Goal: Communication & Community: Ask a question

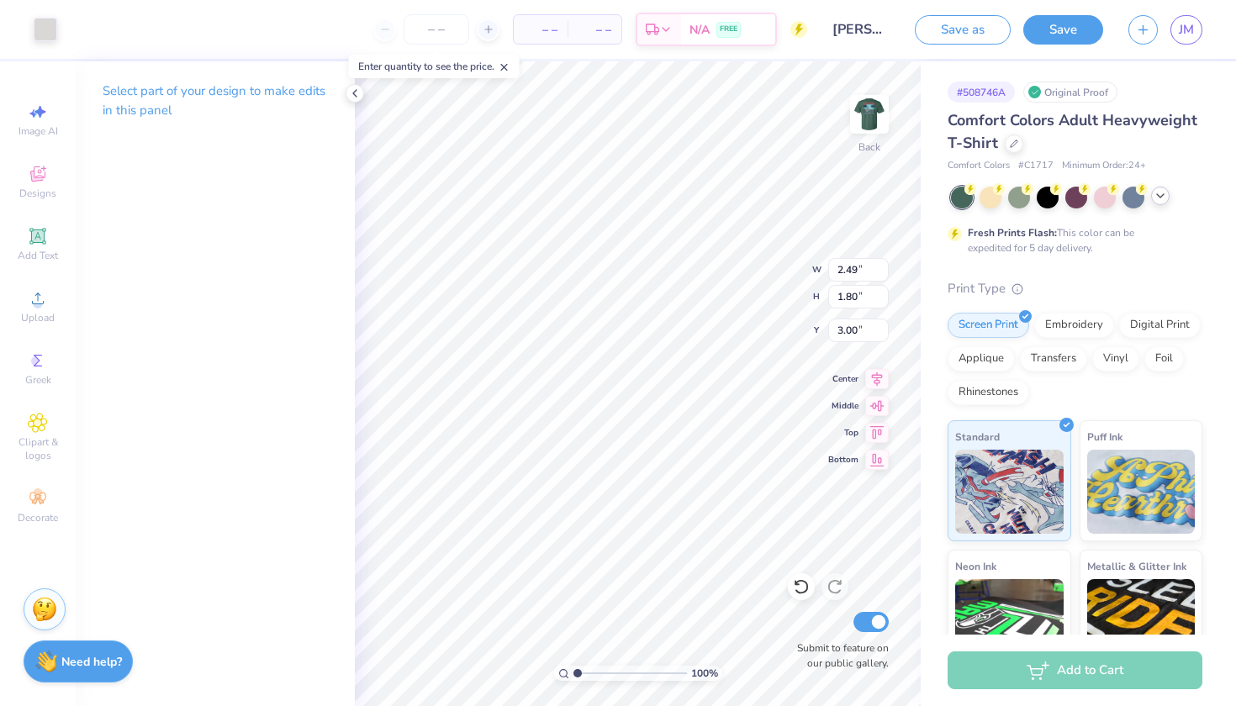
click at [1167, 198] on div at bounding box center [1160, 196] width 18 height 18
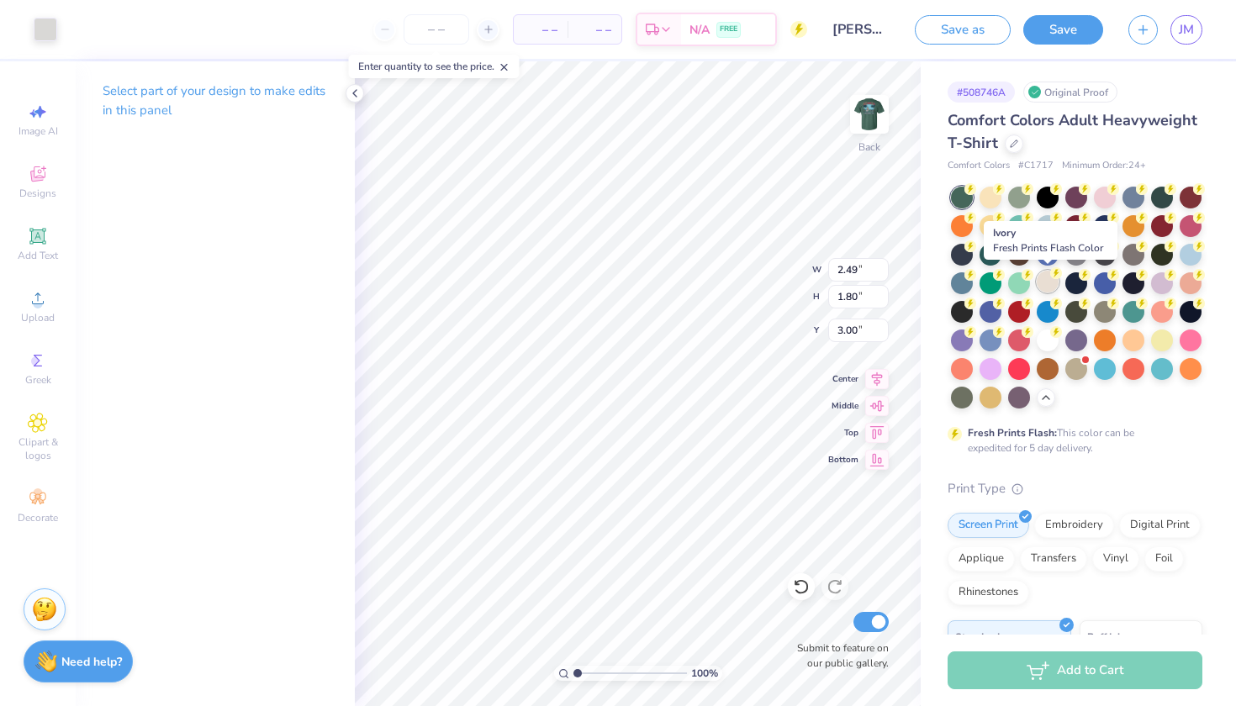
click at [1052, 284] on div at bounding box center [1047, 282] width 22 height 22
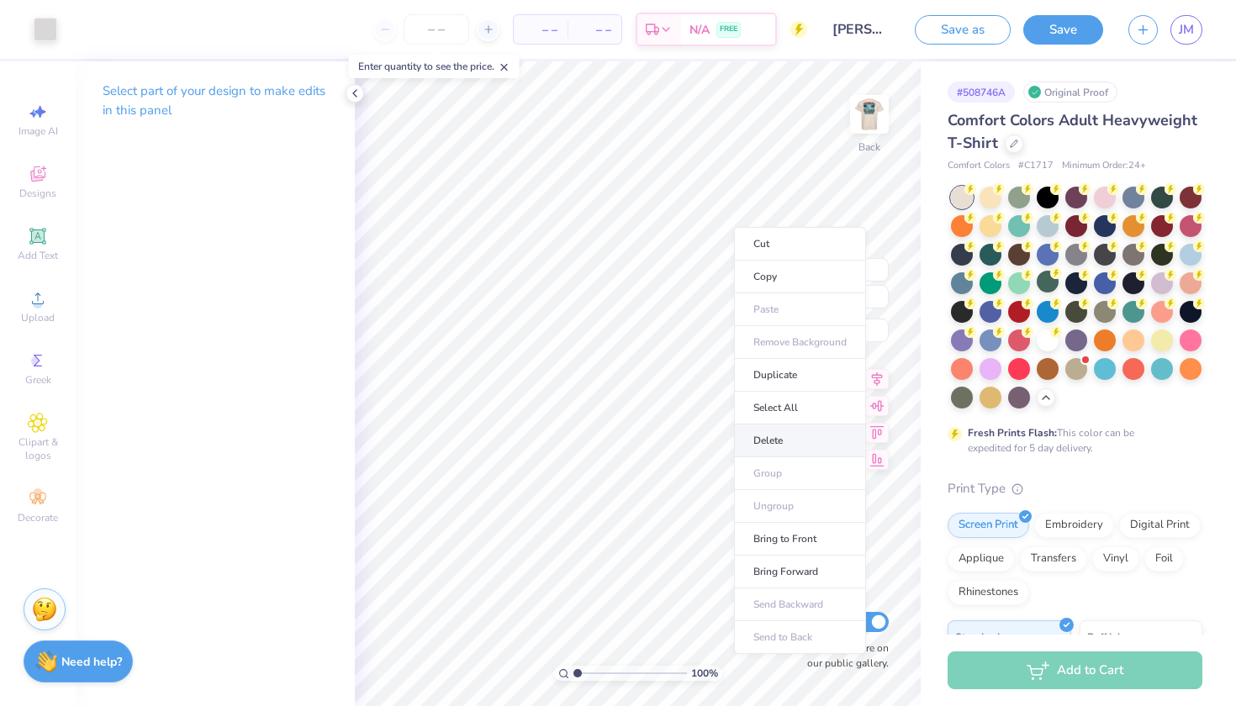
click at [783, 442] on li "Delete" at bounding box center [800, 440] width 132 height 33
click at [779, 435] on li "Delete" at bounding box center [804, 439] width 132 height 33
click at [759, 435] on ul "Cut Copy Paste Remove Background Duplicate Select All Delete Group Ungroup Brin…" at bounding box center [780, 437] width 132 height 427
click at [776, 454] on li "Delete" at bounding box center [803, 456] width 132 height 33
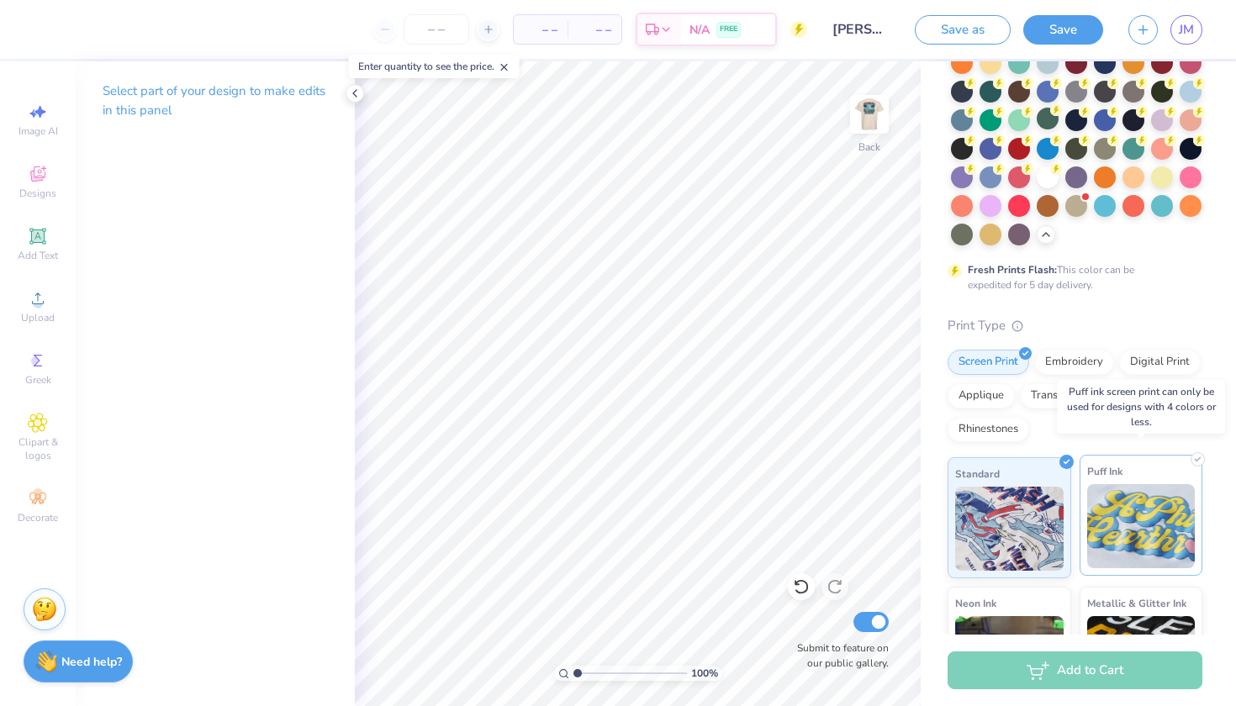
scroll to position [175, 0]
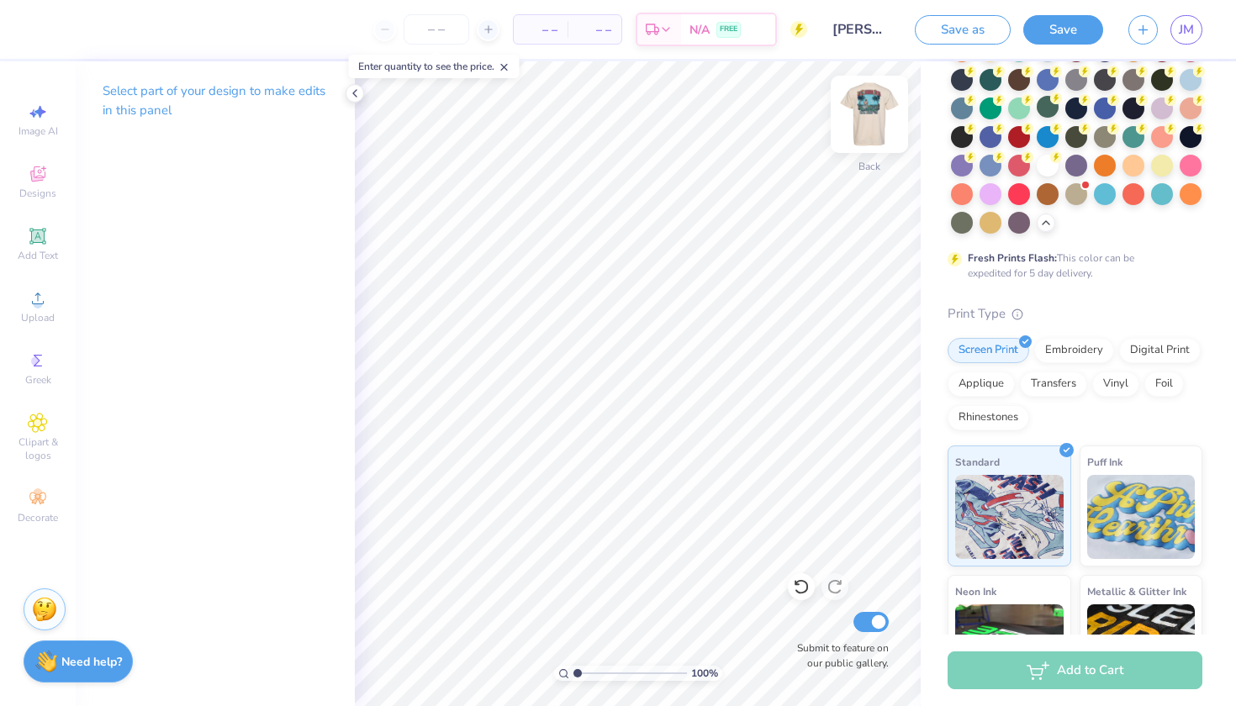
click at [873, 125] on img at bounding box center [868, 114] width 67 height 67
click at [867, 128] on img at bounding box center [868, 114] width 67 height 67
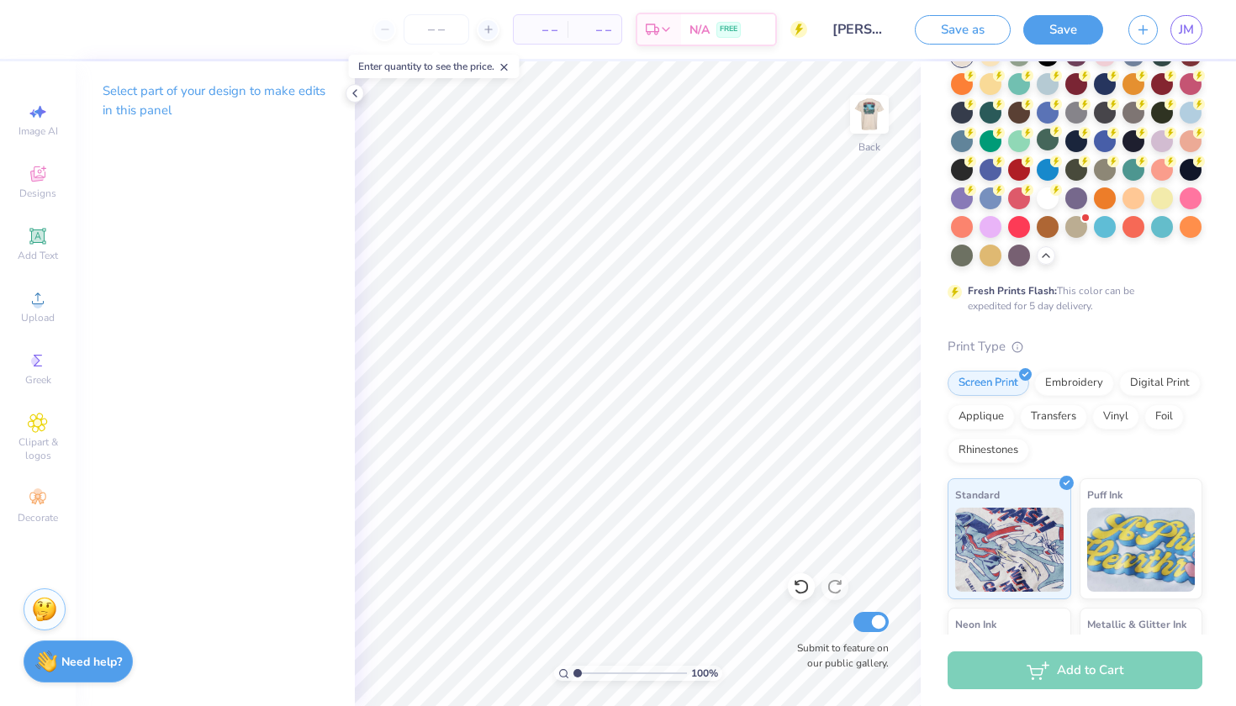
scroll to position [132, 0]
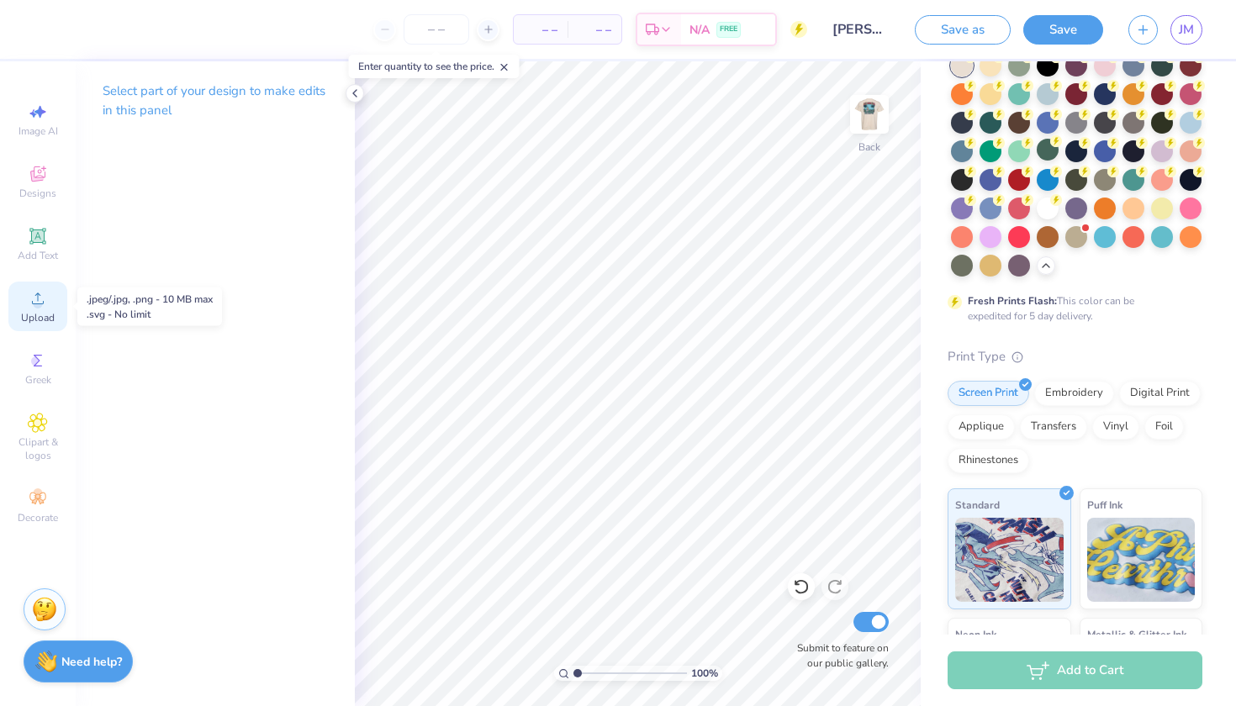
click at [32, 306] on icon at bounding box center [38, 298] width 20 height 20
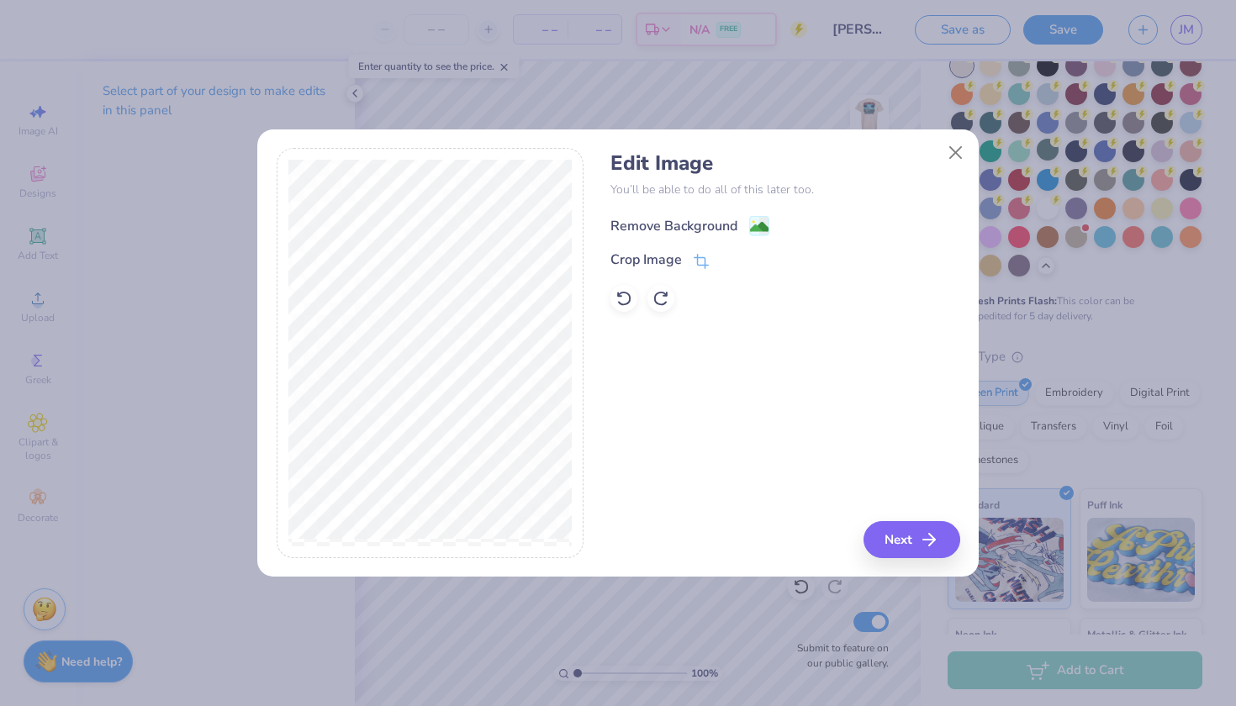
click at [660, 219] on div "Remove Background" at bounding box center [673, 226] width 127 height 20
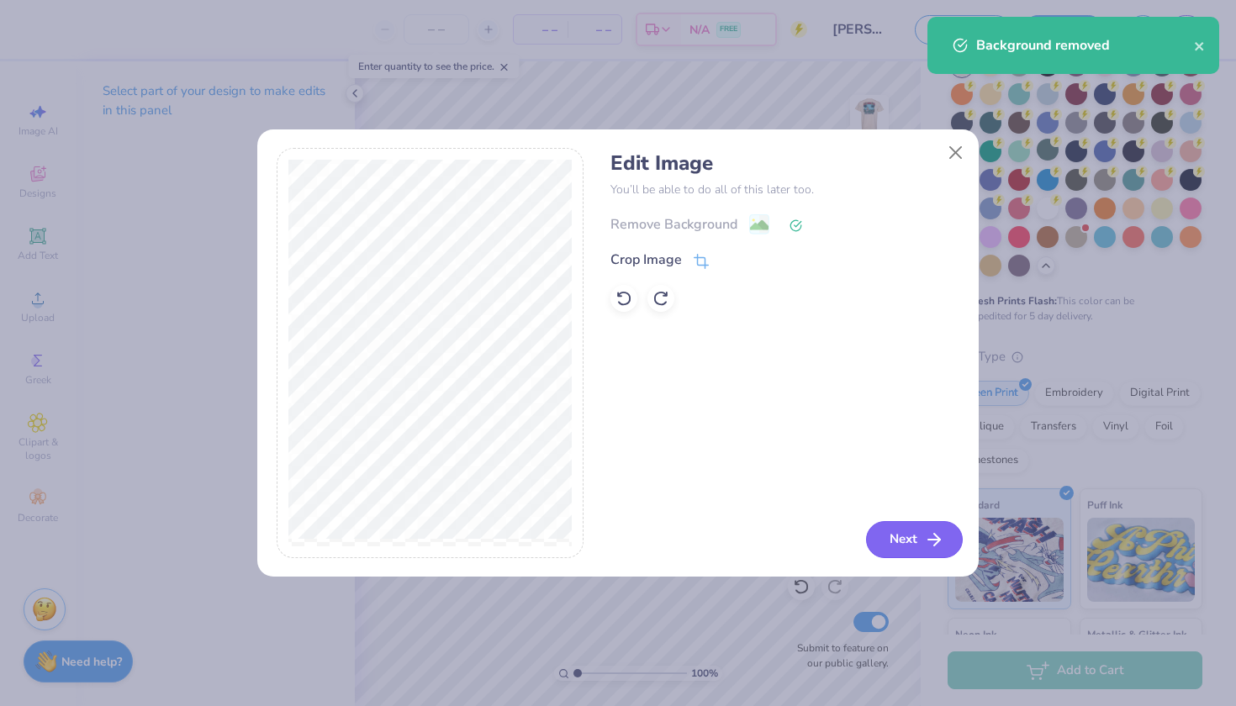
click at [916, 538] on button "Next" at bounding box center [914, 539] width 97 height 37
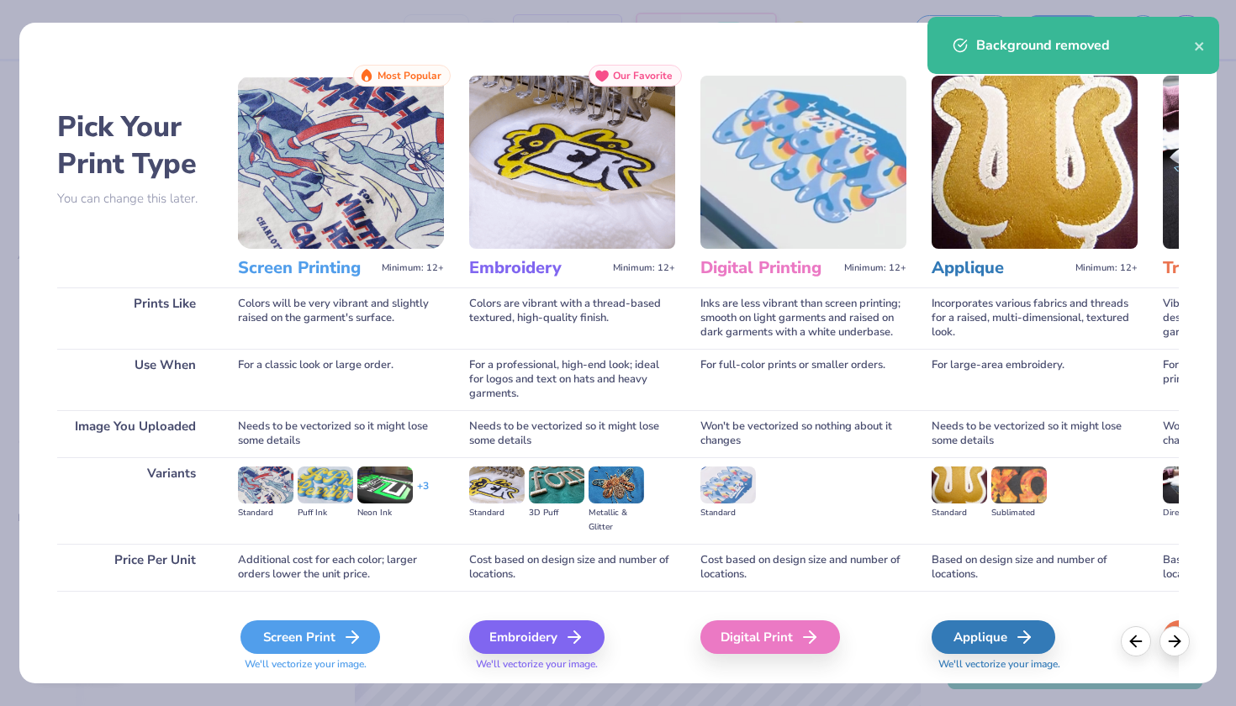
click at [333, 629] on div "Screen Print" at bounding box center [310, 637] width 140 height 34
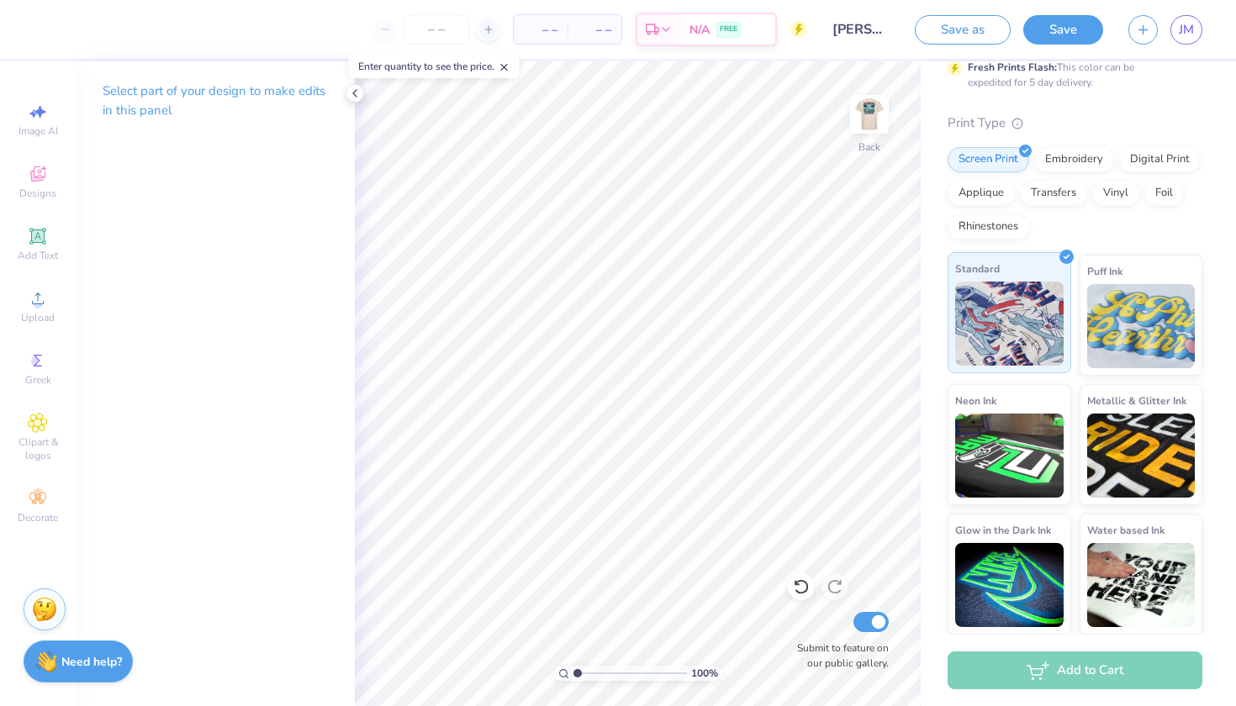
scroll to position [365, 0]
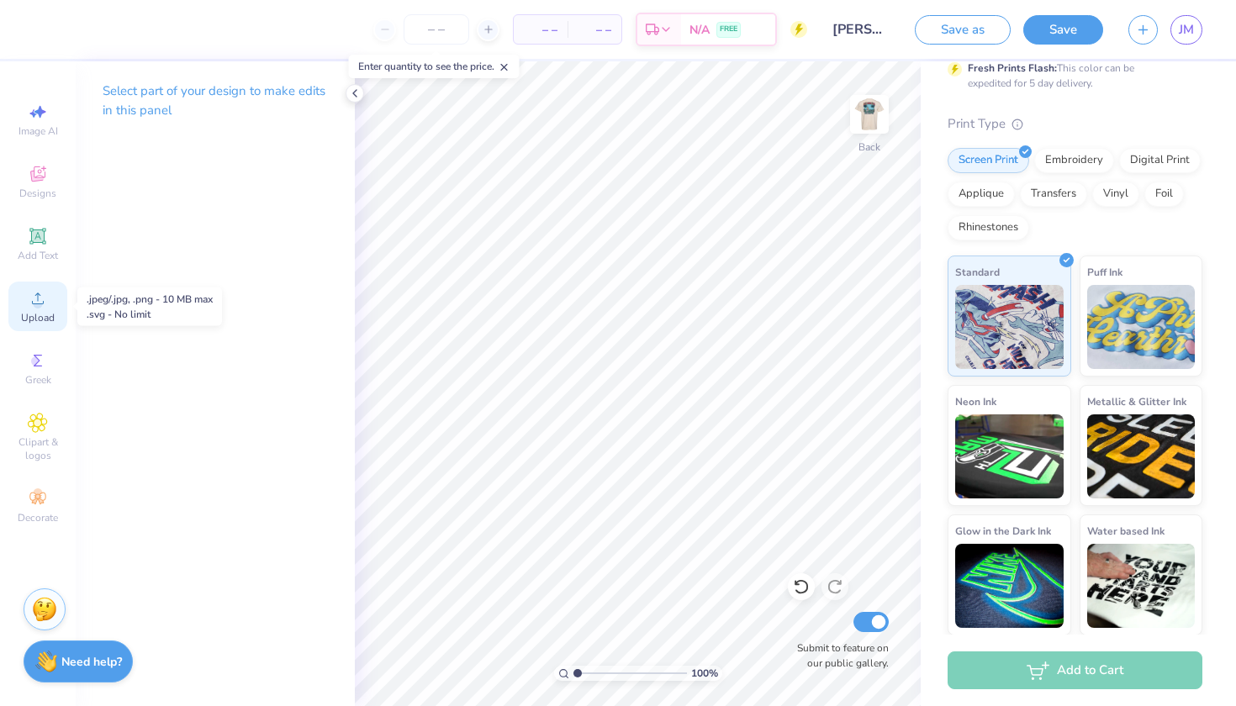
click at [40, 310] on div "Upload" at bounding box center [37, 307] width 59 height 50
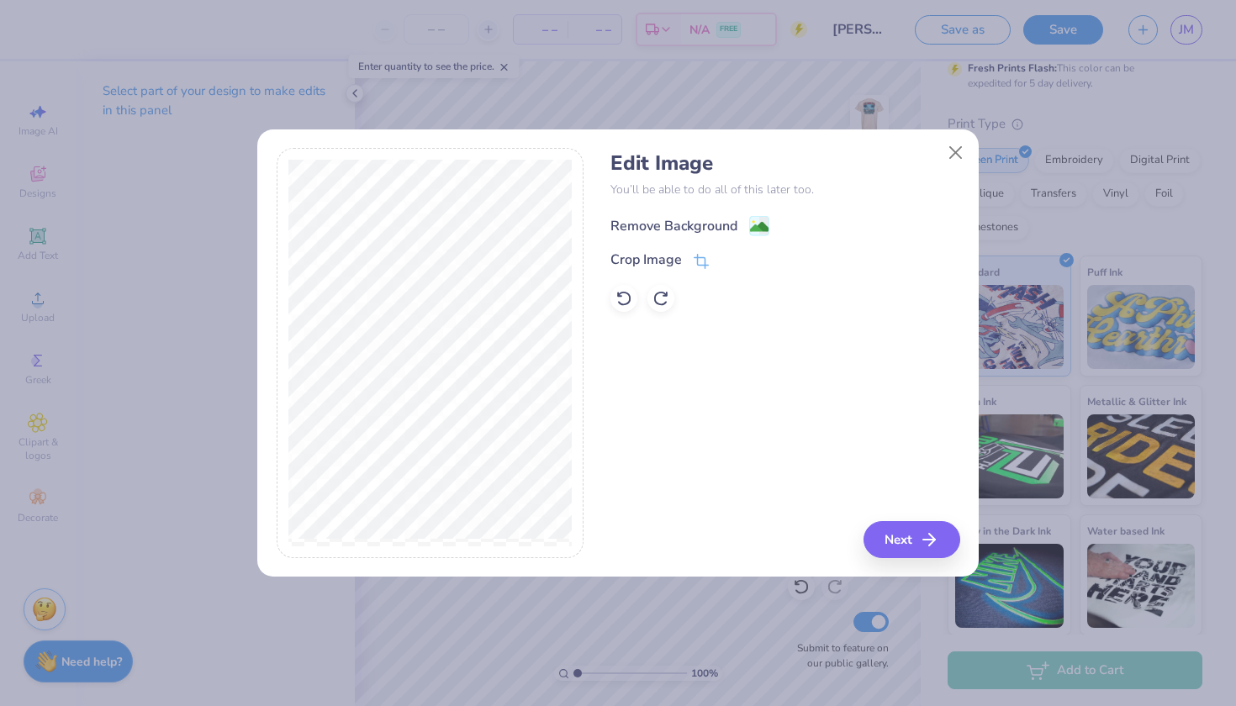
click at [688, 227] on div "Remove Background" at bounding box center [673, 226] width 127 height 20
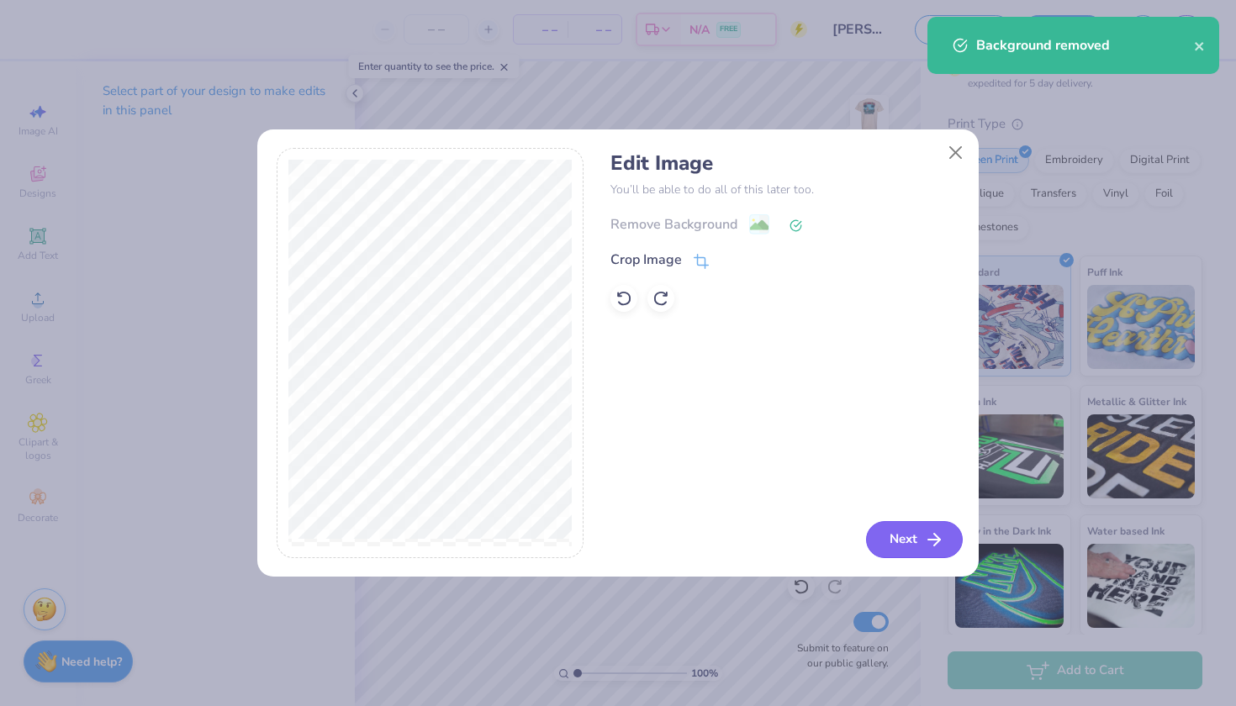
click at [903, 525] on button "Next" at bounding box center [914, 539] width 97 height 37
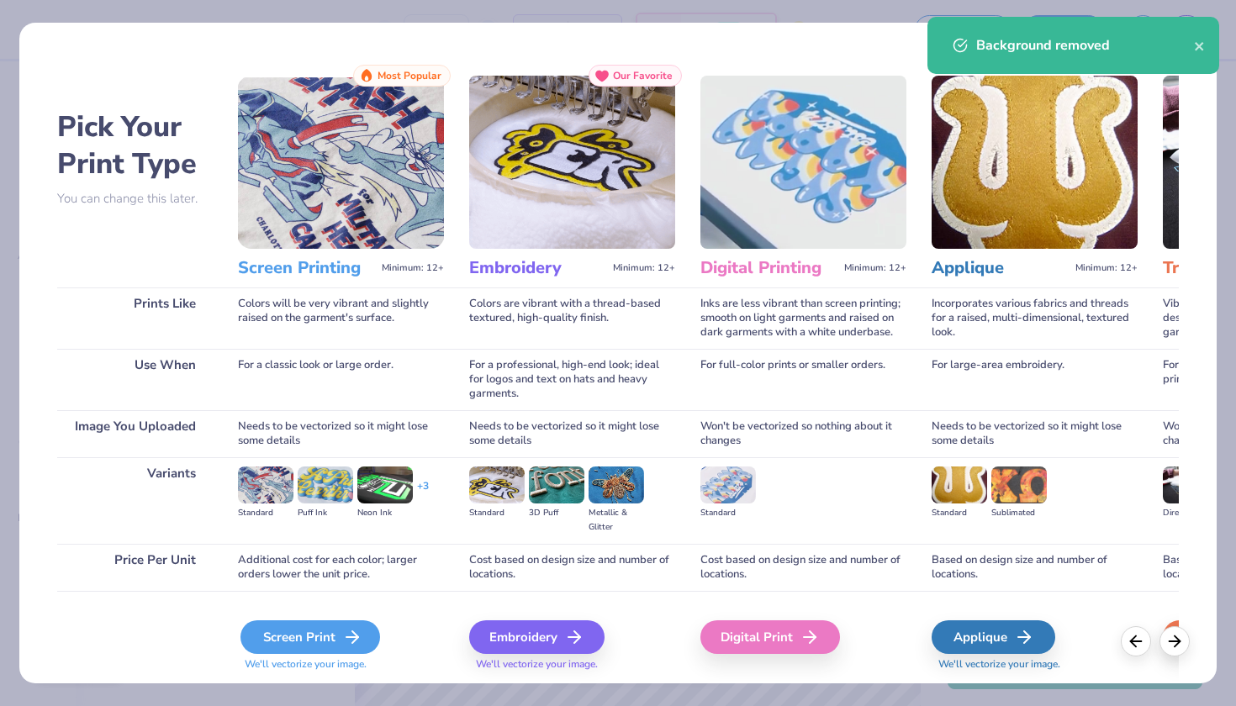
click at [319, 630] on div "Screen Print" at bounding box center [310, 637] width 140 height 34
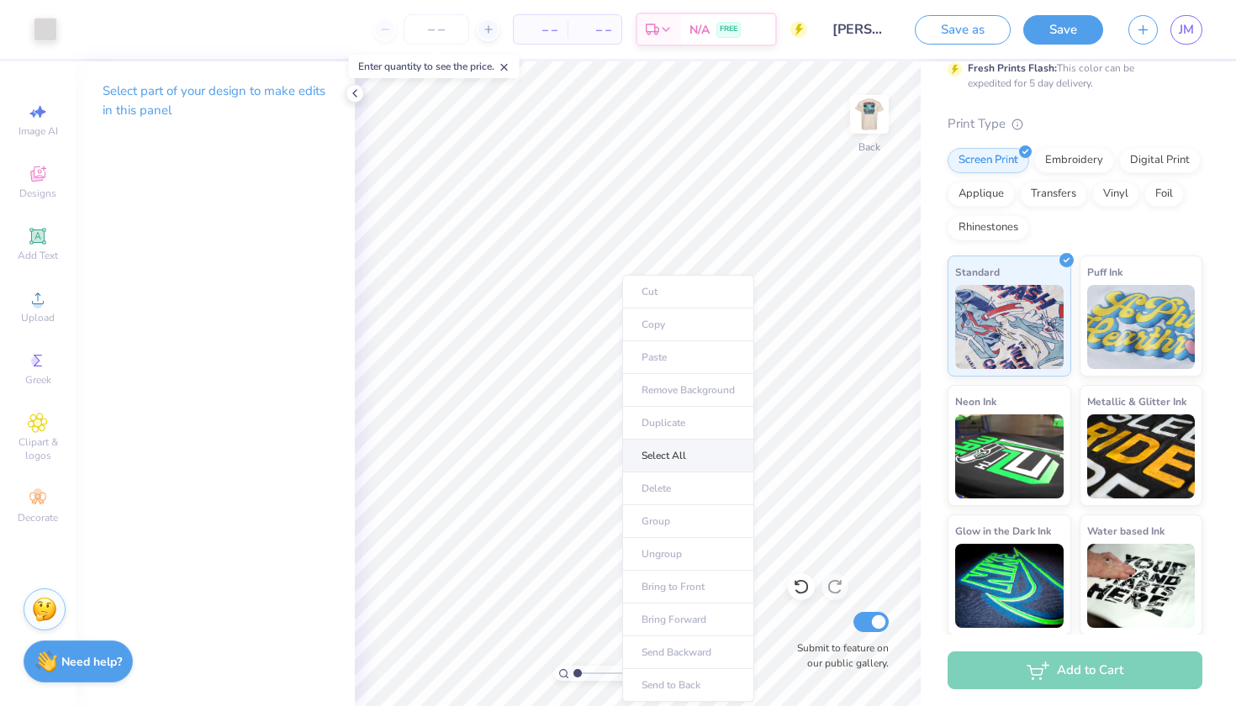
click at [682, 465] on li "Select All" at bounding box center [688, 456] width 132 height 33
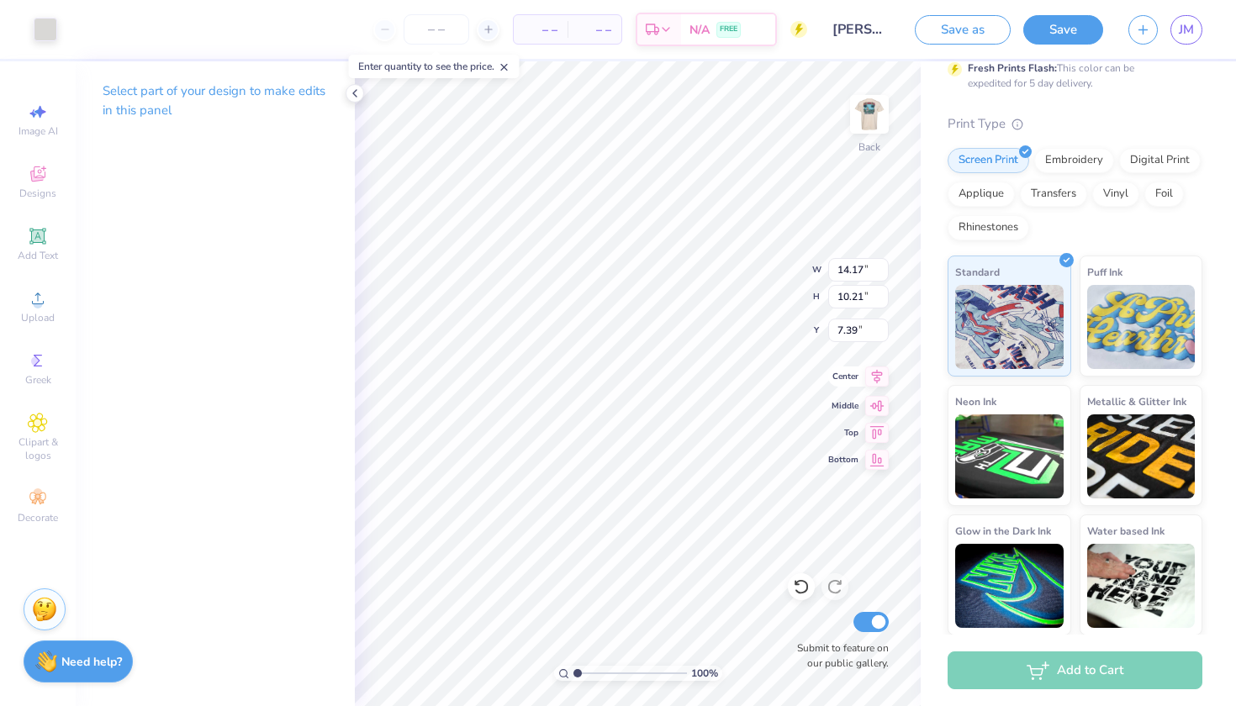
click at [876, 382] on icon at bounding box center [877, 376] width 24 height 20
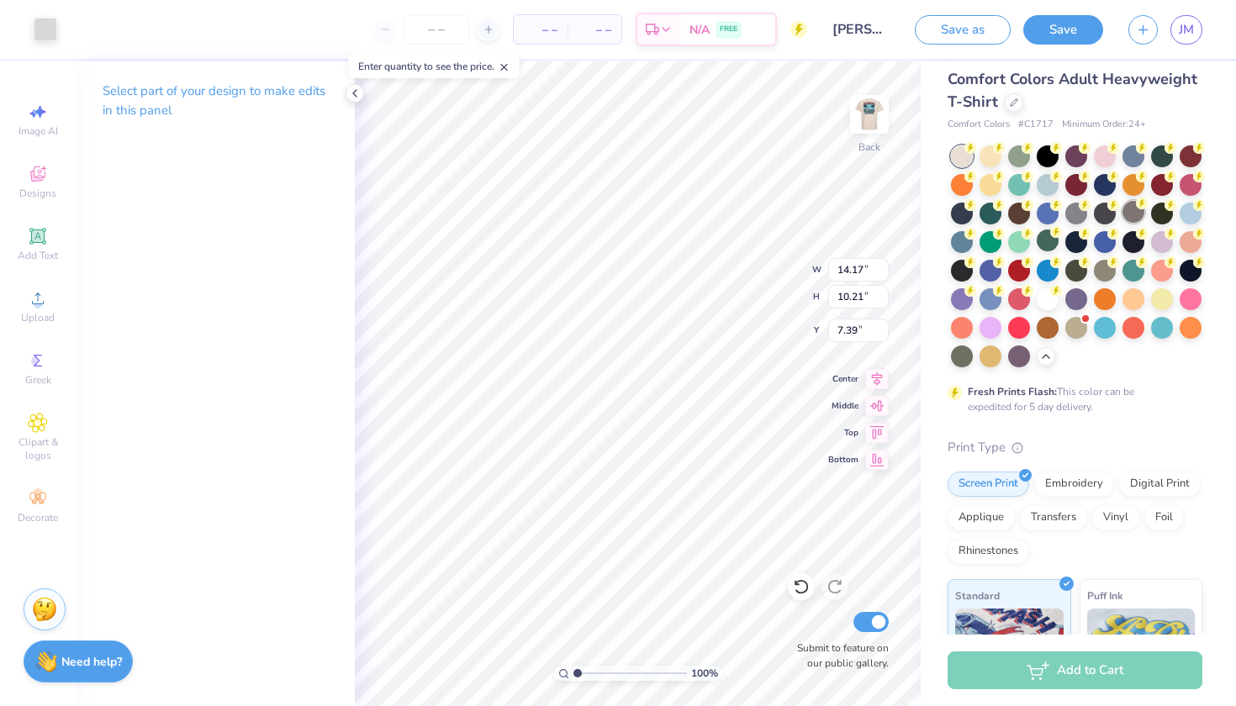
scroll to position [0, 0]
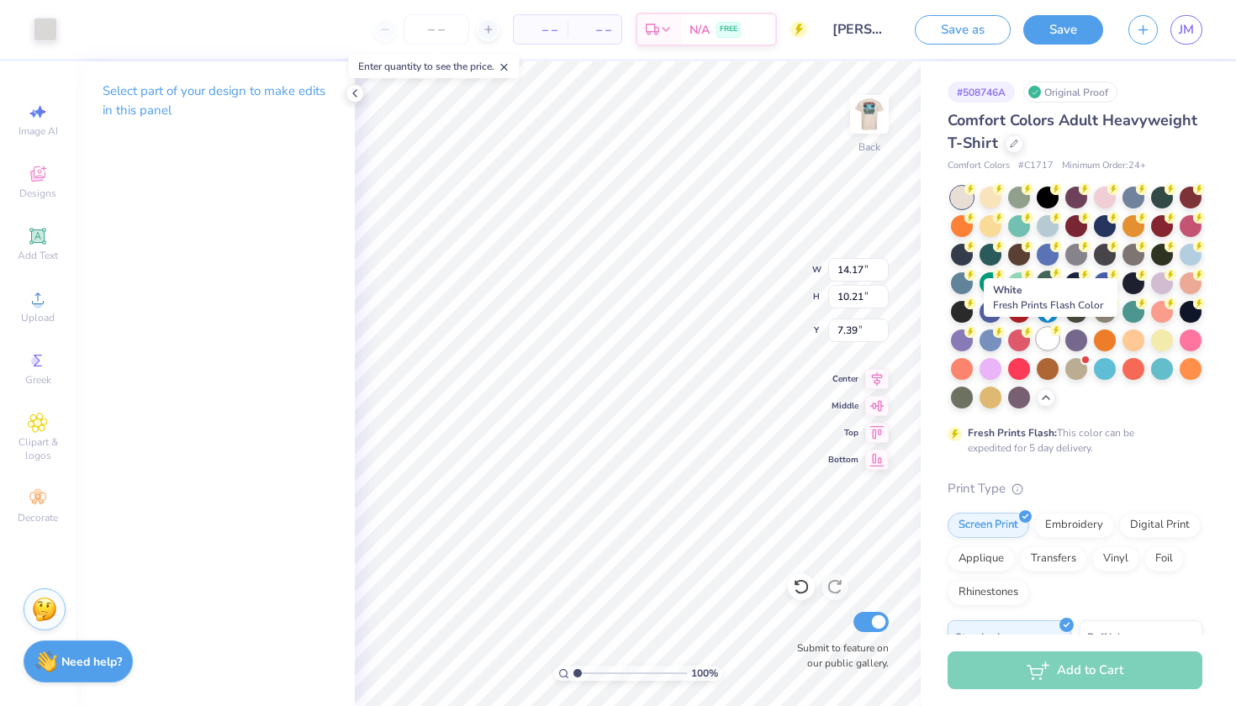
click at [1046, 332] on div at bounding box center [1047, 339] width 22 height 22
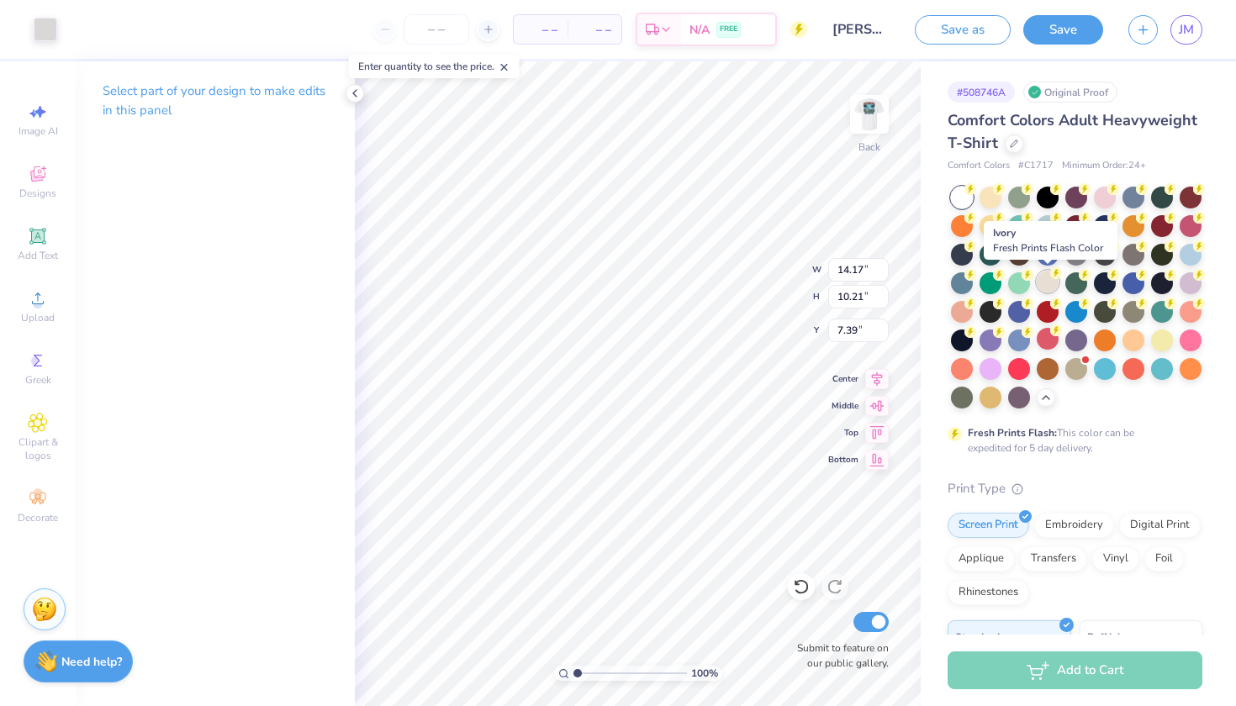
click at [1045, 277] on div at bounding box center [1047, 282] width 22 height 22
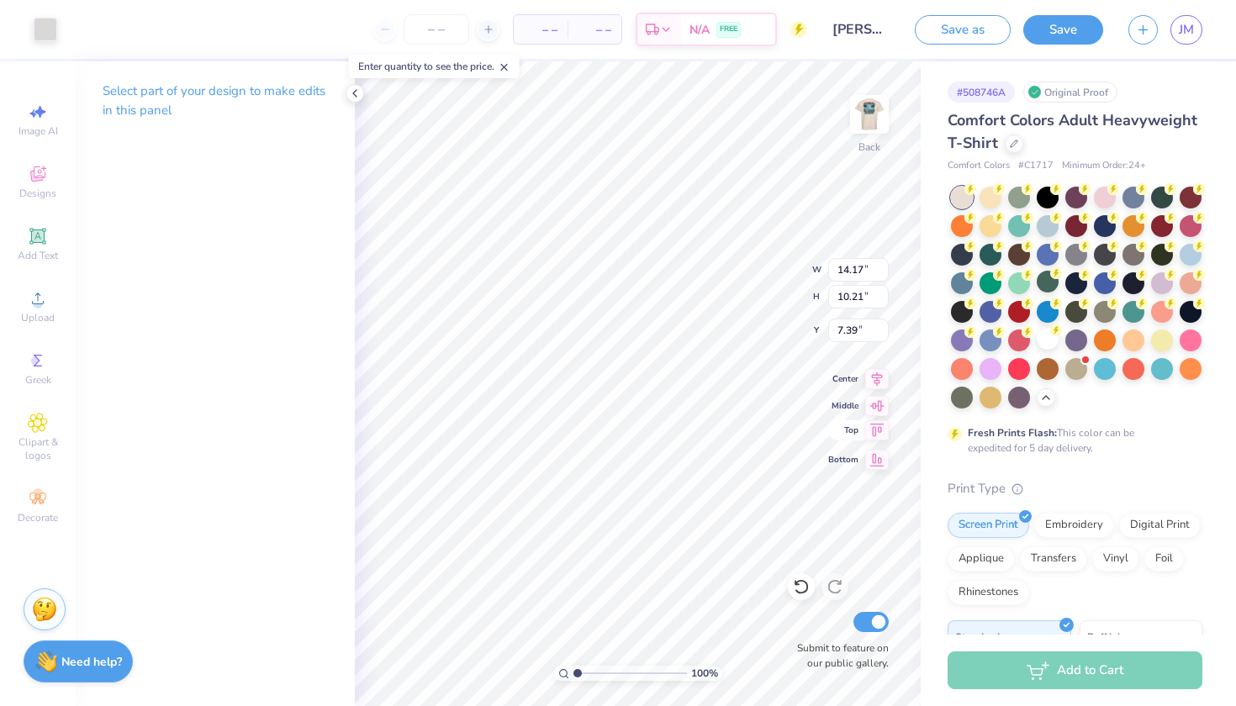
type input "2.08"
type input "1.50"
type input "2.66"
click at [1088, 463] on div "Comfort Colors Adult Heavyweight T-Shirt Comfort Colors # C1717 Minimum Order: …" at bounding box center [1074, 554] width 255 height 891
click at [1099, 469] on div "Comfort Colors Adult Heavyweight T-Shirt Comfort Colors # C1717 Minimum Order: …" at bounding box center [1074, 554] width 255 height 891
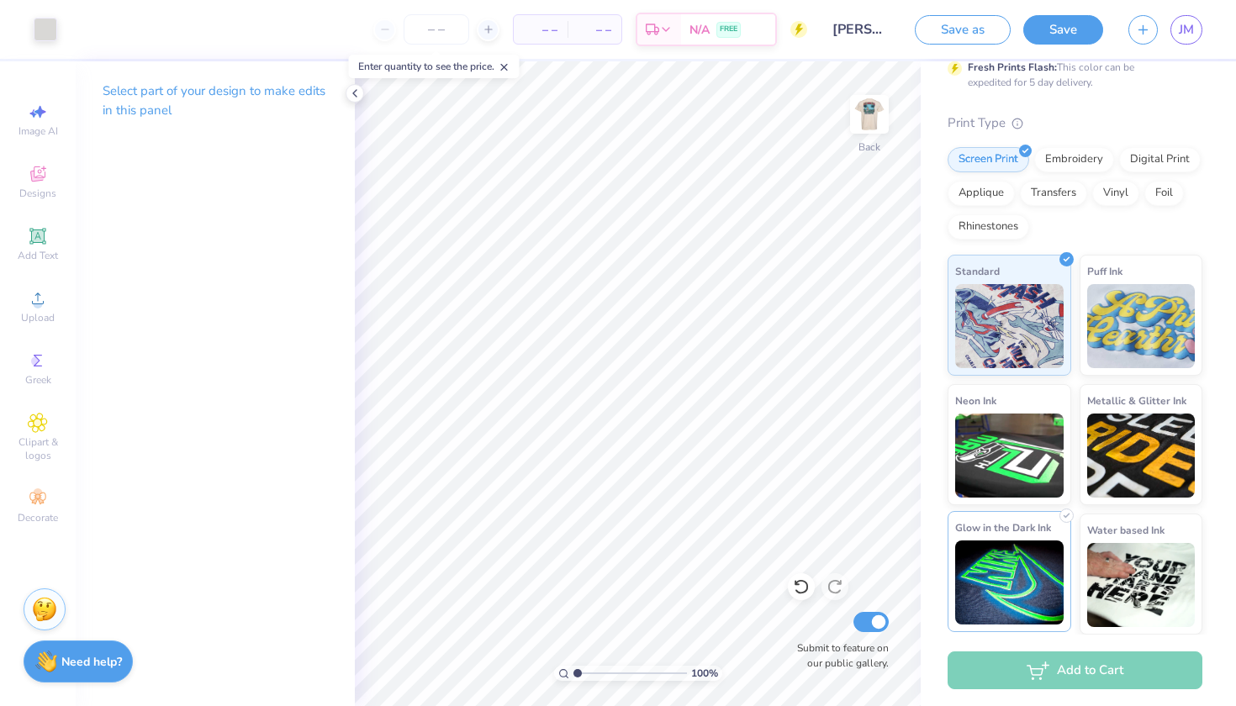
scroll to position [365, 0]
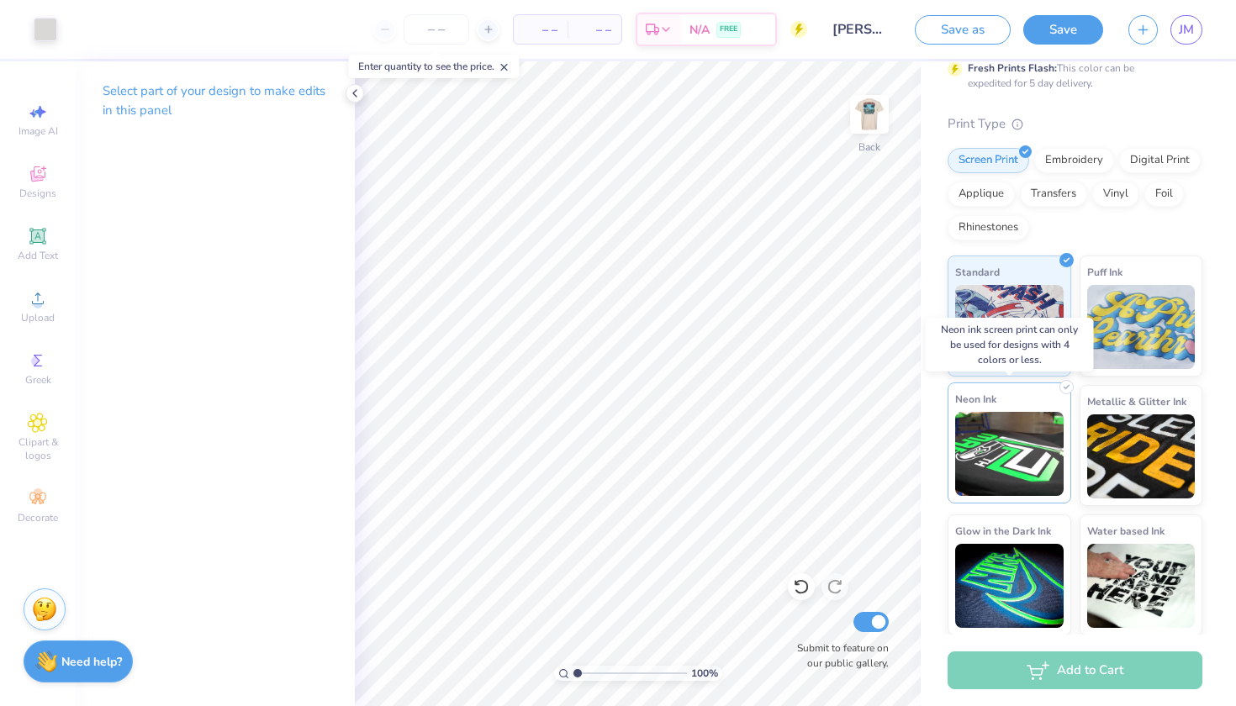
click at [1015, 440] on img at bounding box center [1009, 454] width 108 height 84
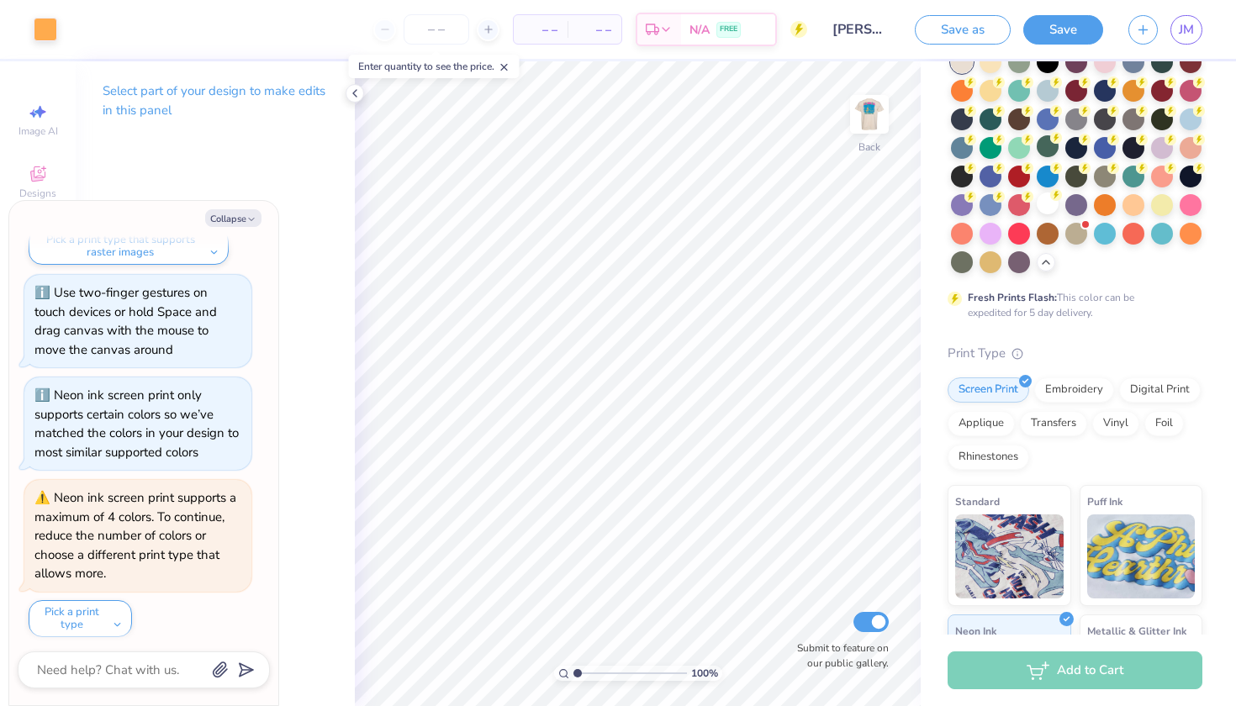
scroll to position [133, 0]
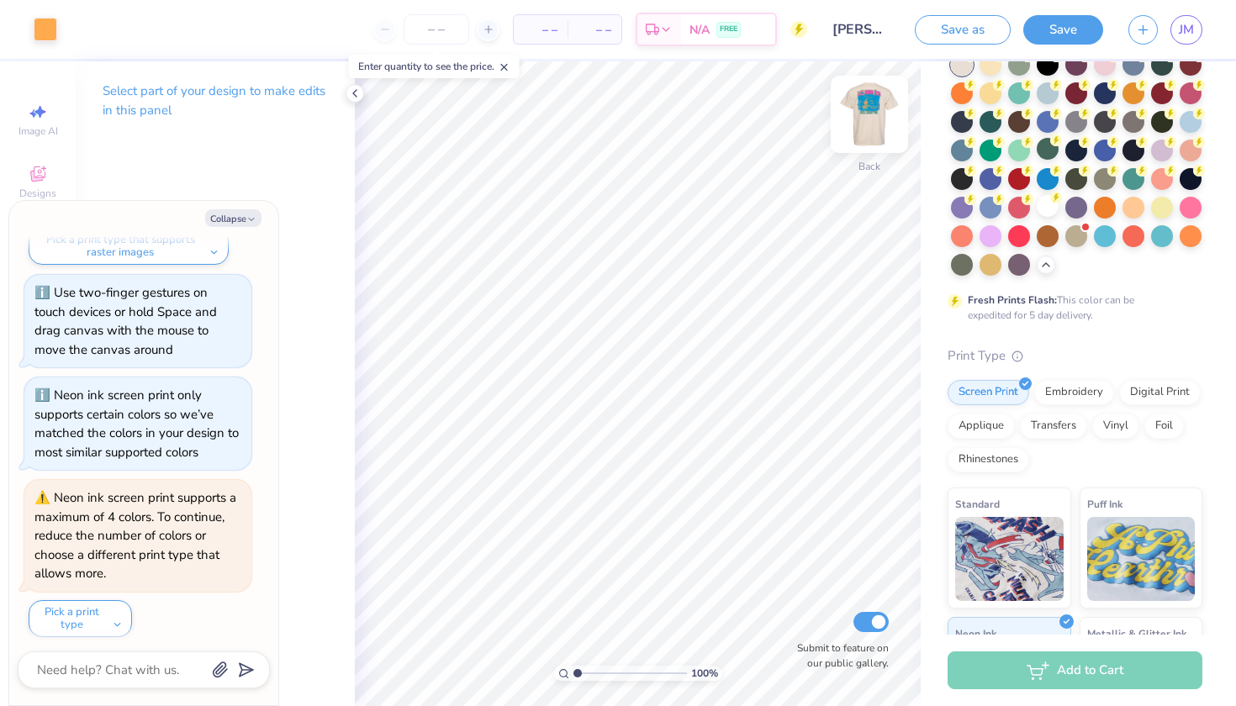
click at [869, 119] on img at bounding box center [868, 114] width 67 height 67
click at [872, 131] on img at bounding box center [868, 114] width 67 height 67
click at [1018, 541] on img at bounding box center [1009, 556] width 108 height 84
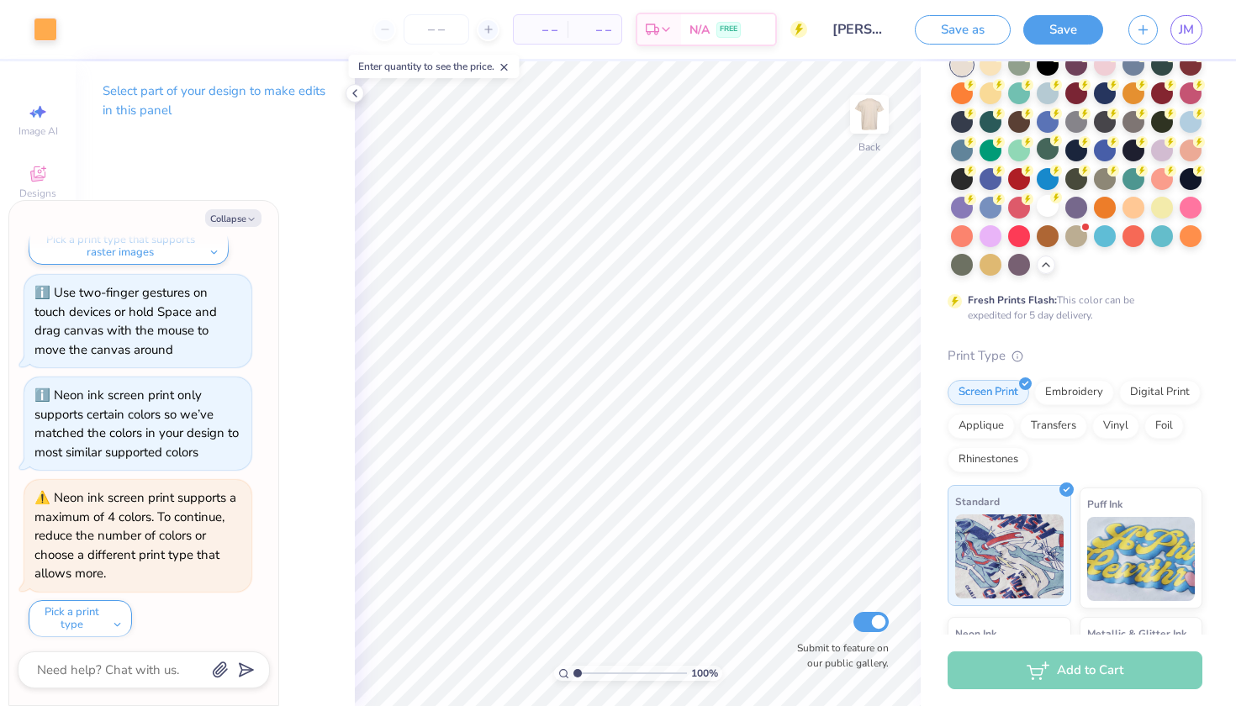
scroll to position [306, 0]
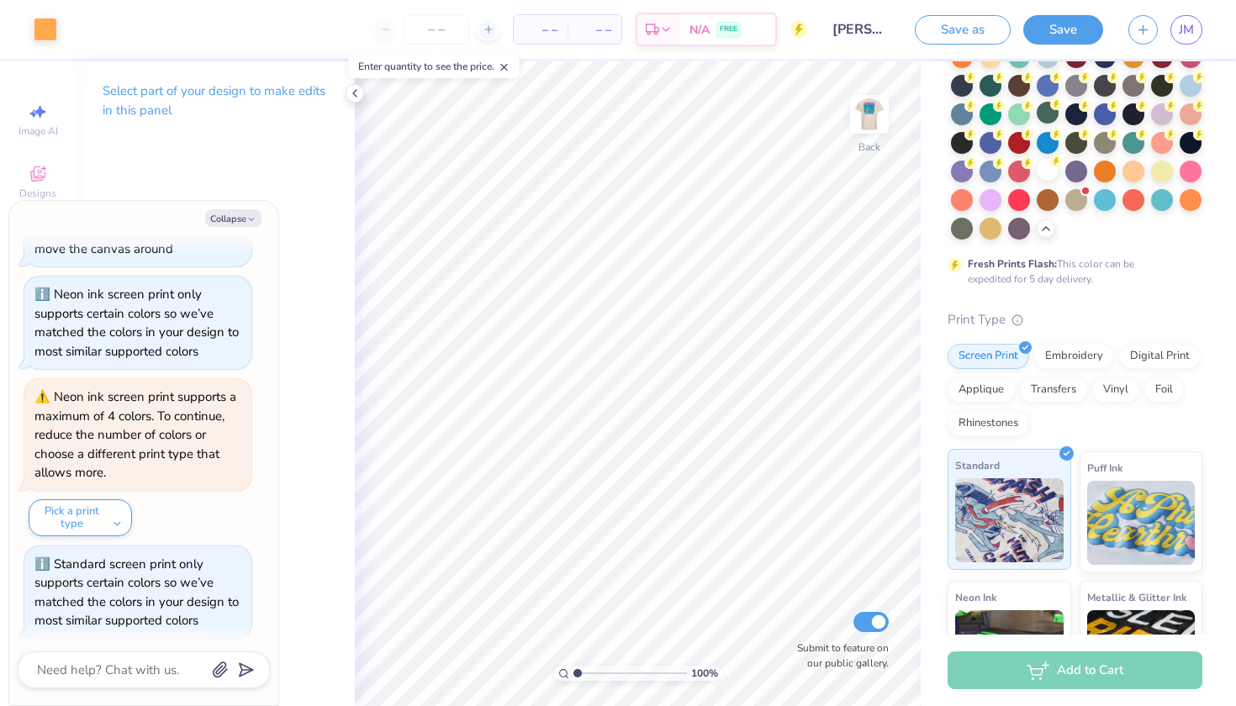
click at [1018, 509] on img at bounding box center [1009, 520] width 108 height 84
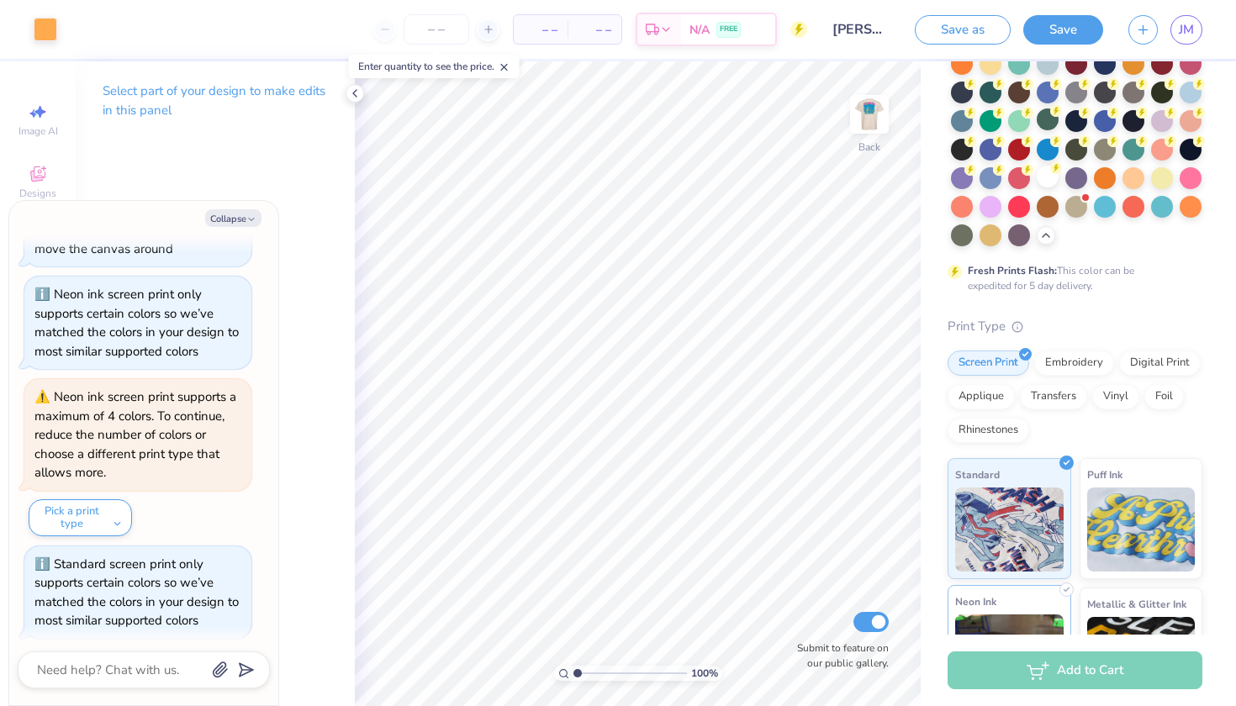
scroll to position [129, 0]
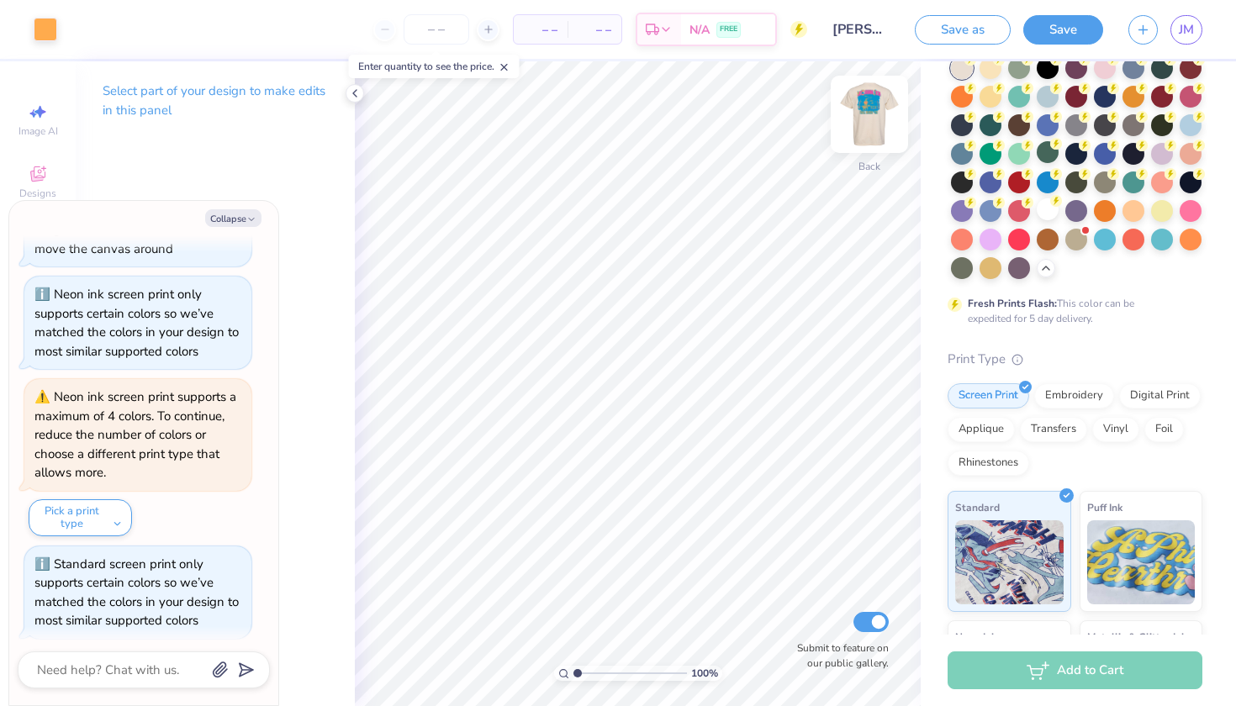
click at [872, 126] on img at bounding box center [868, 114] width 67 height 67
click at [999, 541] on img at bounding box center [1009, 560] width 108 height 84
click at [1006, 529] on img at bounding box center [1009, 560] width 108 height 84
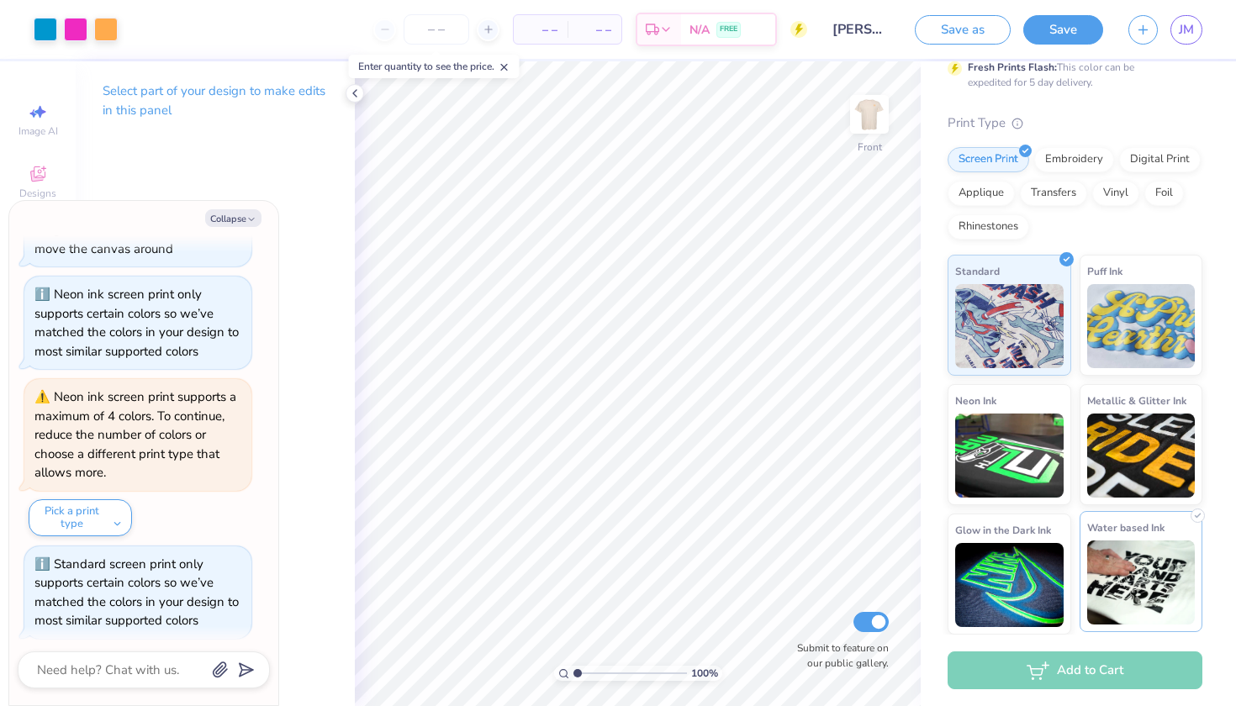
scroll to position [365, 0]
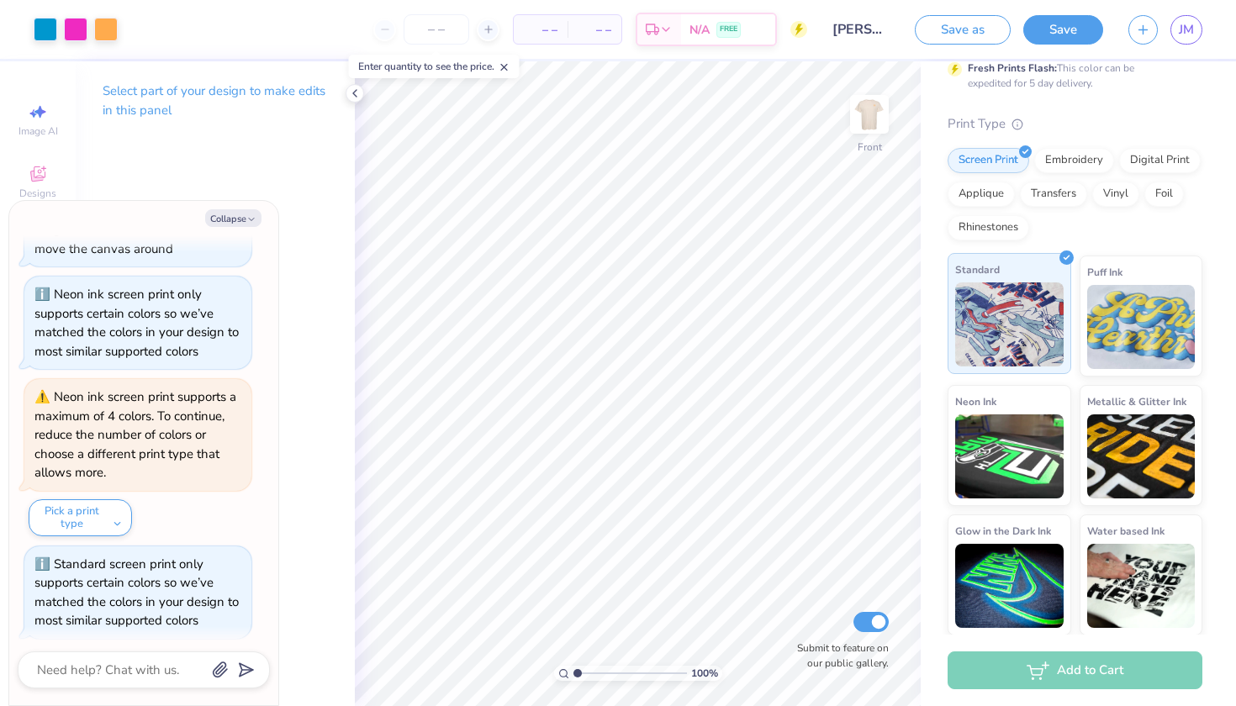
click at [999, 324] on img at bounding box center [1009, 324] width 108 height 84
click at [1129, 556] on img at bounding box center [1141, 583] width 108 height 84
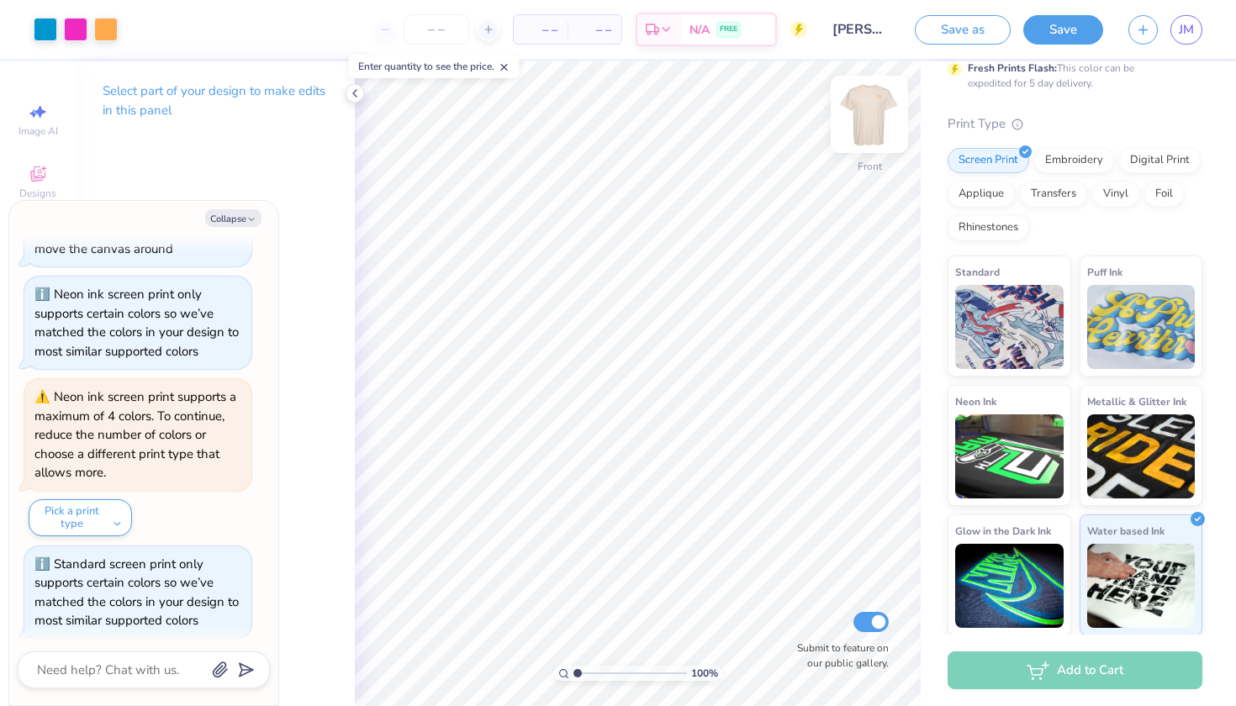
click at [886, 115] on img at bounding box center [868, 114] width 67 height 67
click at [876, 117] on div at bounding box center [868, 114] width 77 height 77
click at [882, 138] on div "Front" at bounding box center [869, 125] width 39 height 60
click at [1130, 318] on img at bounding box center [1141, 324] width 108 height 84
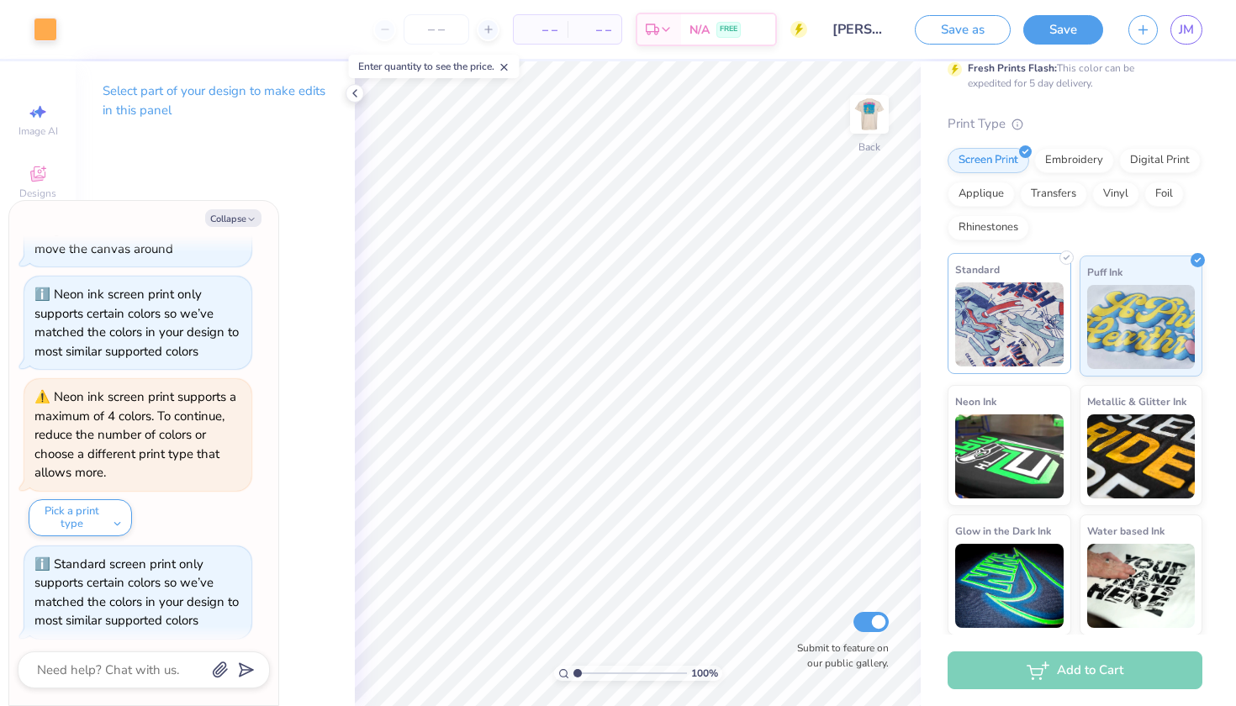
click at [1008, 324] on img at bounding box center [1009, 324] width 108 height 84
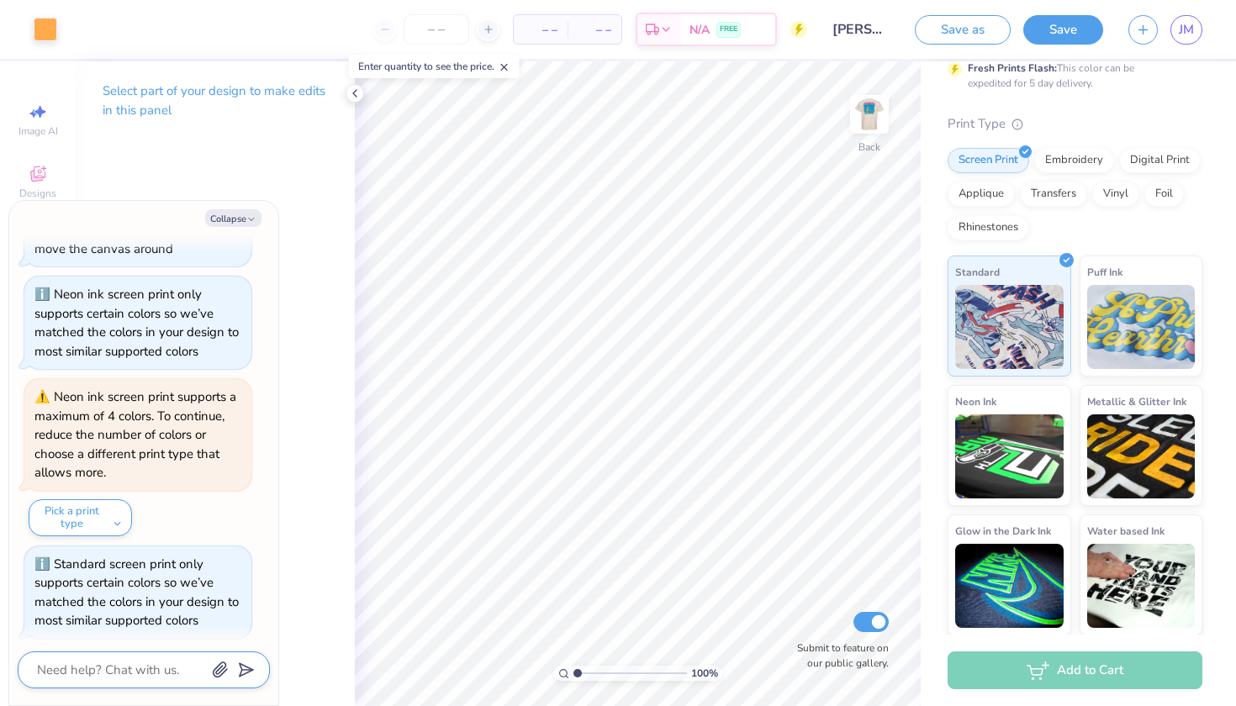
click at [100, 667] on textarea at bounding box center [120, 670] width 171 height 22
type textarea "x"
type textarea "h"
type textarea "x"
type textarea "he"
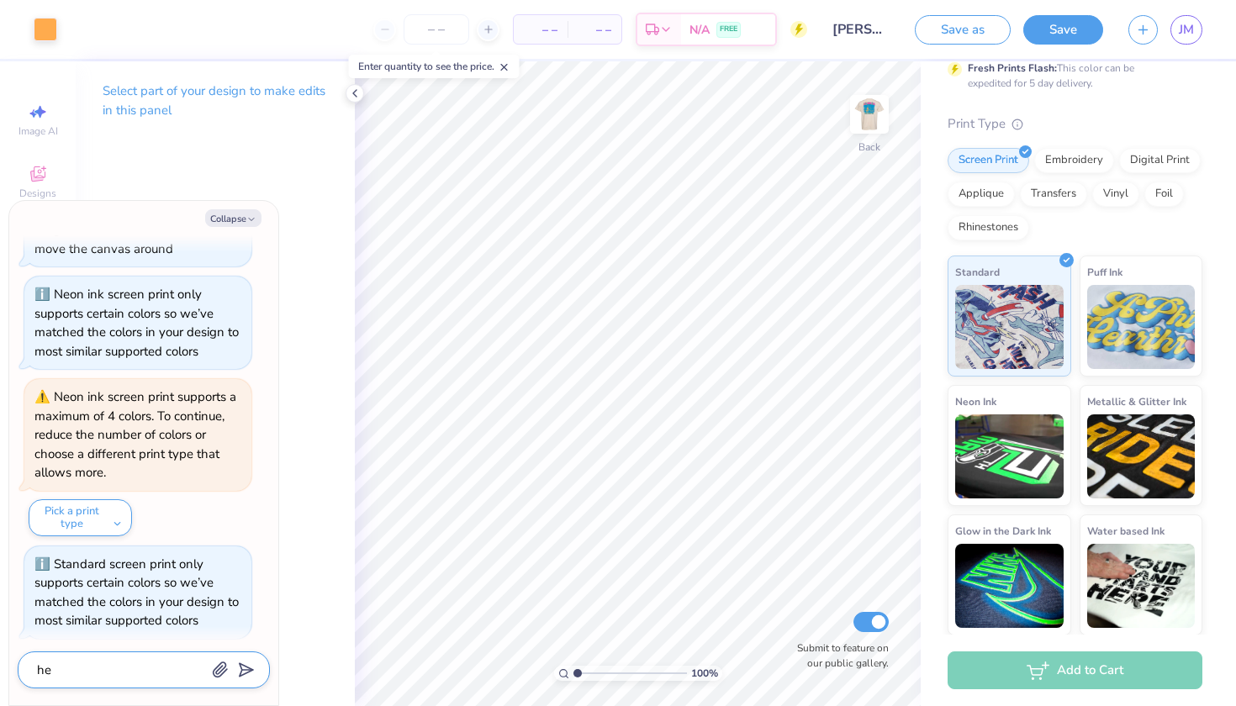
type textarea "x"
type textarea "hel"
type textarea "x"
type textarea "help"
type textarea "x"
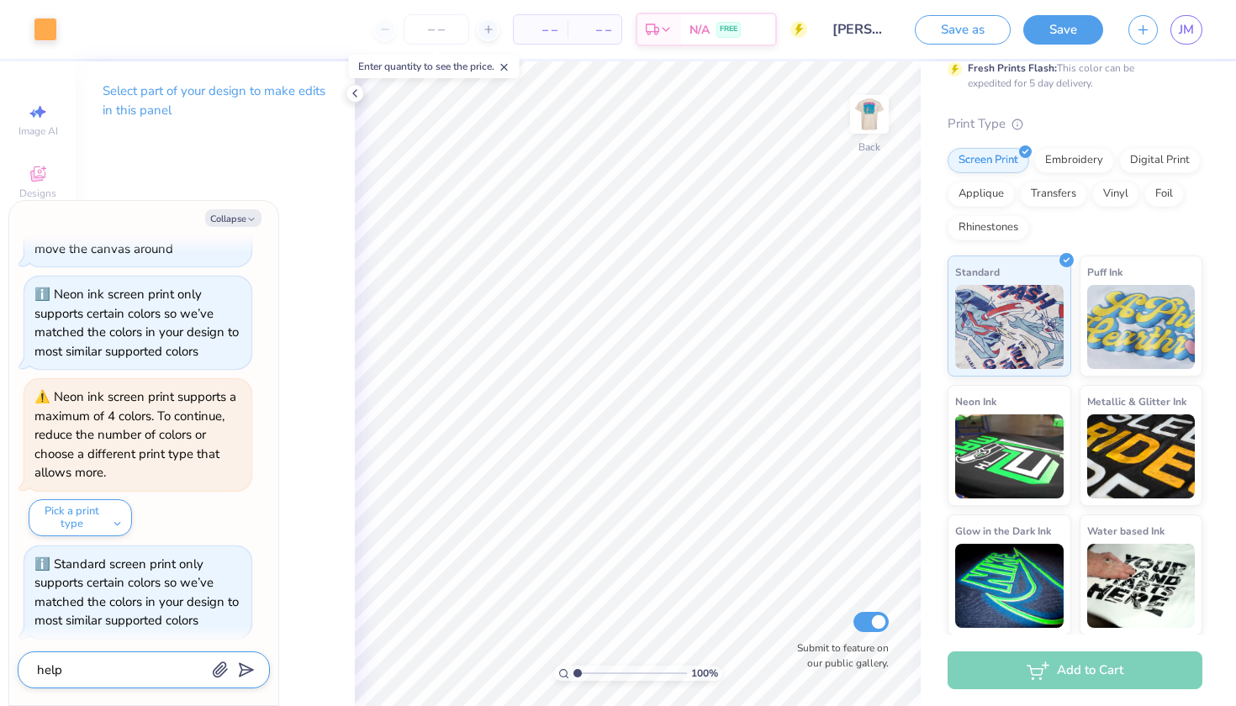
type textarea "help"
type textarea "x"
type textarea "help m"
type textarea "x"
type textarea "help me"
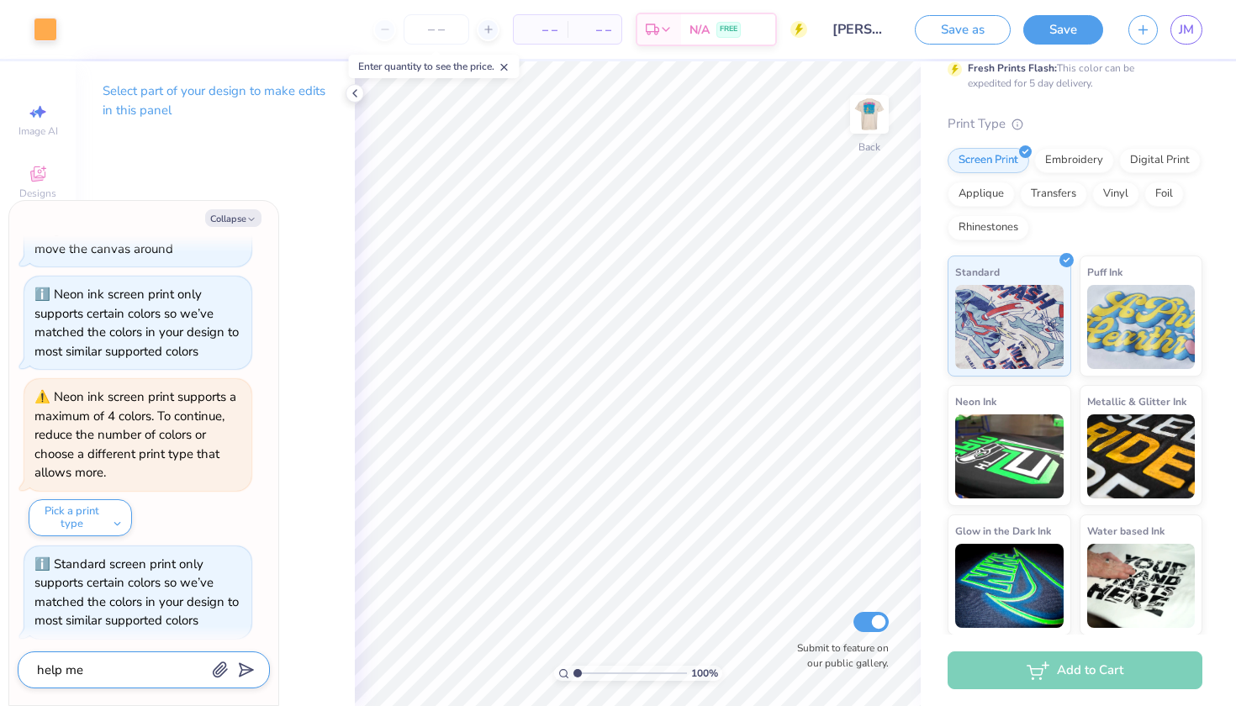
type textarea "x"
type textarea "help me"
type textarea "x"
type textarea "help me c"
type textarea "x"
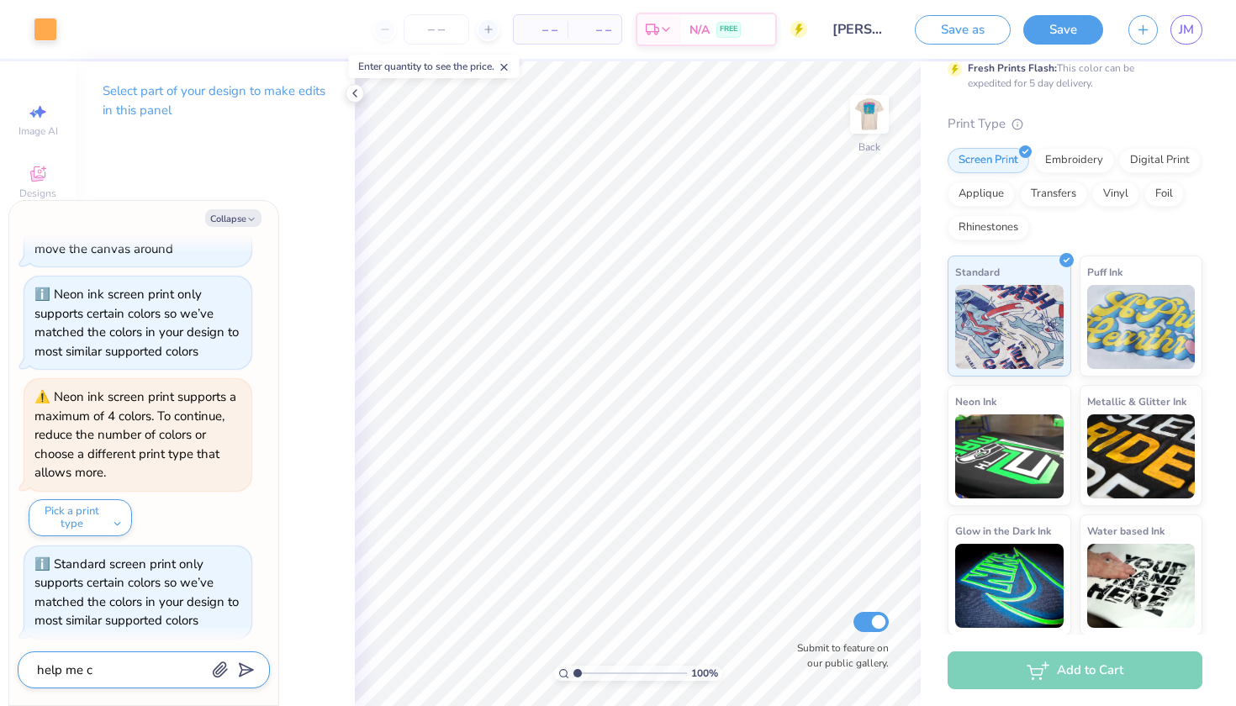
type textarea "help me ch"
type textarea "x"
type textarea "help me cha"
type textarea "x"
type textarea "help me [PERSON_NAME]"
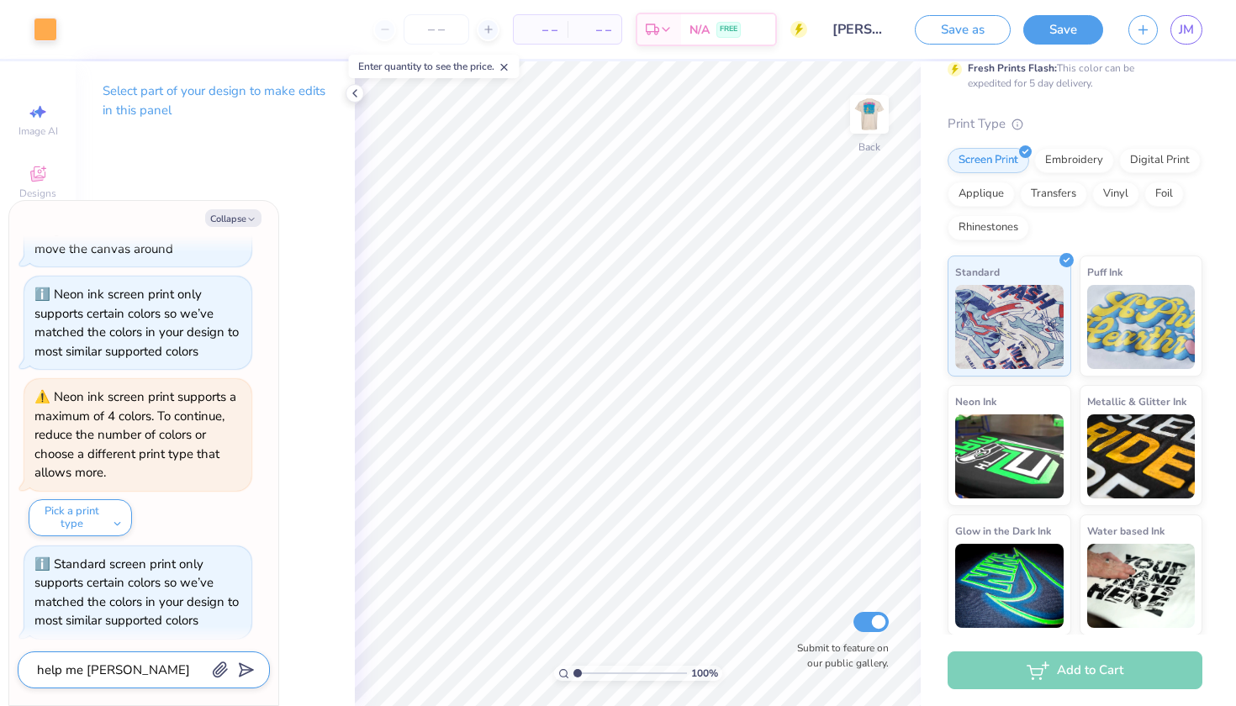
type textarea "x"
type textarea "help me chane"
type textarea "x"
type textarea "help me chane"
type textarea "x"
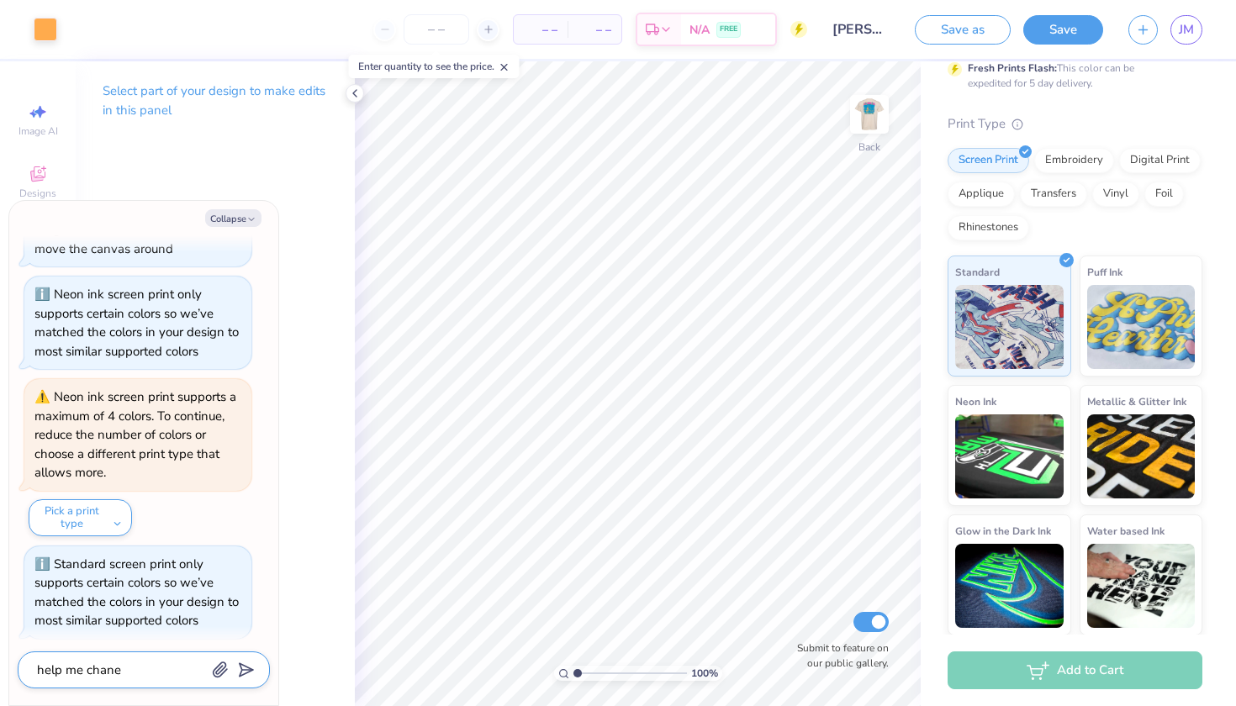
type textarea "help me chane t"
type textarea "x"
type textarea "help me chane th"
type textarea "x"
type textarea "help me chane the"
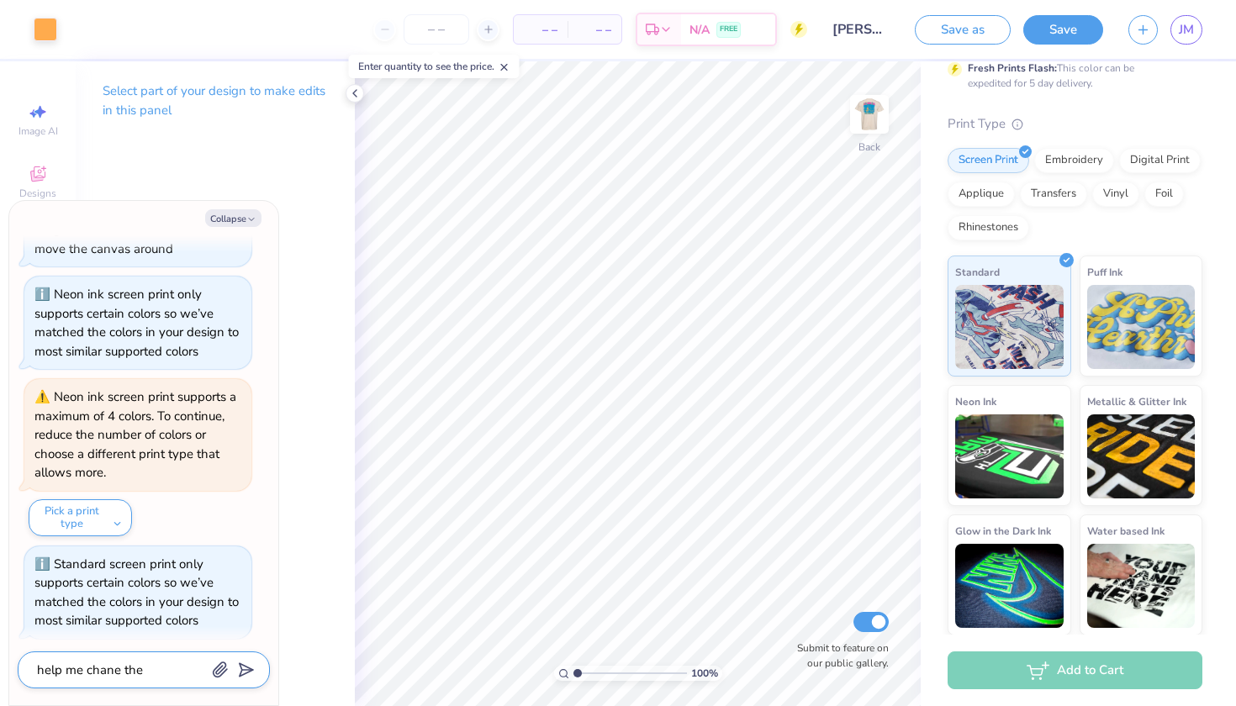
type textarea "x"
type textarea "help me chane th"
type textarea "x"
type textarea "help me chane t"
type textarea "x"
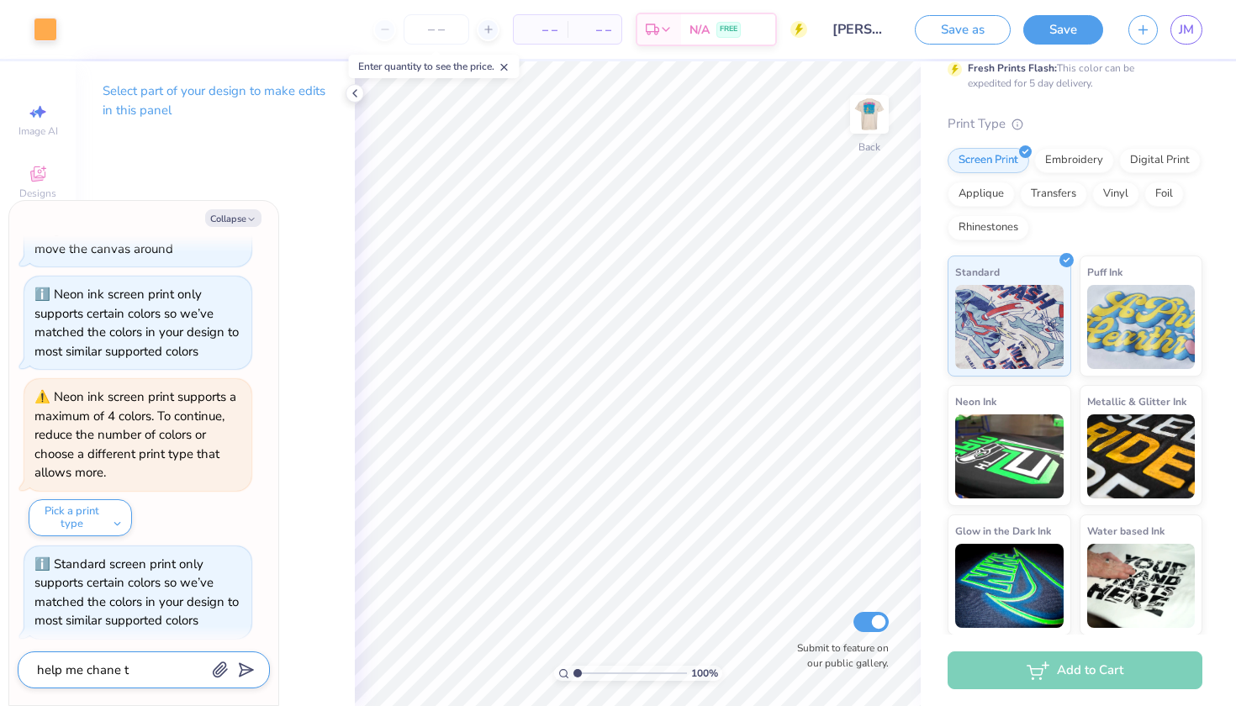
type textarea "help me chane"
type textarea "x"
type textarea "help me chane"
type textarea "x"
type textarea "help me [PERSON_NAME]"
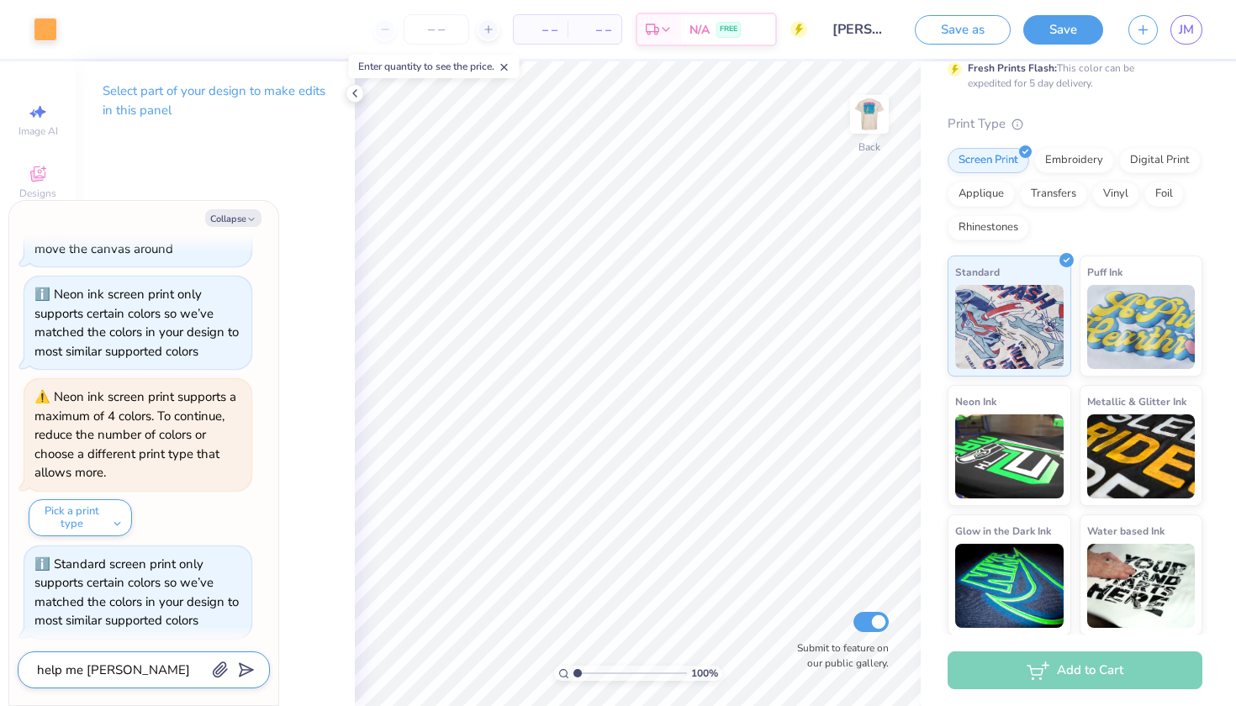
type textarea "x"
type textarea "help me chane"
type textarea "x"
type textarea "help me chane"
type textarea "x"
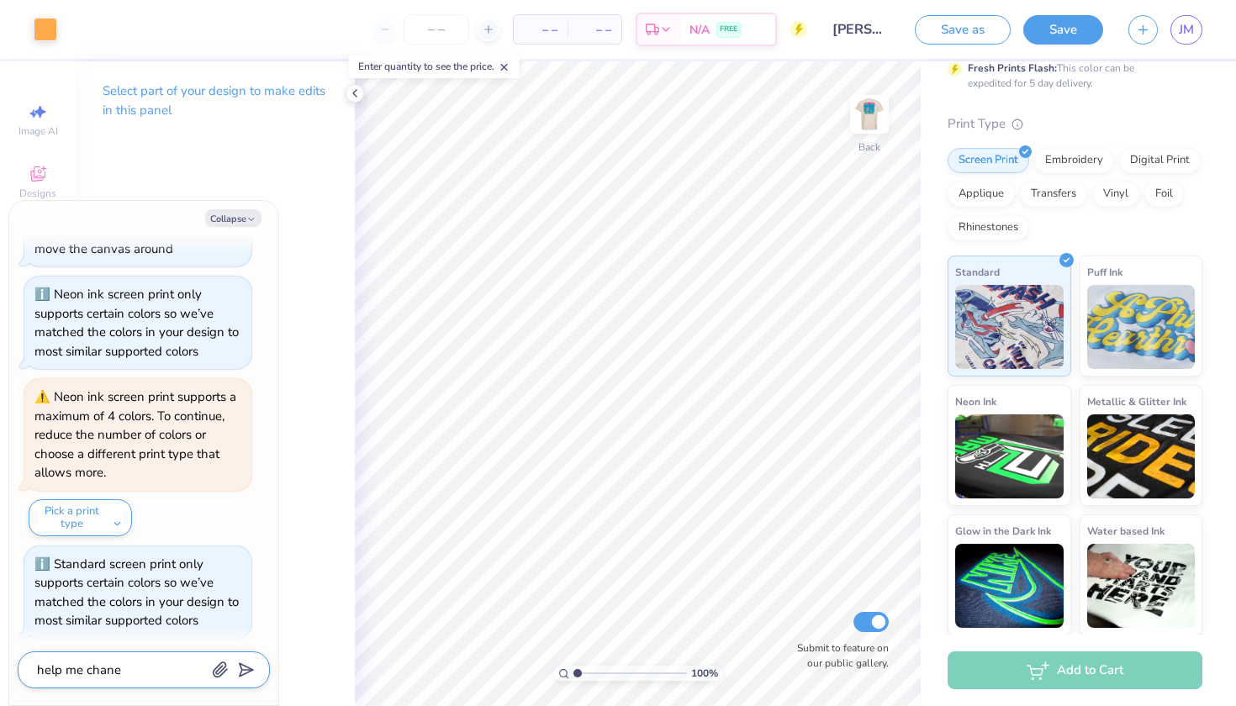
type textarea "help me chane t"
type textarea "x"
type textarea "help me chane"
type textarea "x"
type textarea "help me chane"
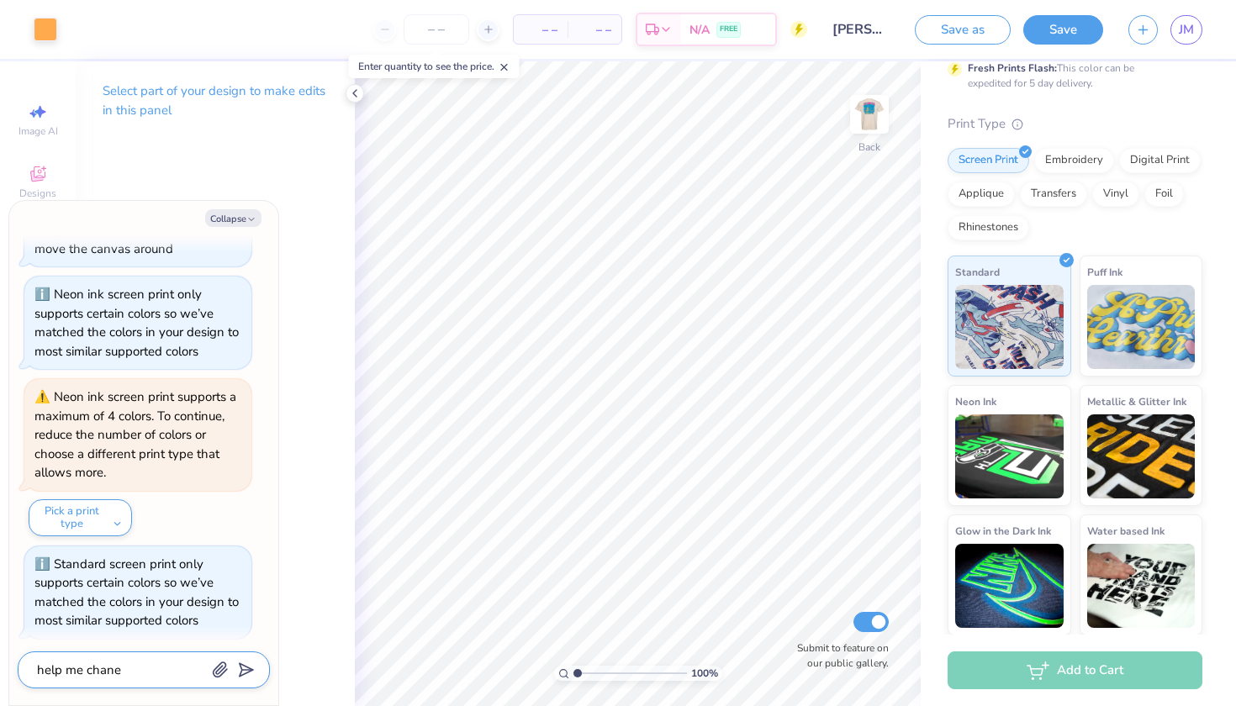
type textarea "x"
type textarea "help me [PERSON_NAME]"
type textarea "x"
type textarea "help me [PERSON_NAME]"
type textarea "x"
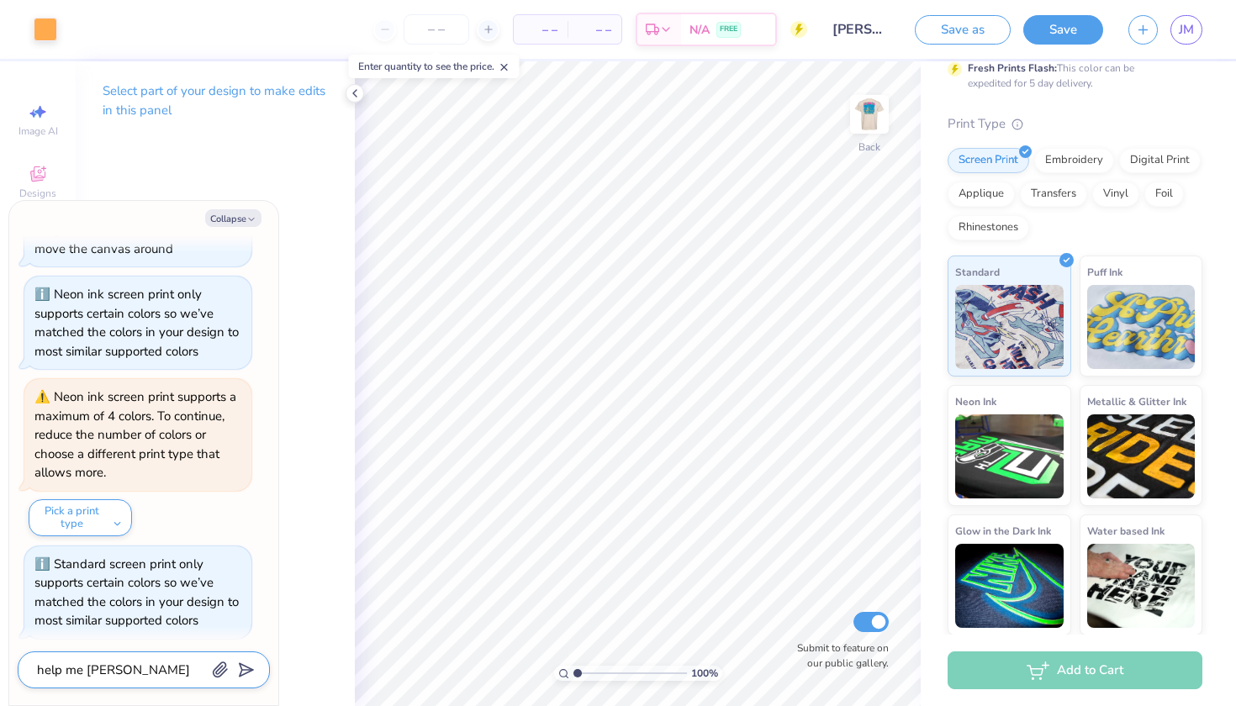
type textarea "help me change"
type textarea "x"
type textarea "help me change"
type textarea "x"
type textarea "help me change t"
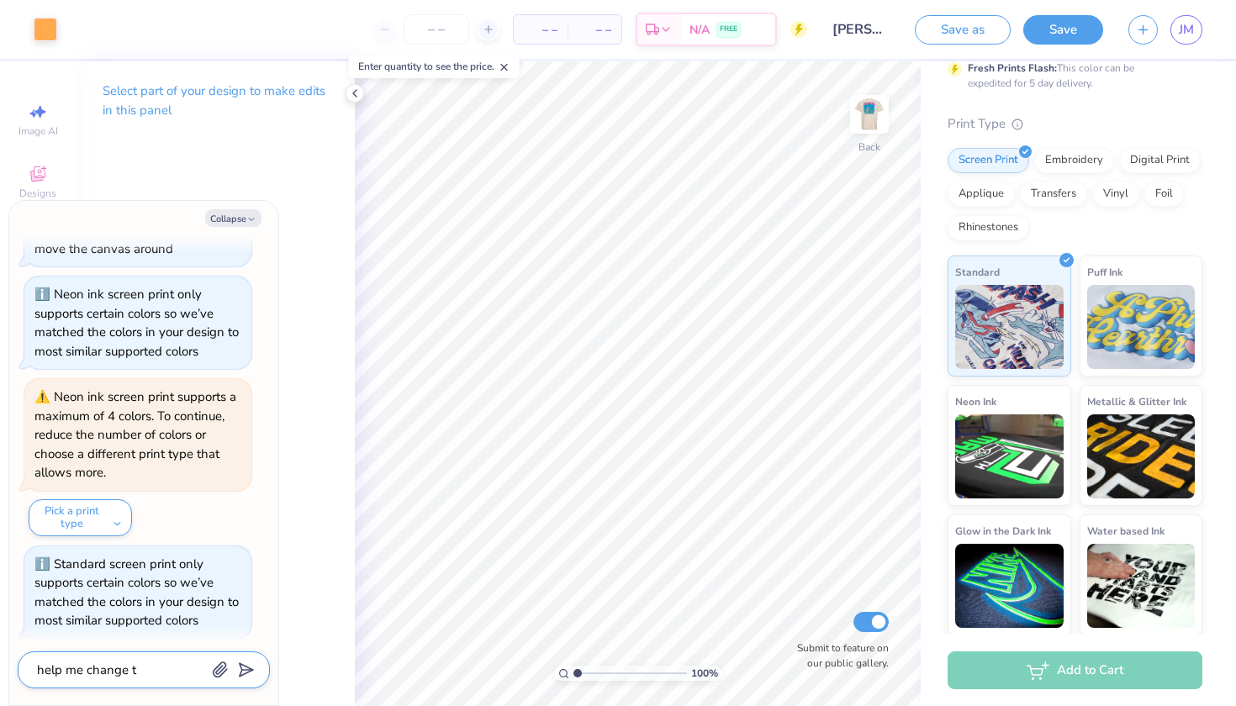
type textarea "x"
type textarea "help me change th"
type textarea "x"
type textarea "help me change the"
type textarea "x"
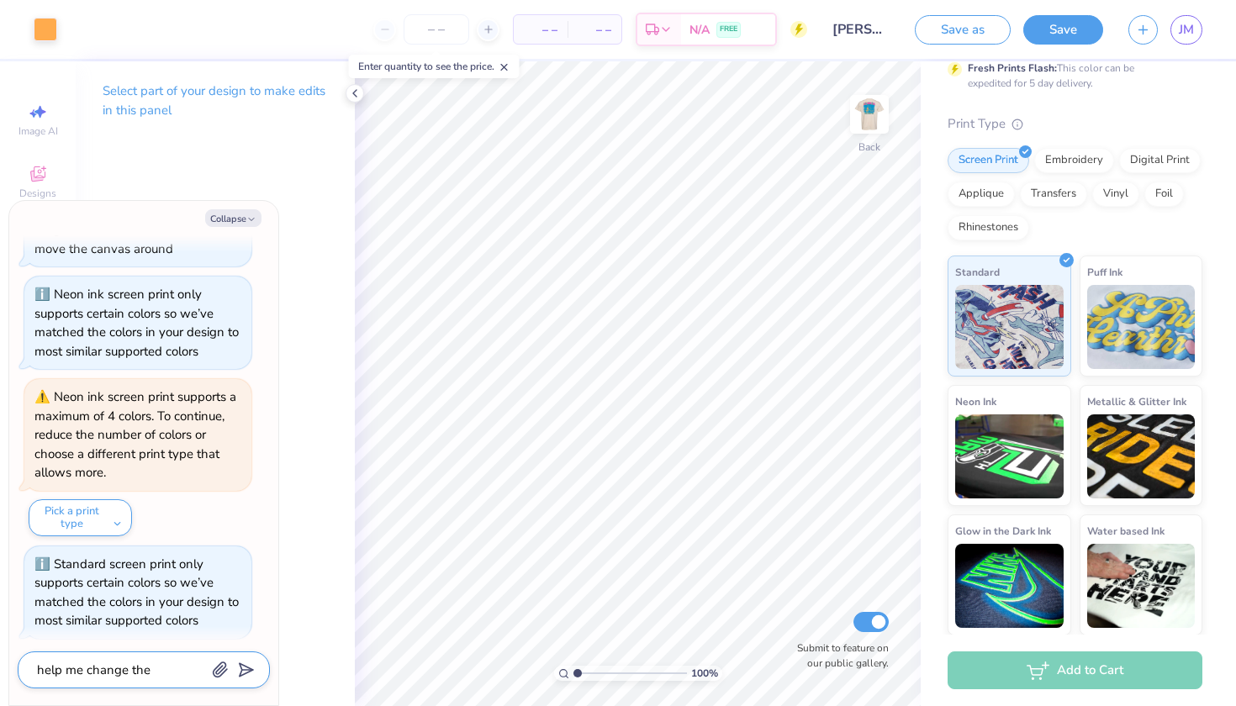
type textarea "help me change the"
type textarea "x"
type textarea "help me change the c"
type textarea "x"
type textarea "help me change the co"
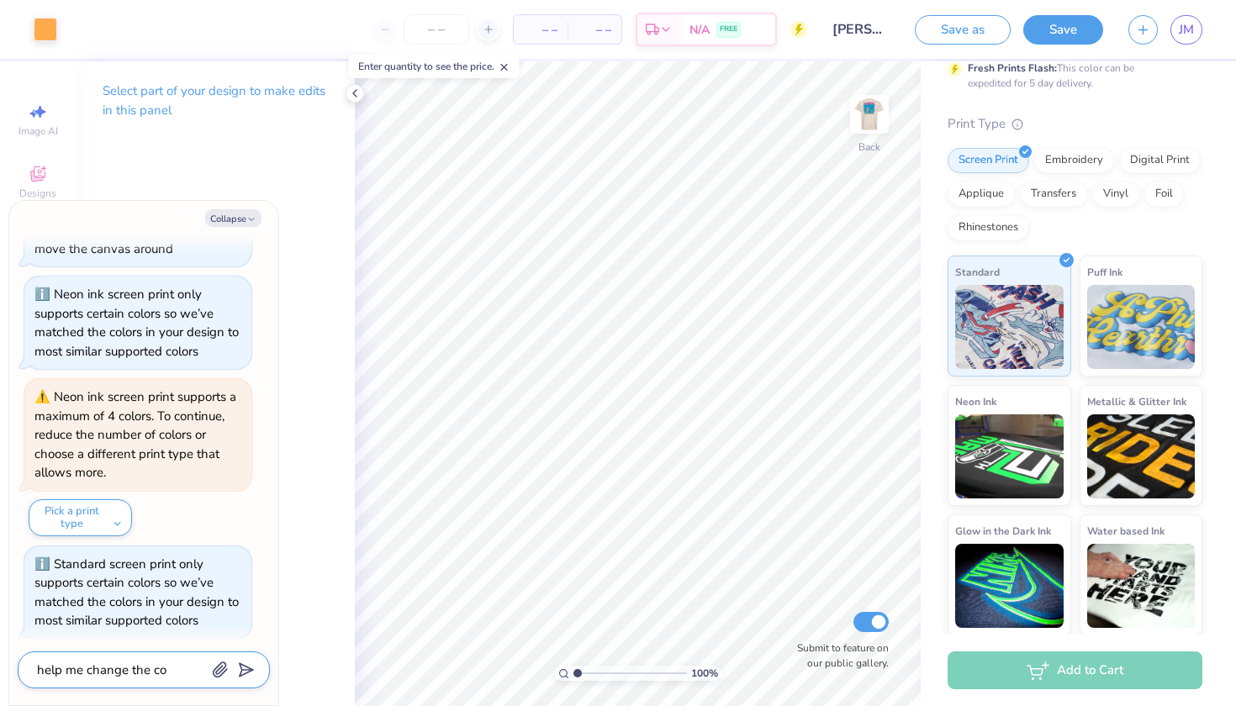
type textarea "x"
type textarea "help me change the col"
type textarea "x"
type textarea "help me change the colo"
type textarea "x"
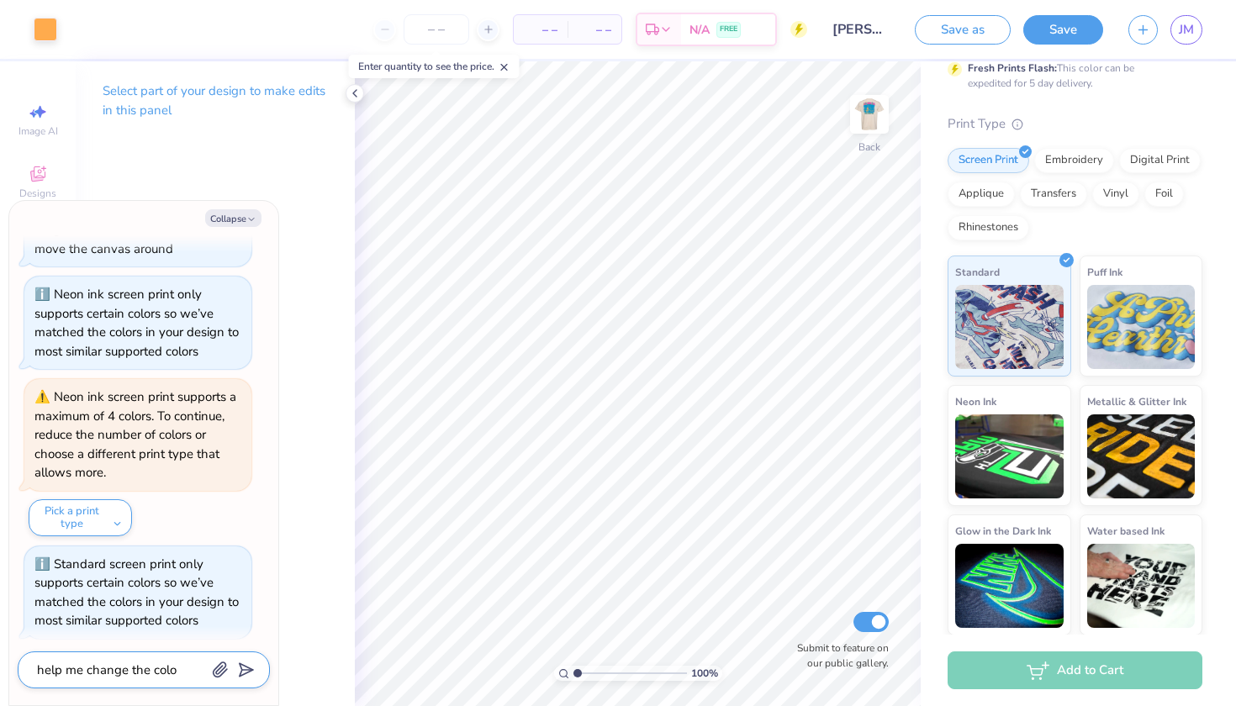
type textarea "help me change the color"
type textarea "x"
type textarea "help me change the color"
type textarea "x"
type textarea "help me change the color o"
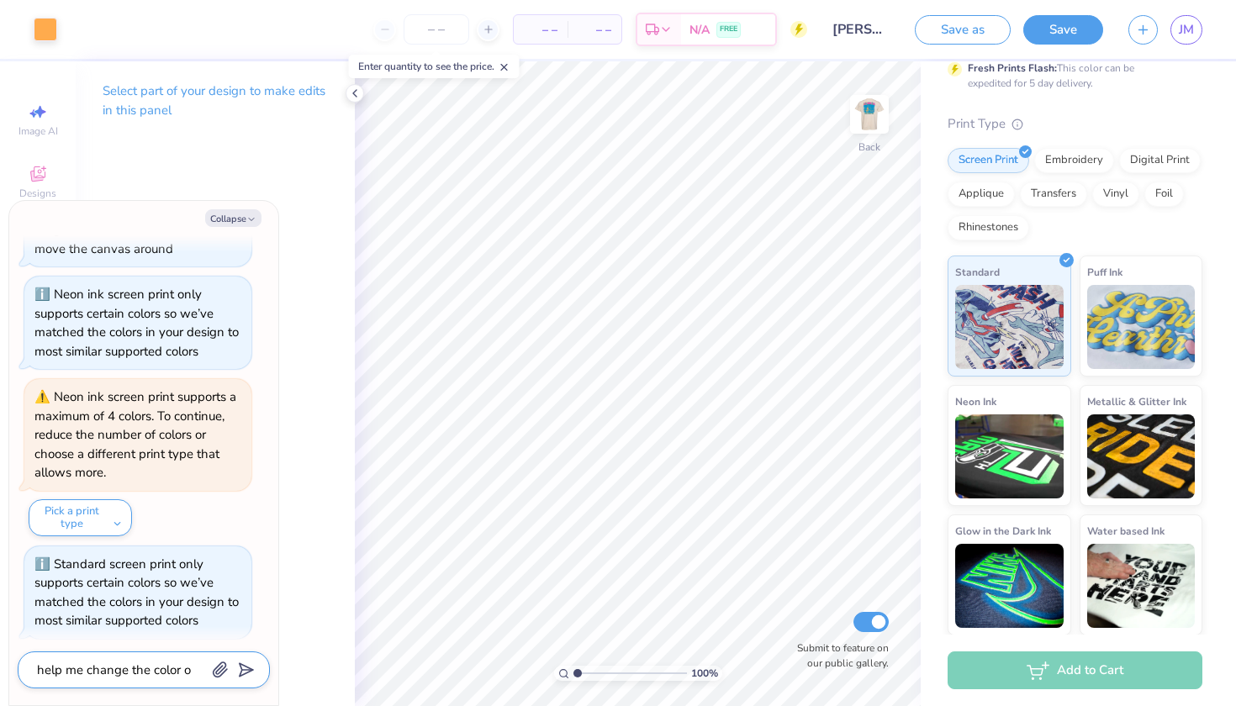
type textarea "x"
type textarea "help me change the color of"
type textarea "x"
type textarea "help me change the color of"
type textarea "x"
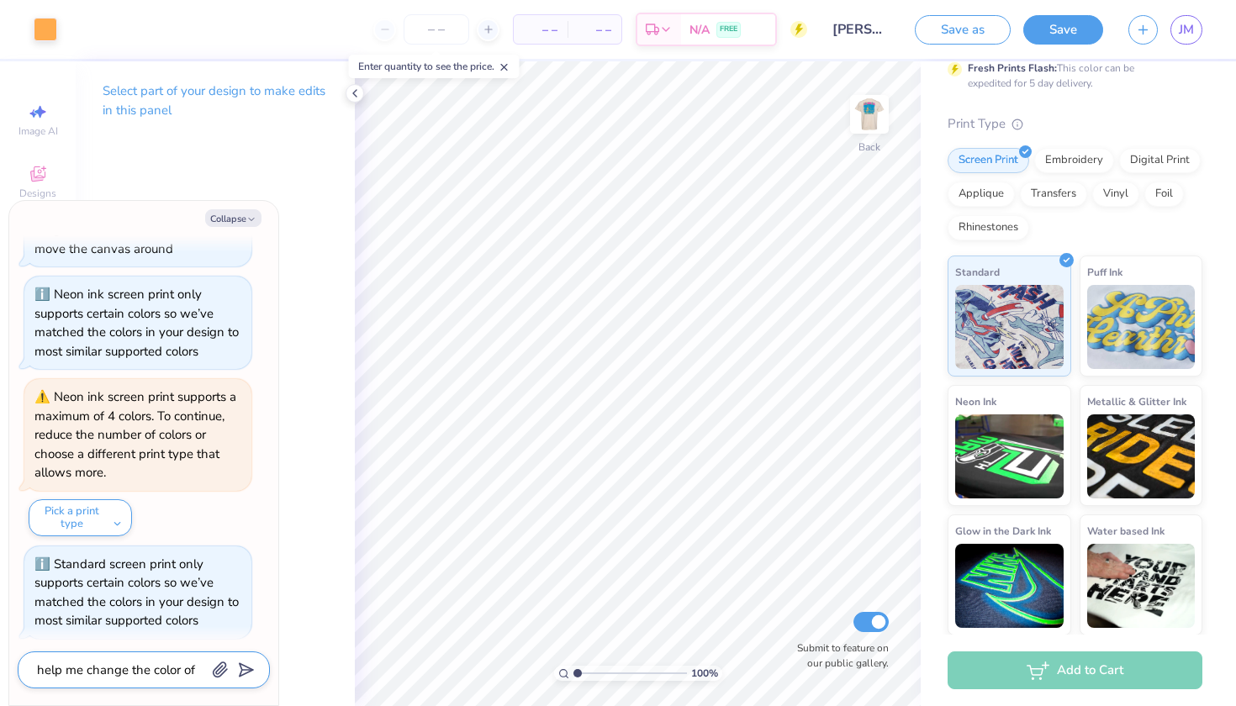
type textarea "help me change the color of t"
type textarea "x"
type textarea "help me change the color of th"
type textarea "x"
type textarea "help me change the color of the"
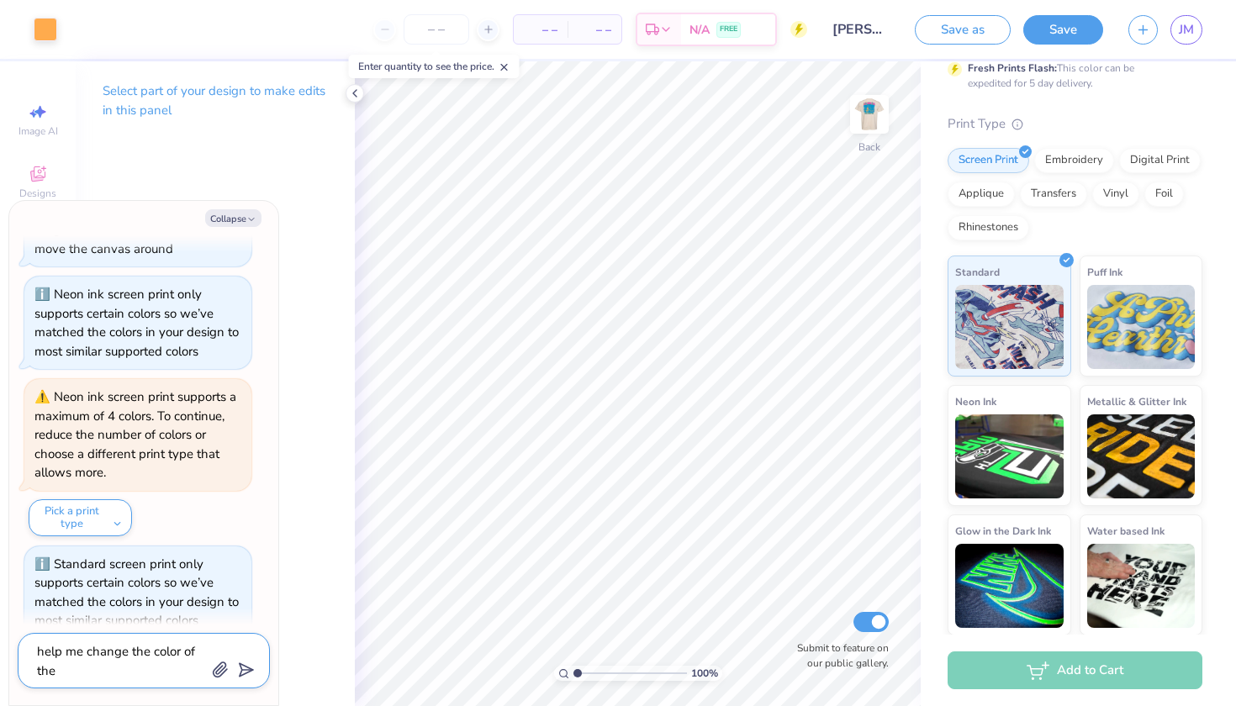
type textarea "x"
type textarea "help me change the color of the"
type textarea "x"
type textarea "help me change the color of the f"
type textarea "x"
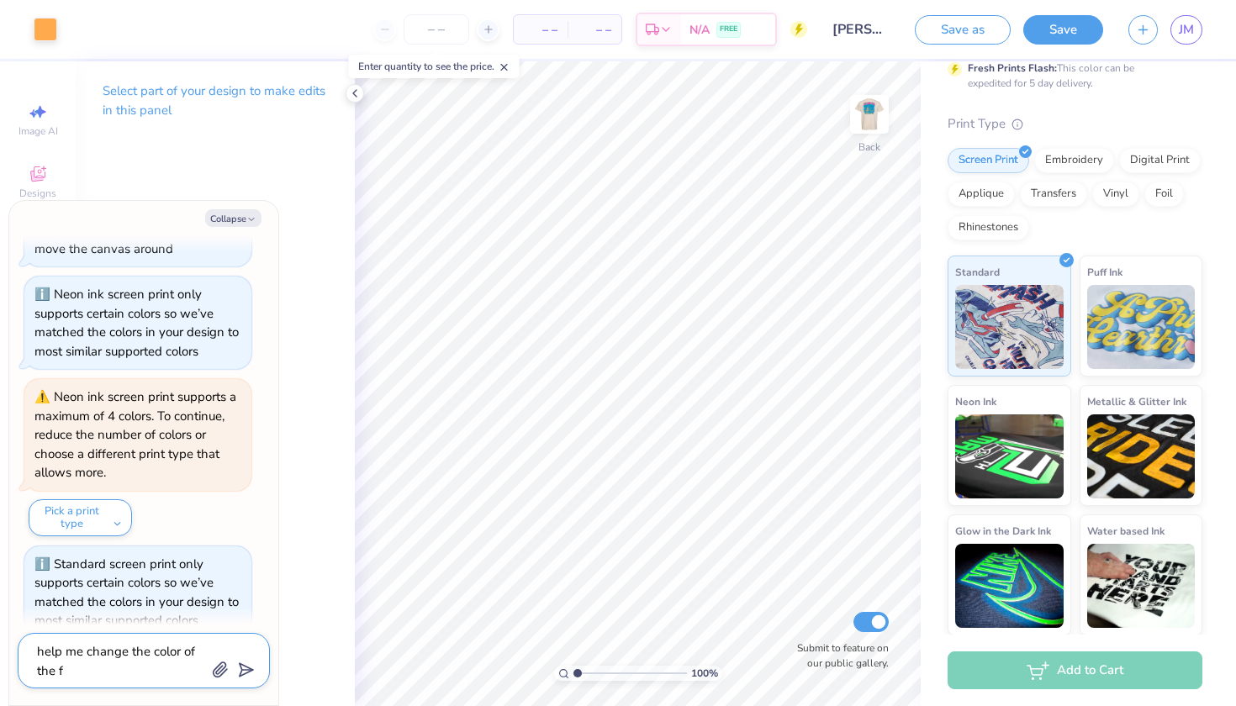
type textarea "help me change the color of the fr"
type textarea "x"
type textarea "help me change the color of the fro"
type textarea "x"
type textarea "help me change the color of the fron"
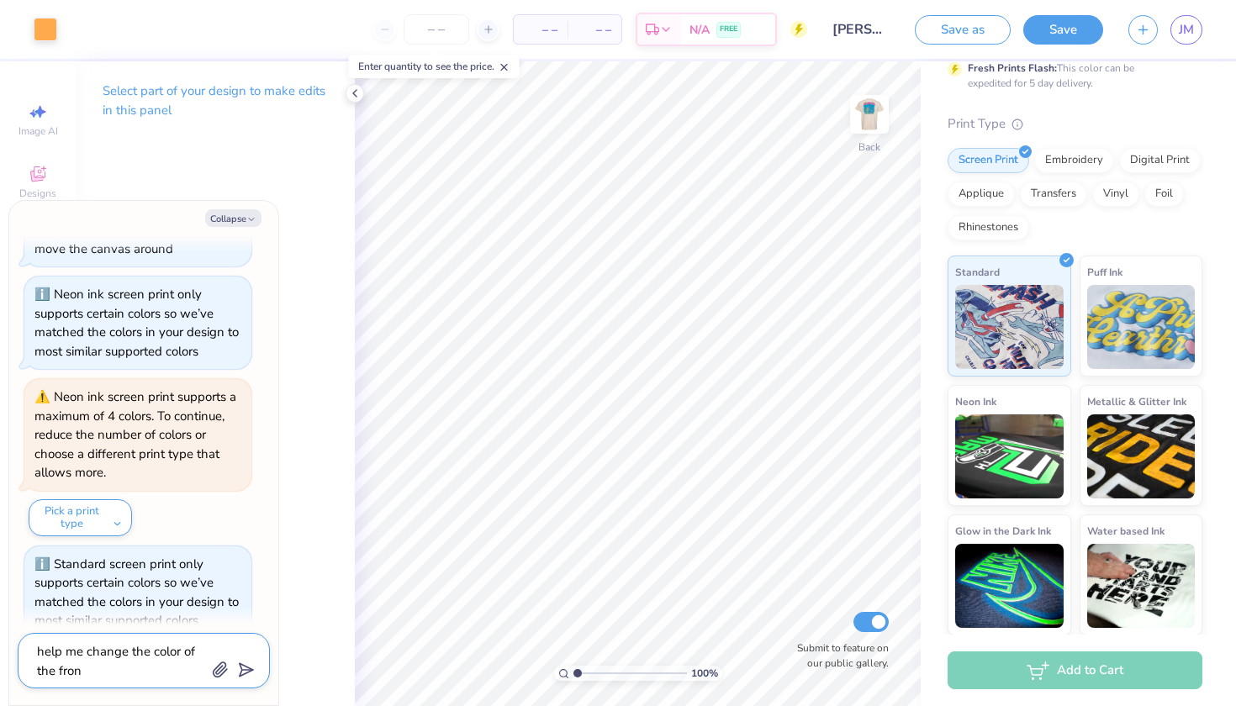
type textarea "x"
type textarea "help me change the color of the front"
type textarea "x"
type textarea "help me change the color of the front"
type textarea "x"
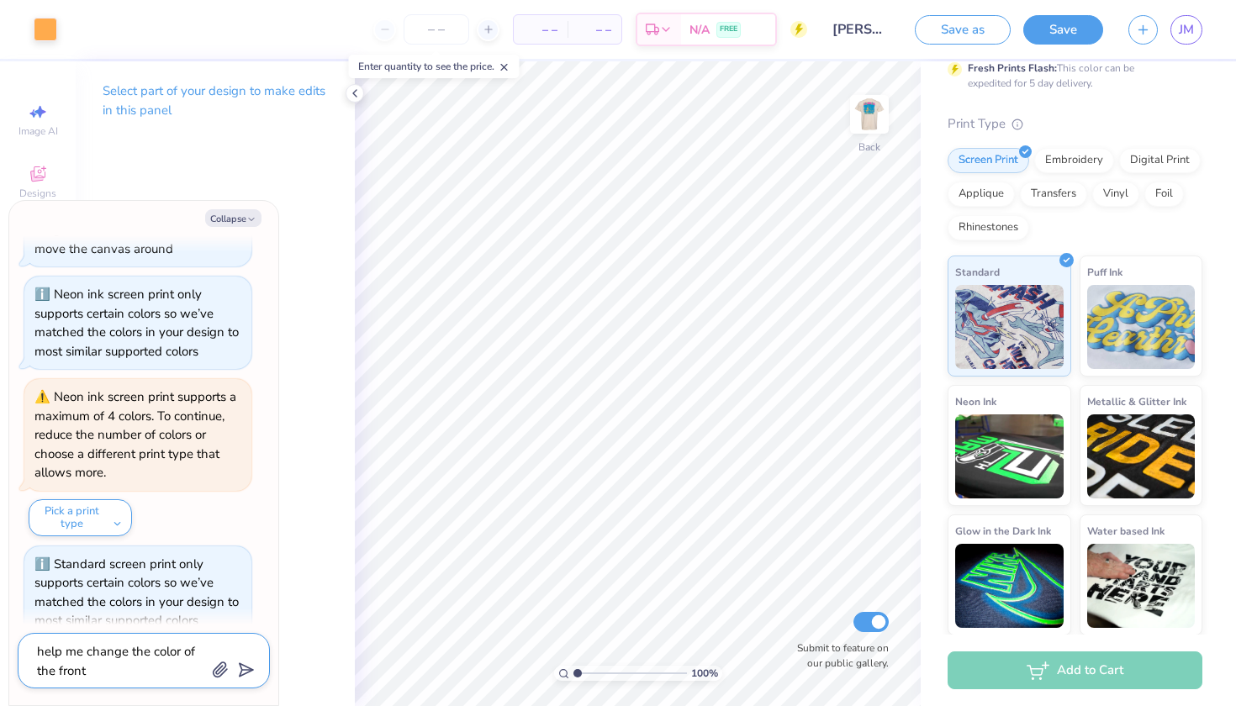
type textarea "help me change the color of the front l"
type textarea "x"
type textarea "help me change the color of the front lo"
type textarea "x"
type textarea "help me change the color of the front log"
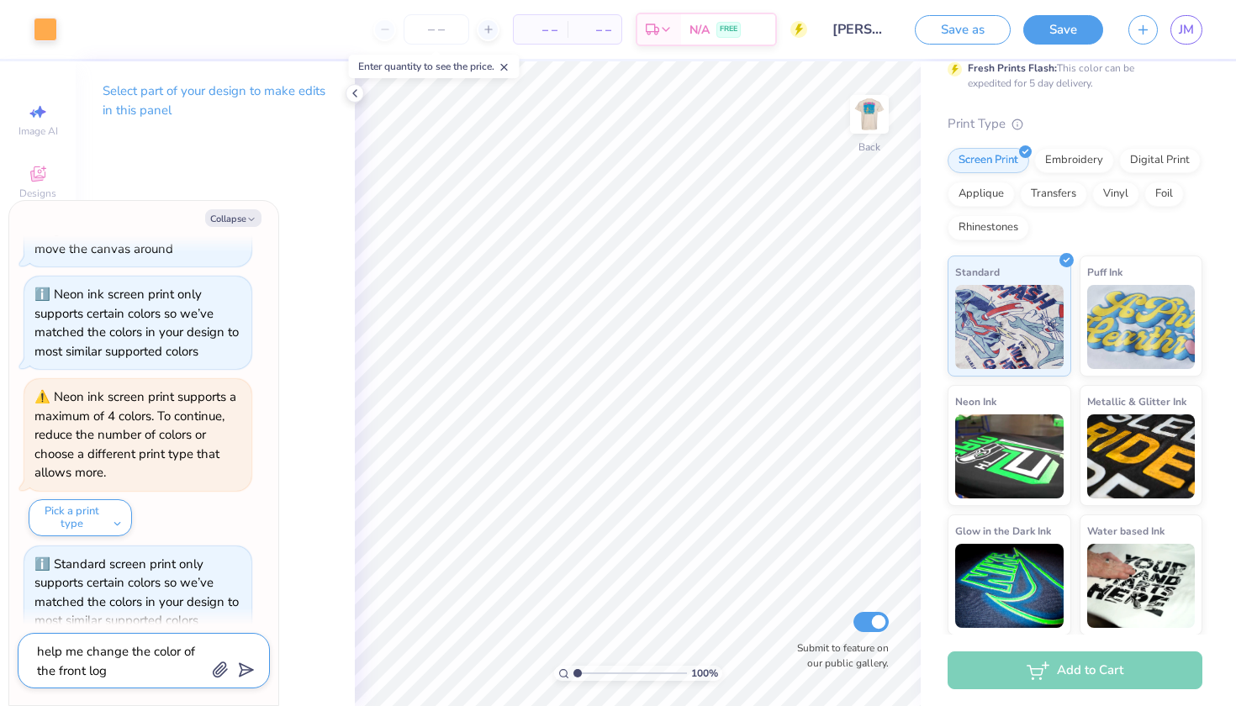
type textarea "x"
type textarea "help me change the color of the front logo"
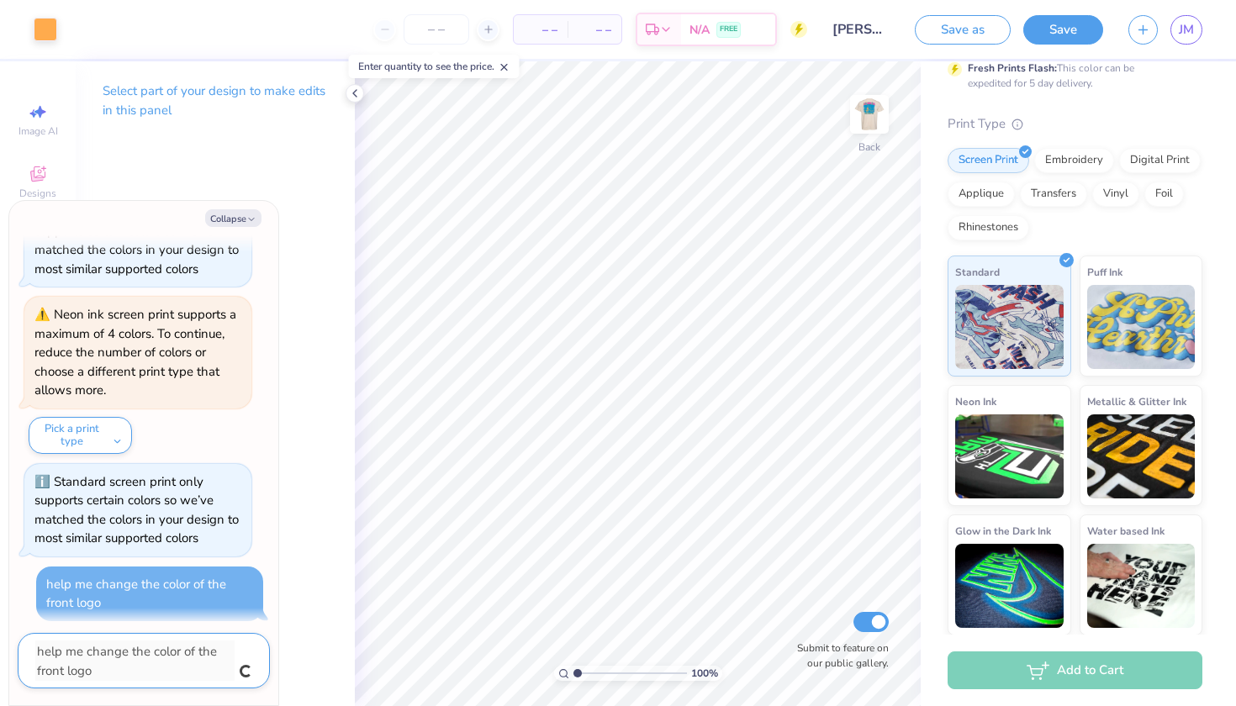
type textarea "x"
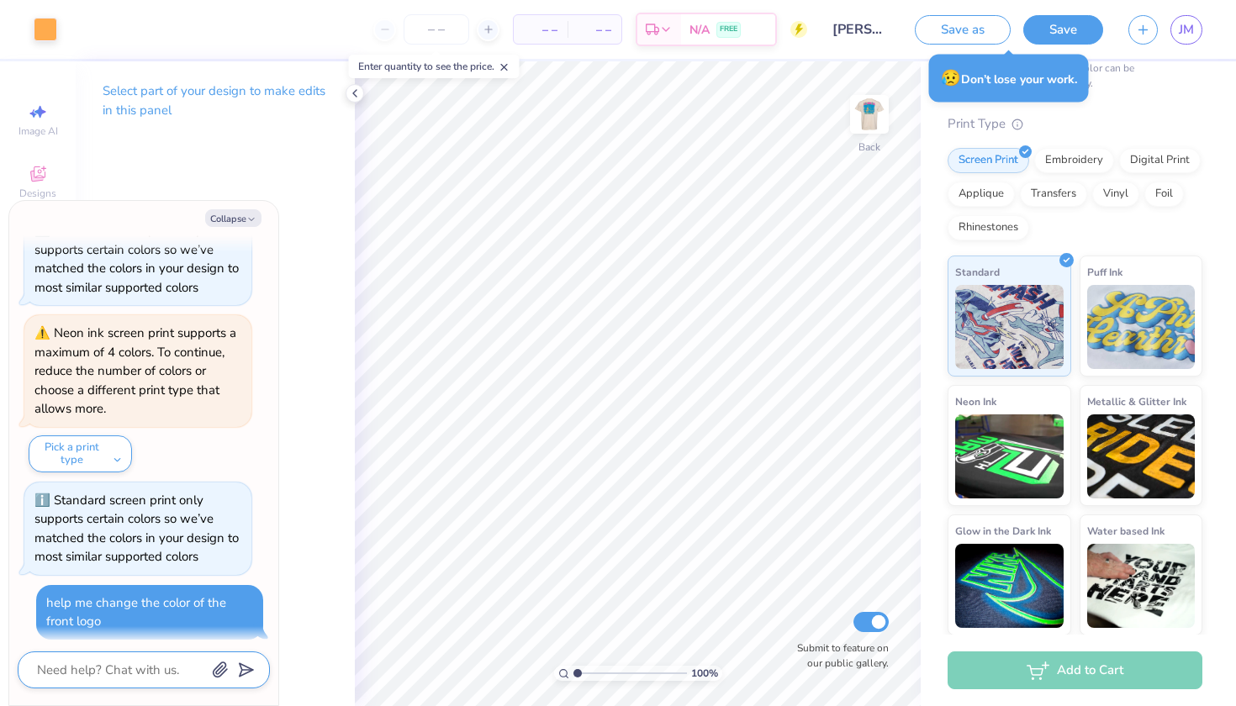
scroll to position [449, 0]
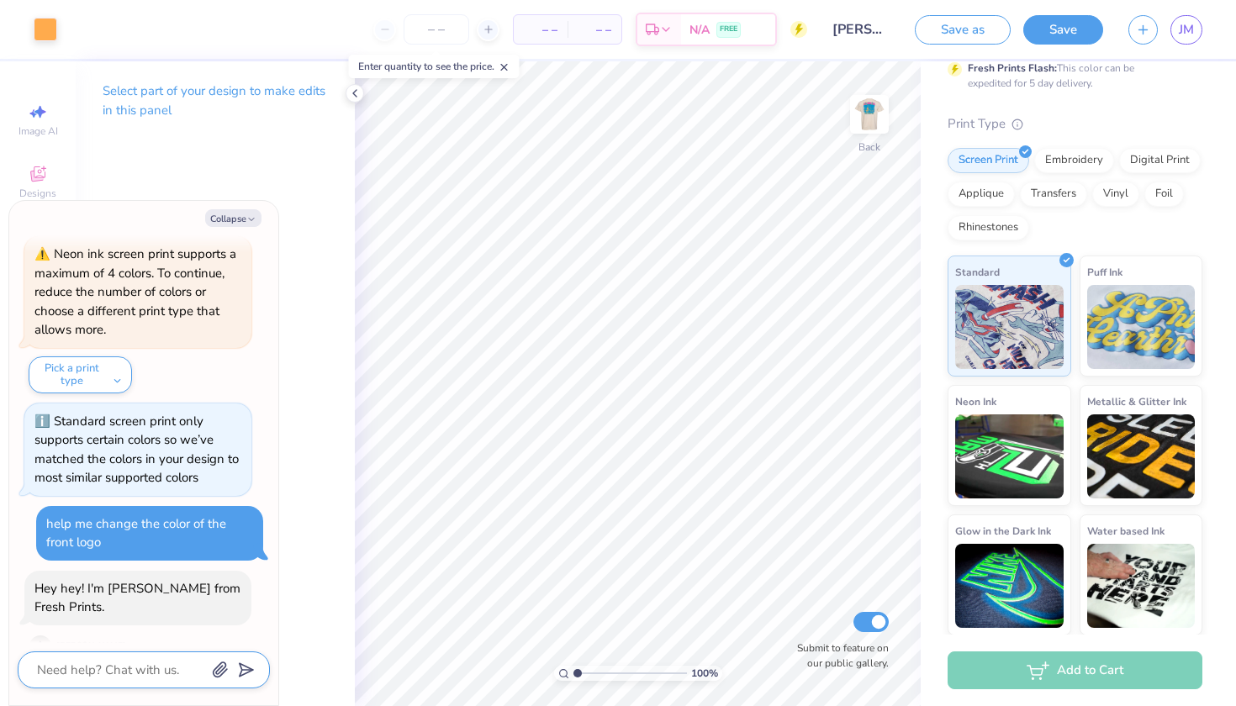
type textarea "x"
type textarea "h"
type textarea "x"
type textarea "he"
type textarea "x"
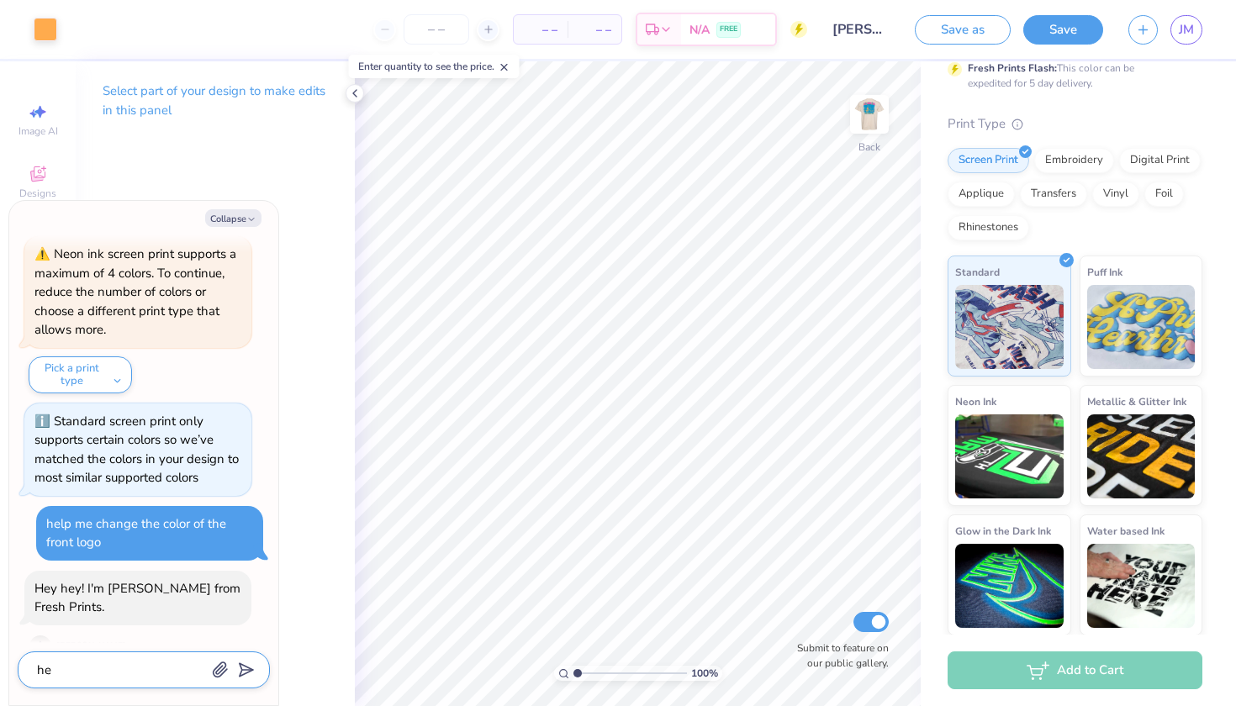
type textarea "hek"
type textarea "x"
type textarea "he"
type textarea "x"
type textarea "hel"
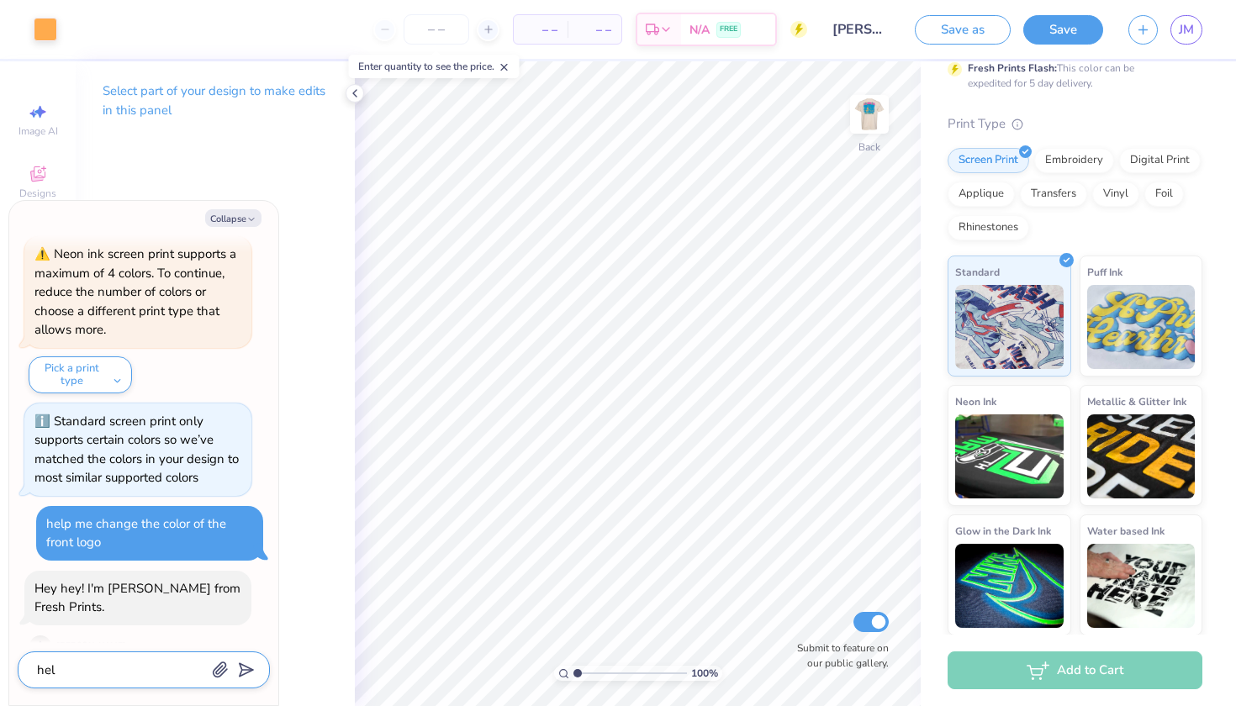
type textarea "x"
type textarea "help"
type textarea "x"
type textarea "help"
type textarea "x"
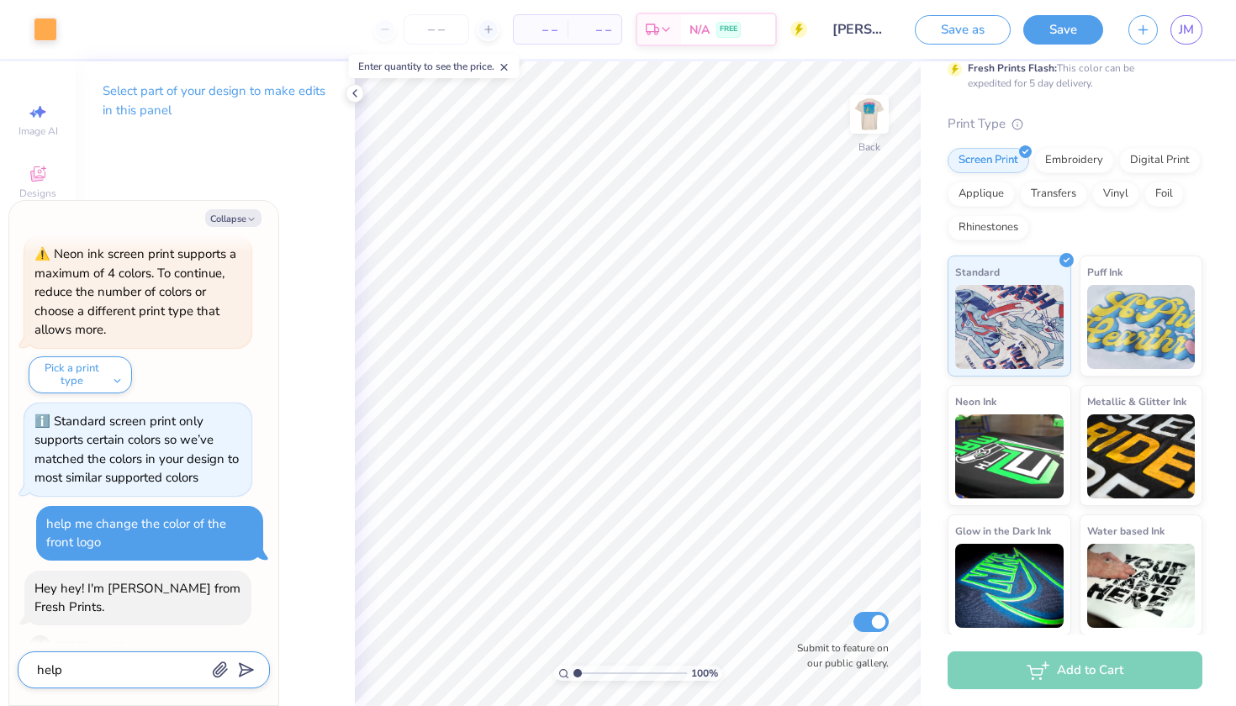
type textarea "help m"
type textarea "x"
type textarea "help me"
type textarea "x"
type textarea "help me"
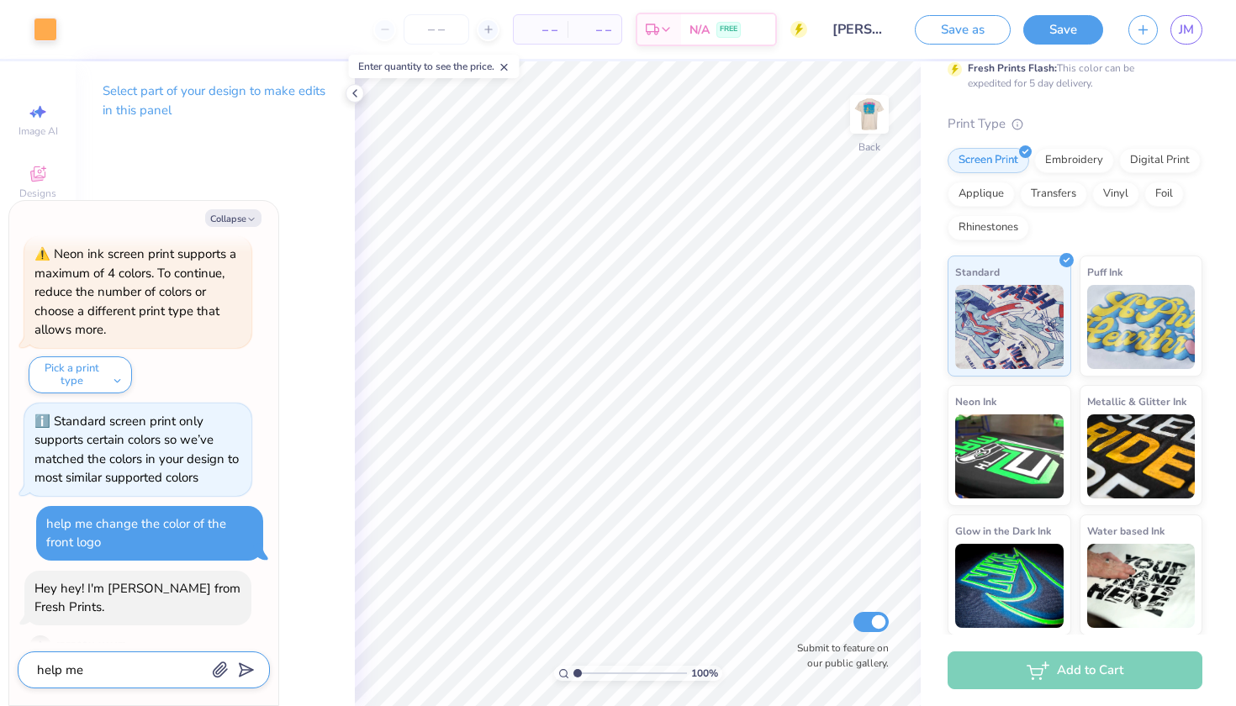
type textarea "x"
type textarea "help me c"
type textarea "x"
type textarea "help me ch"
type textarea "x"
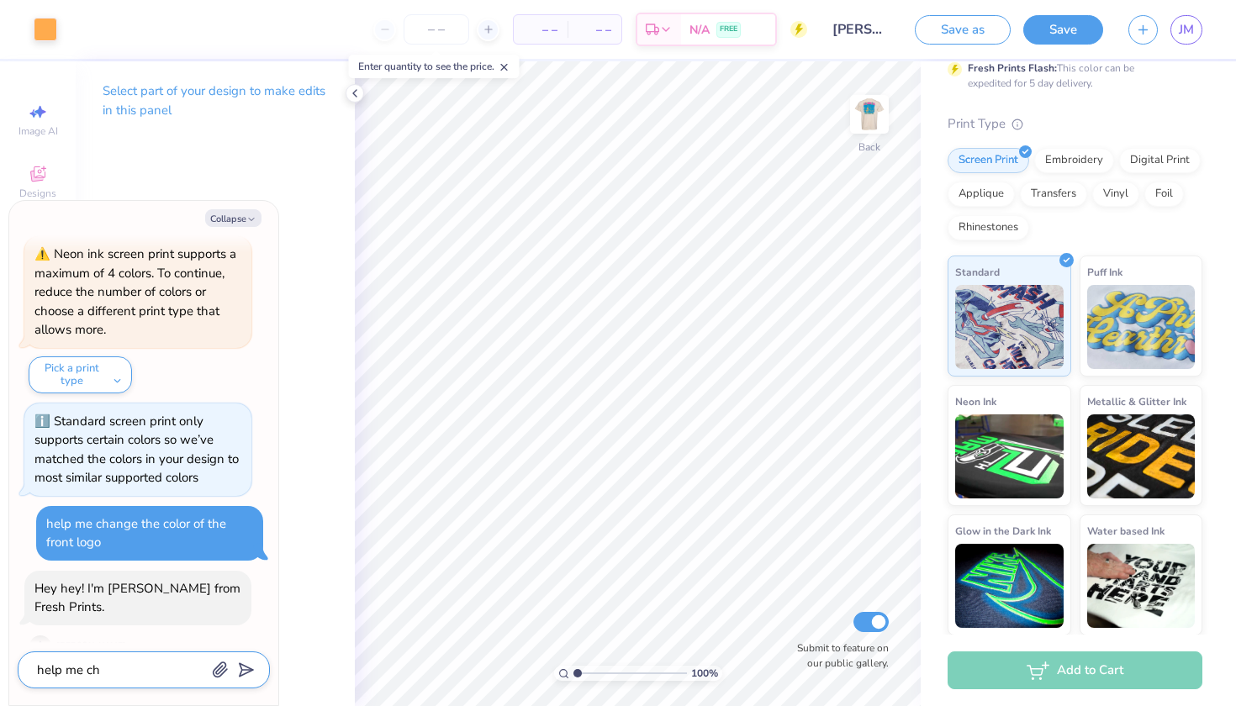
type textarea "help me cha"
type textarea "x"
type textarea "help me [PERSON_NAME]"
type textarea "x"
type textarea "help me chane"
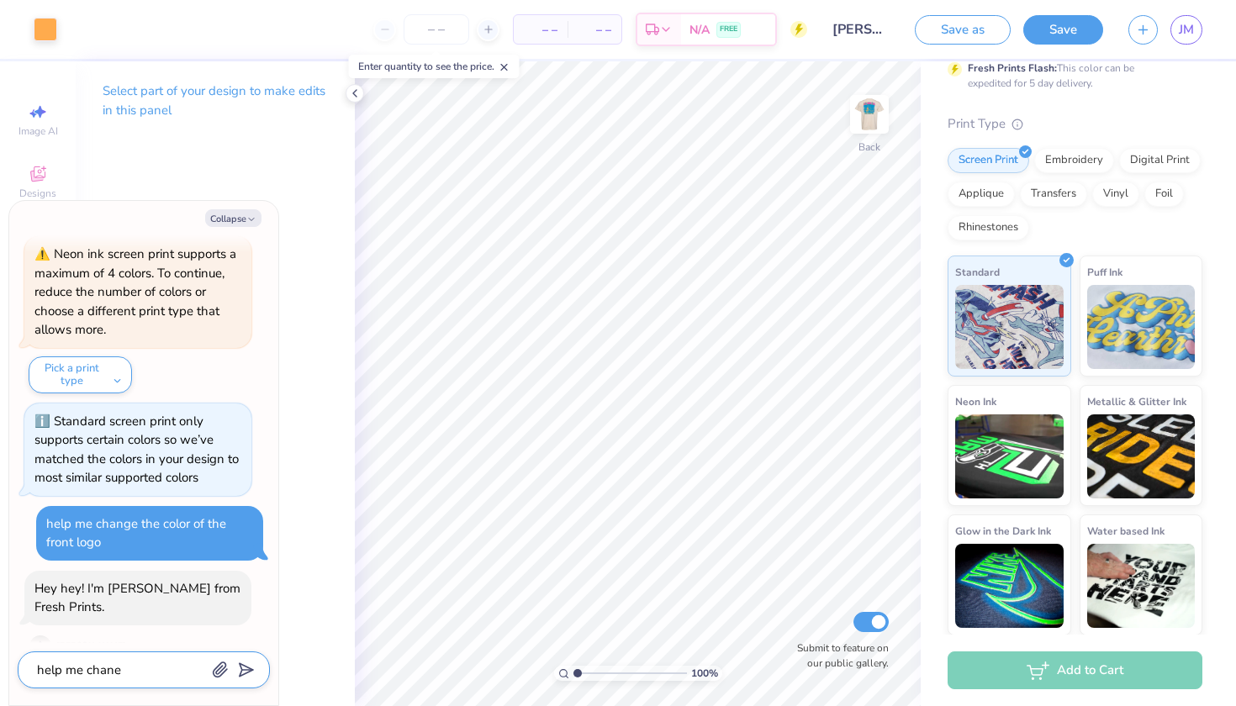
type textarea "x"
type textarea "help me chane"
type textarea "x"
type textarea "help me chane t"
type textarea "x"
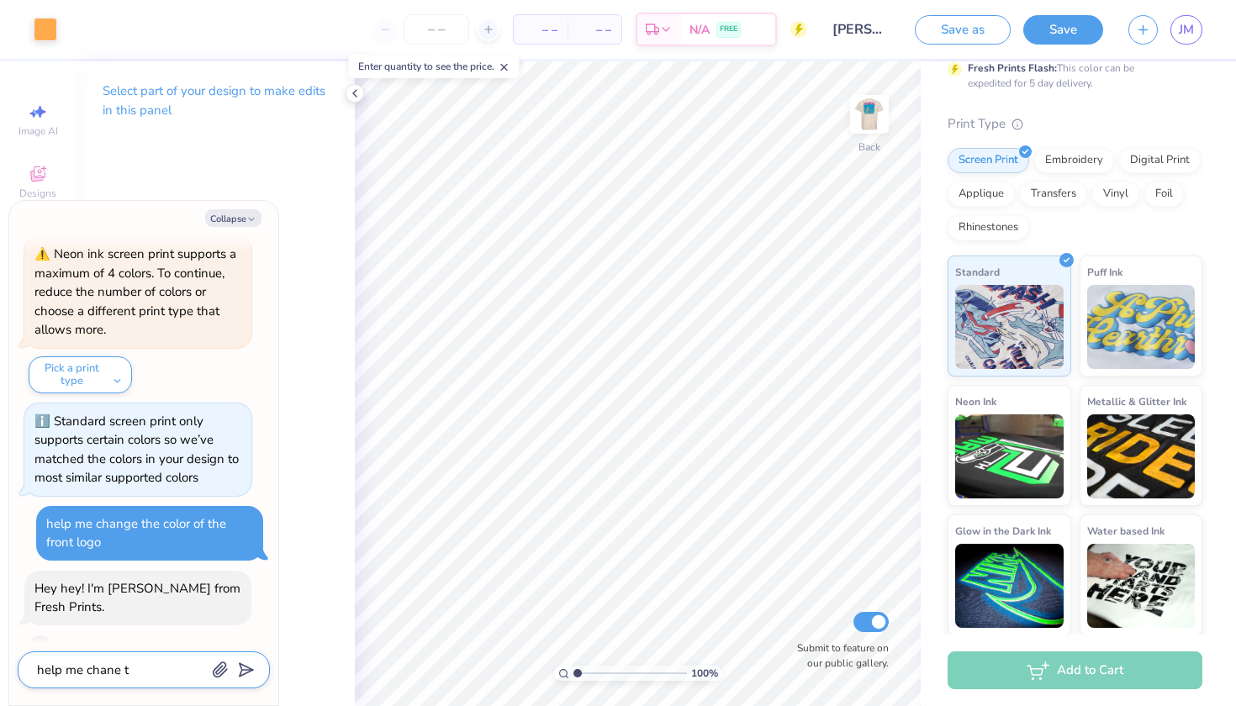
type textarea "help me chane"
type textarea "x"
type textarea "help me chane"
type textarea "x"
type textarea "help me [PERSON_NAME]"
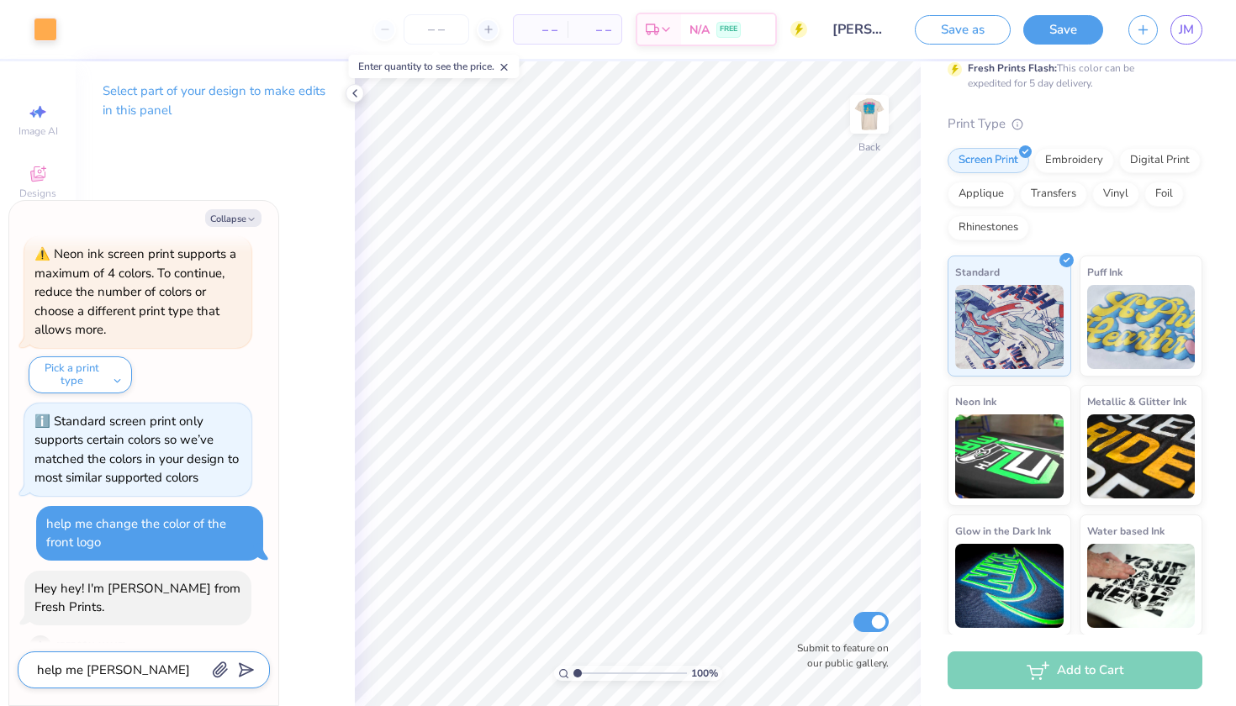
type textarea "x"
type textarea "help me [PERSON_NAME]"
type textarea "x"
type textarea "help me change"
type textarea "x"
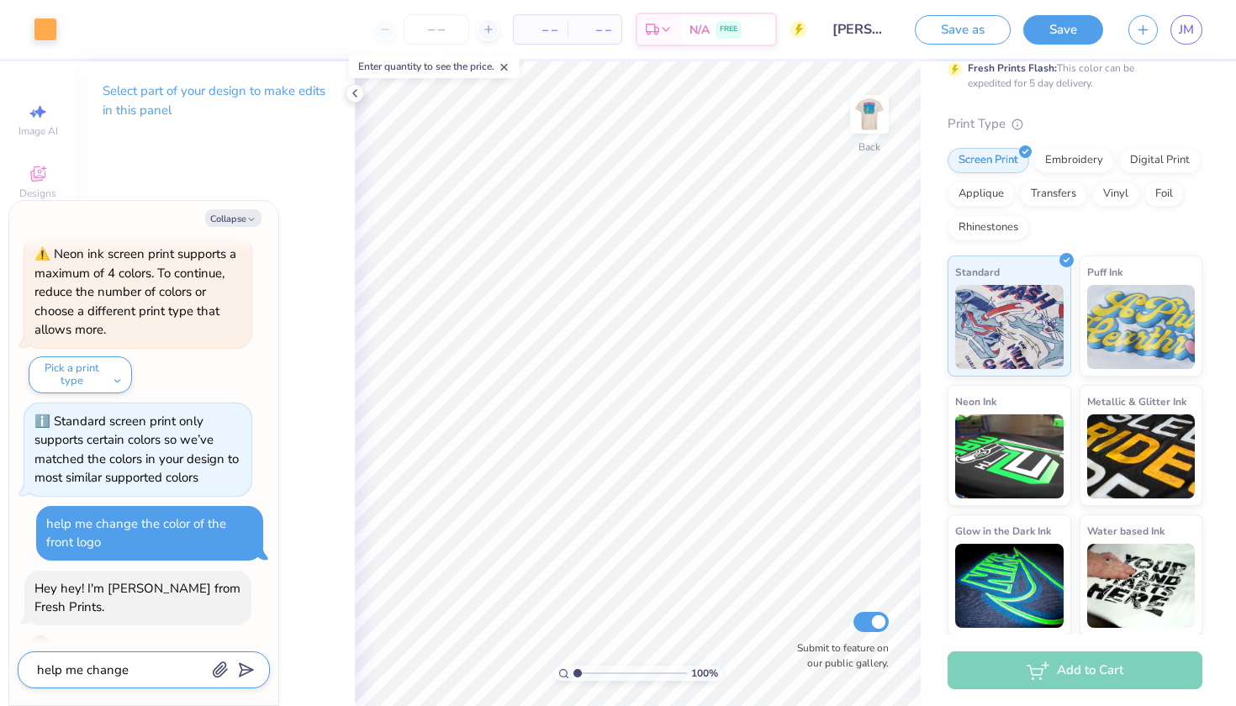
type textarea "help me change"
type textarea "x"
type textarea "help me change t"
type textarea "x"
type textarea "help me change th"
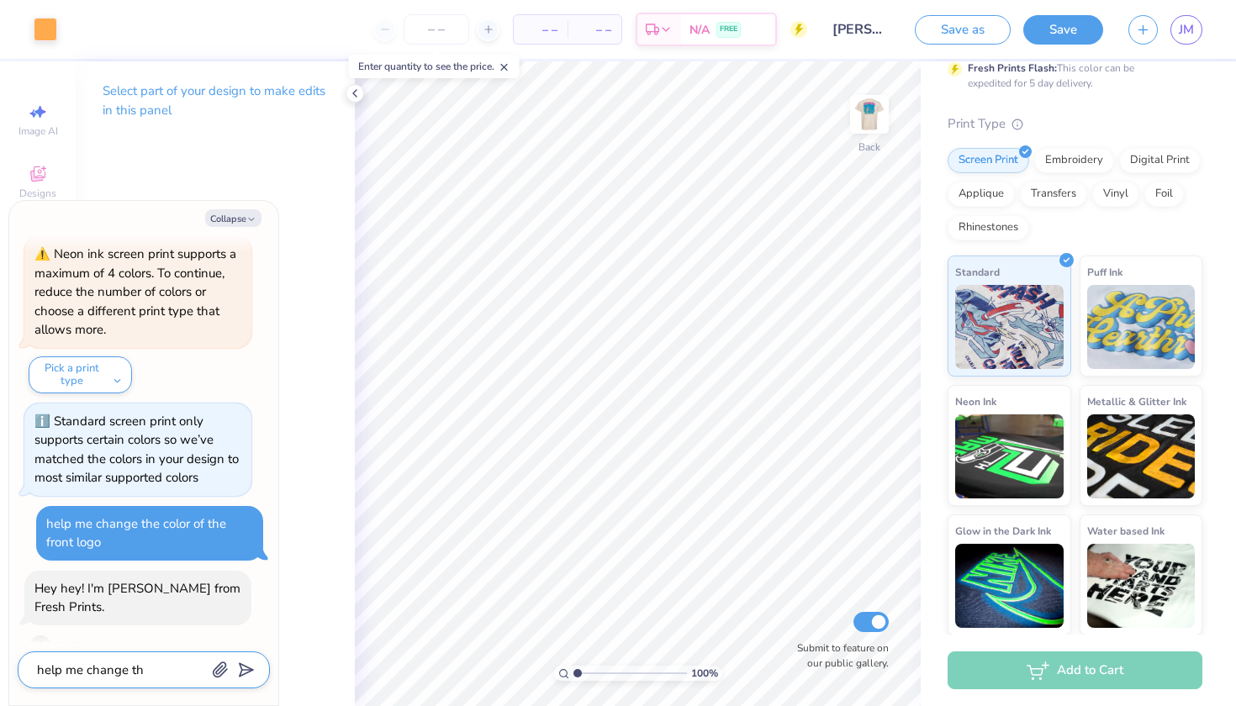
type textarea "x"
type textarea "help me change the"
type textarea "x"
type textarea "help me change the"
type textarea "x"
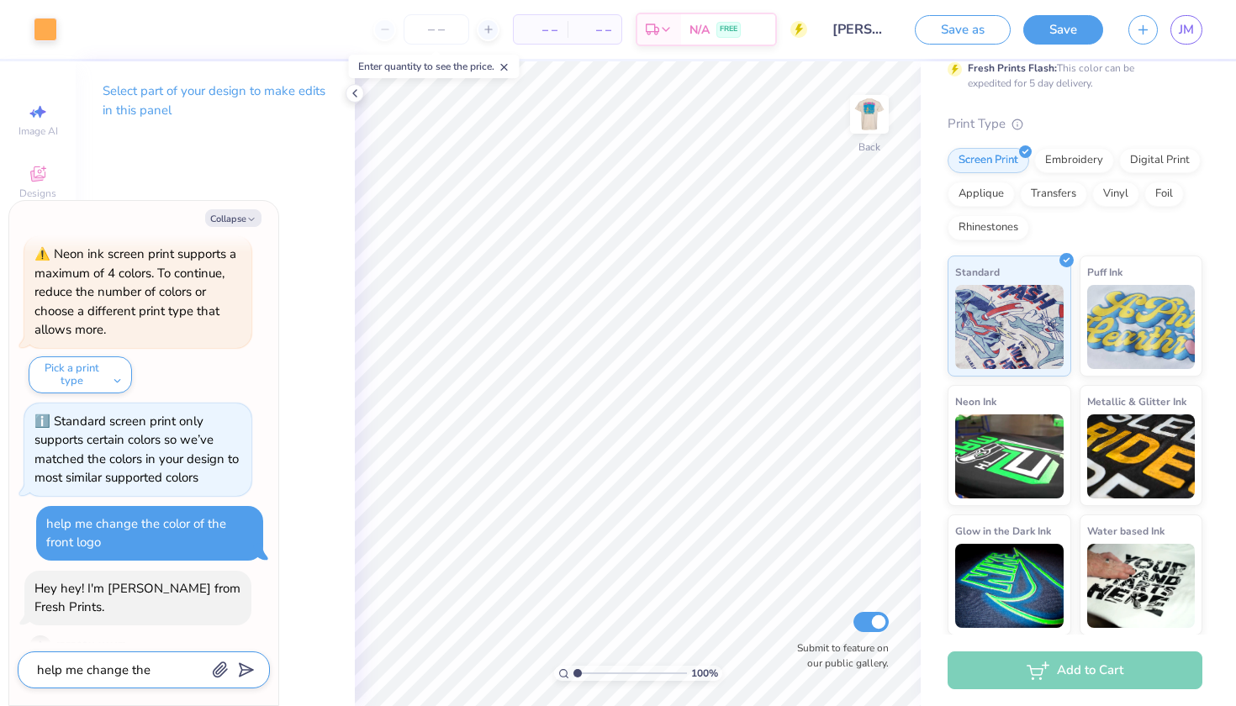
type textarea "help me change the c"
type textarea "x"
type textarea "help me change the co"
type textarea "x"
type textarea "help me change the col"
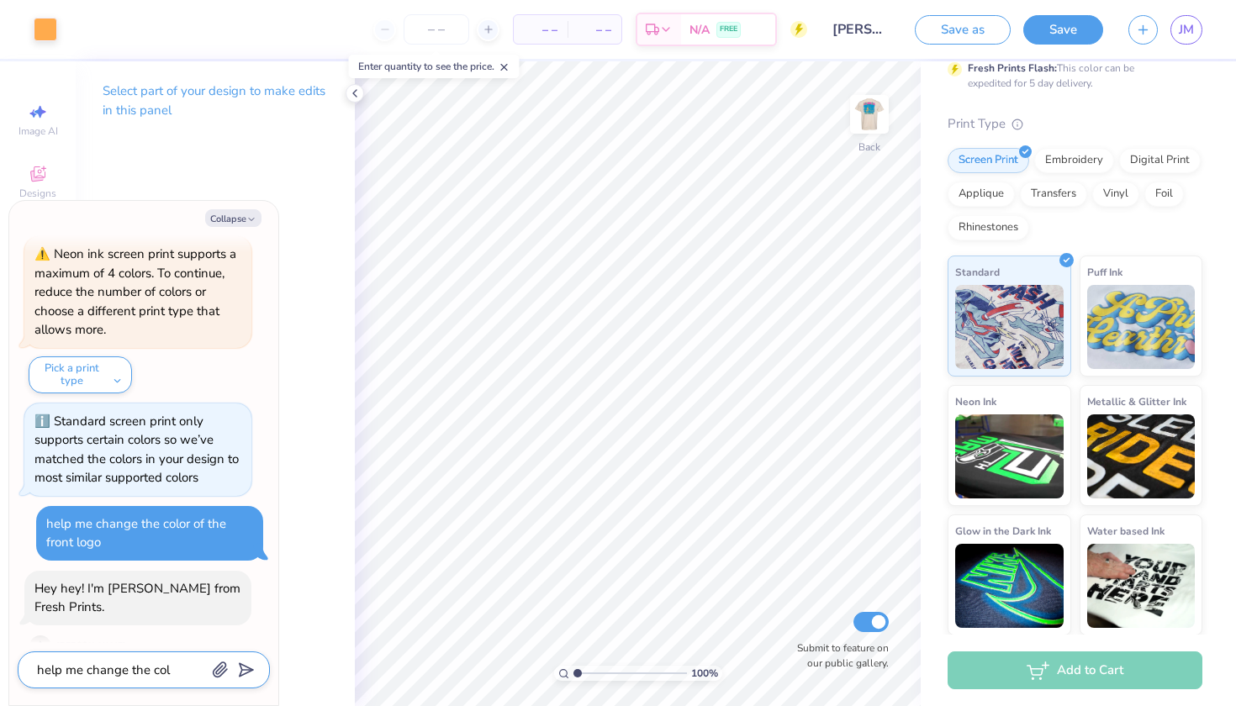
type textarea "x"
type textarea "help me change the colo"
type textarea "x"
type textarea "help me change the color"
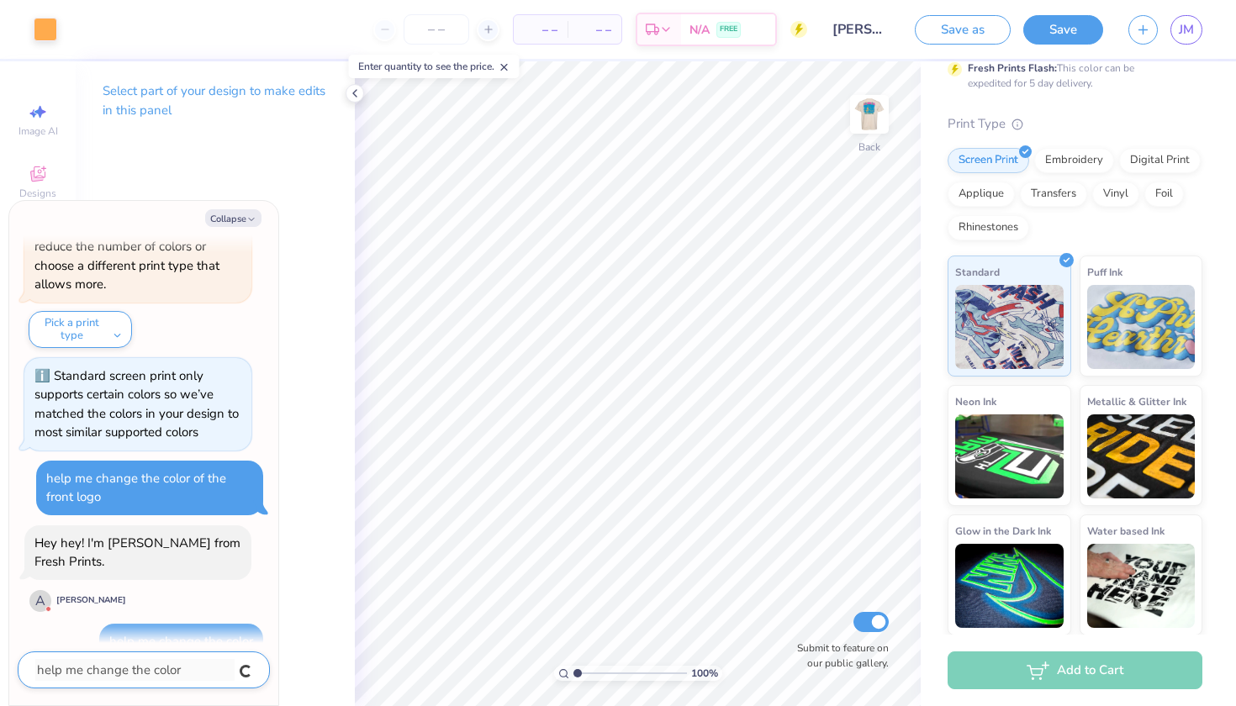
type textarea "x"
type textarea "o"
type textarea "x"
type textarea "of"
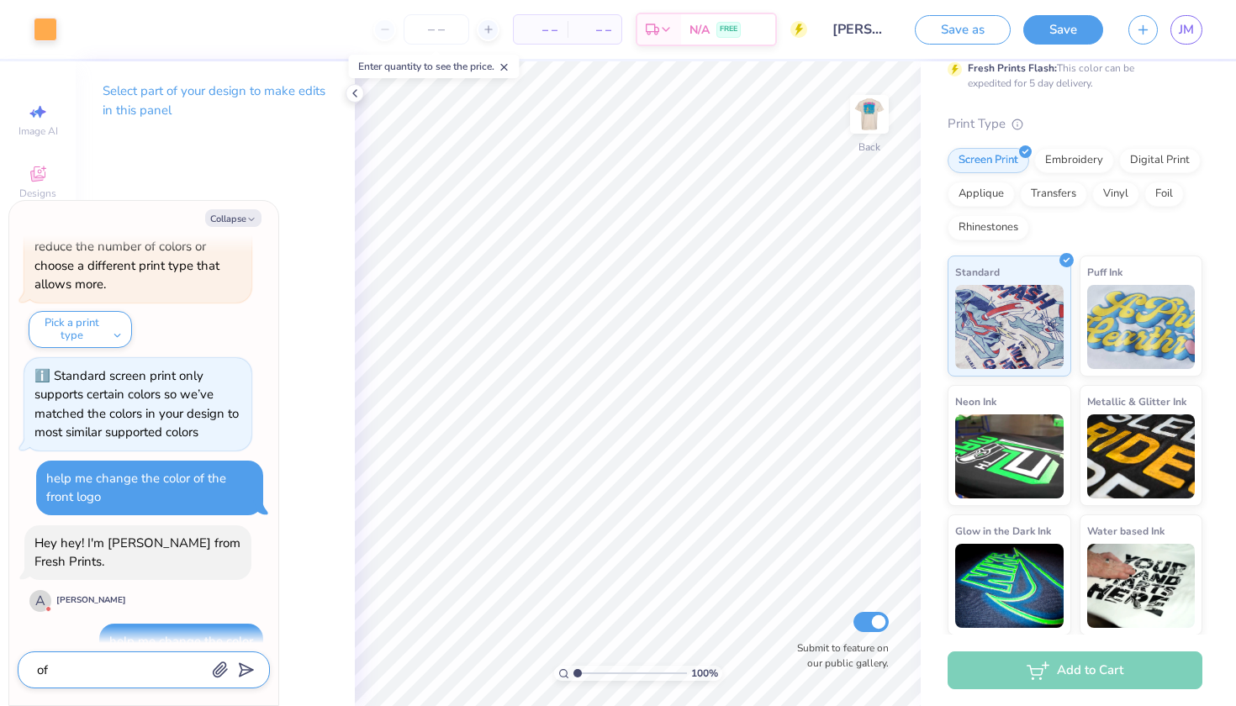
type textarea "x"
type textarea "of"
type textarea "x"
type textarea "of t"
type textarea "x"
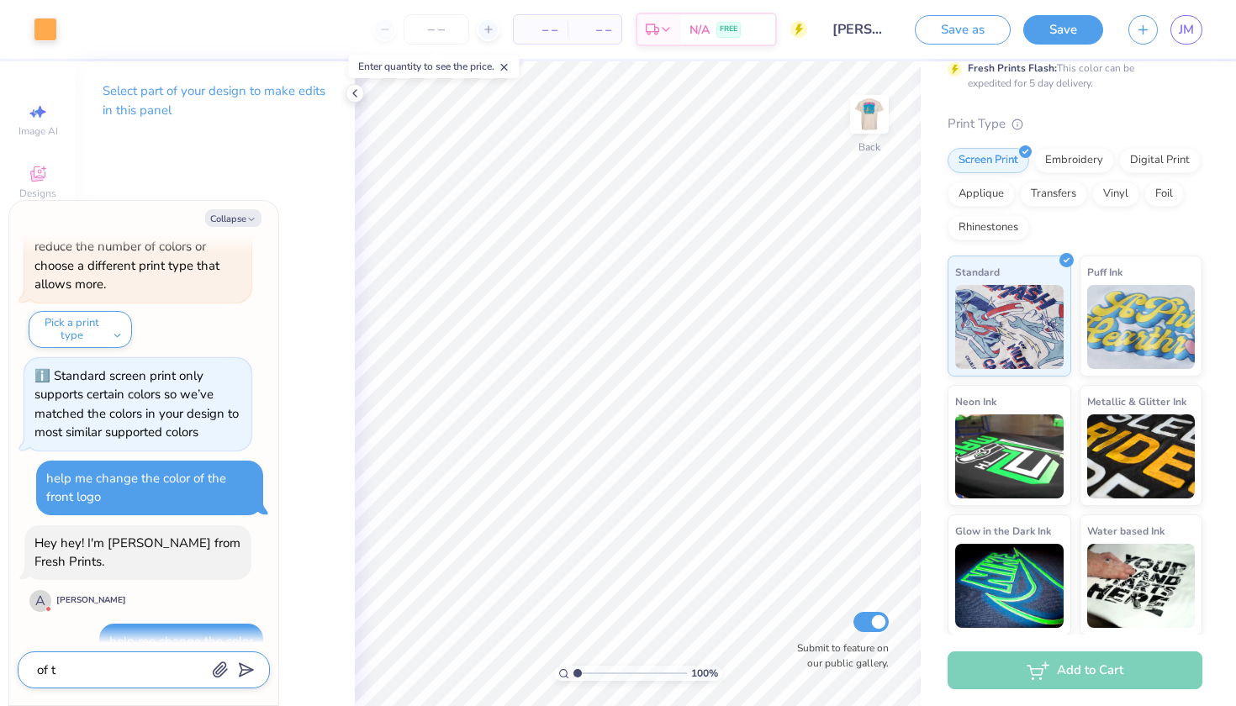
type textarea "of th"
type textarea "x"
type textarea "of the"
type textarea "x"
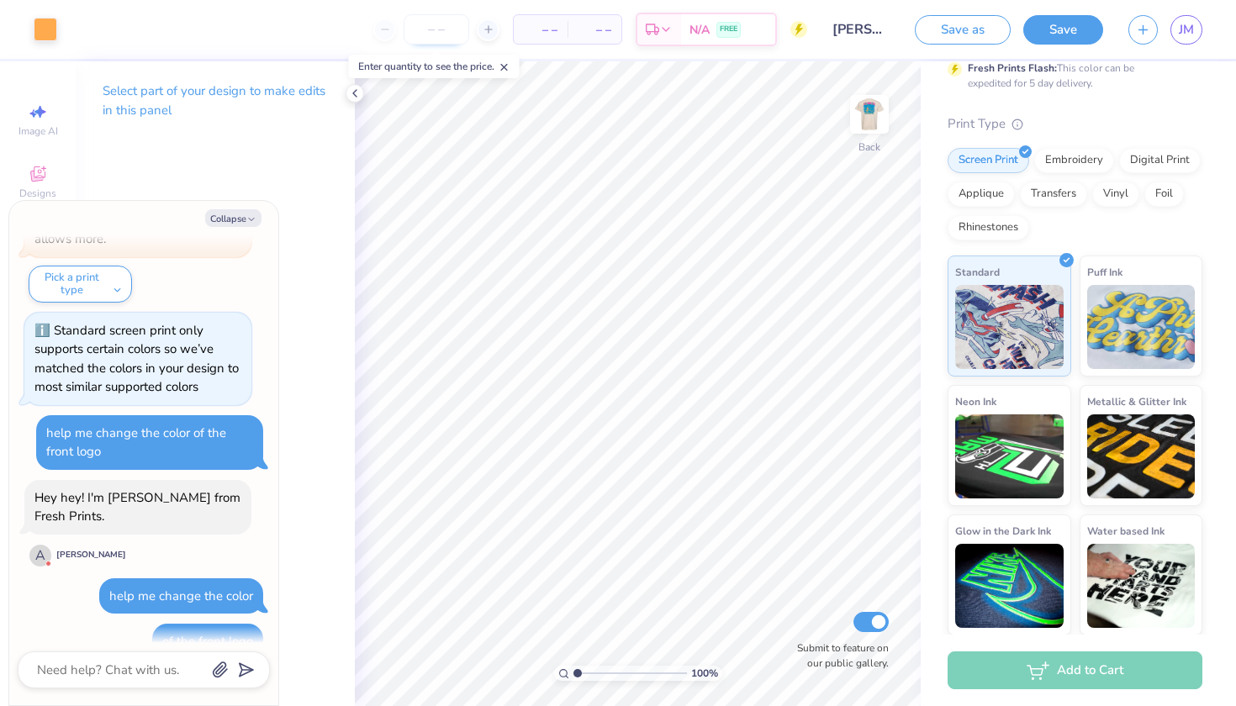
click at [431, 30] on input "number" at bounding box center [436, 29] width 66 height 30
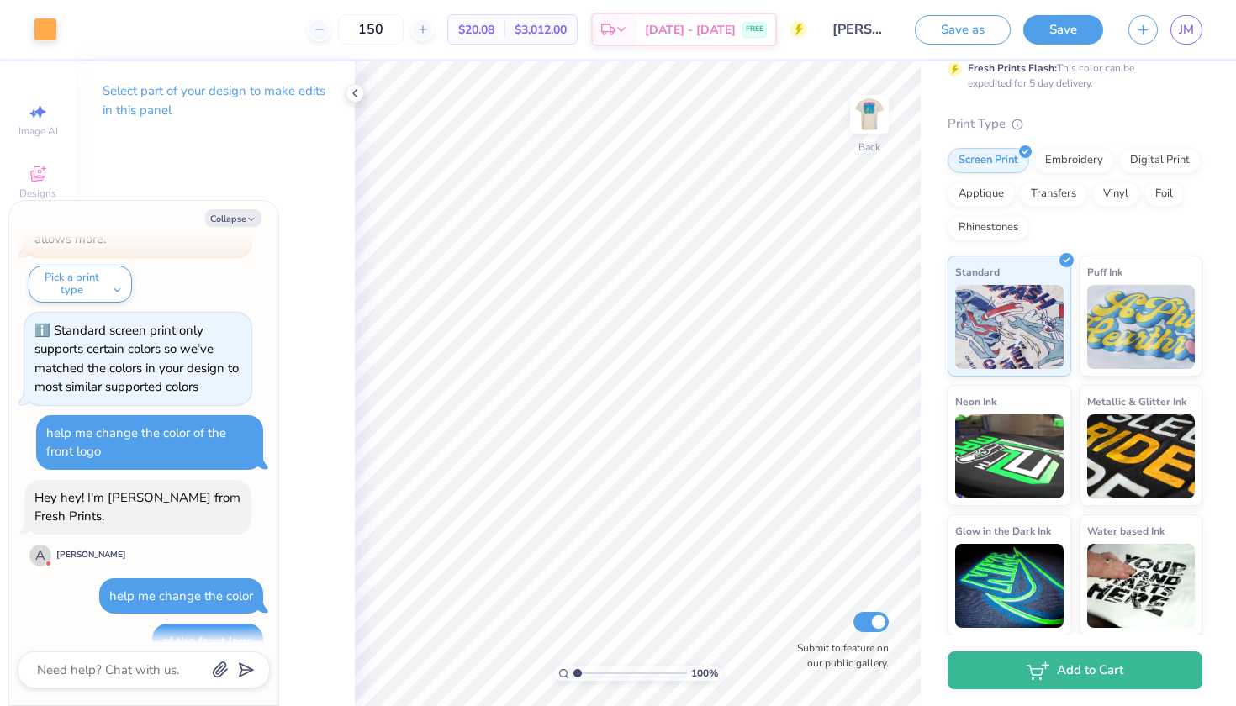
scroll to position [889, 0]
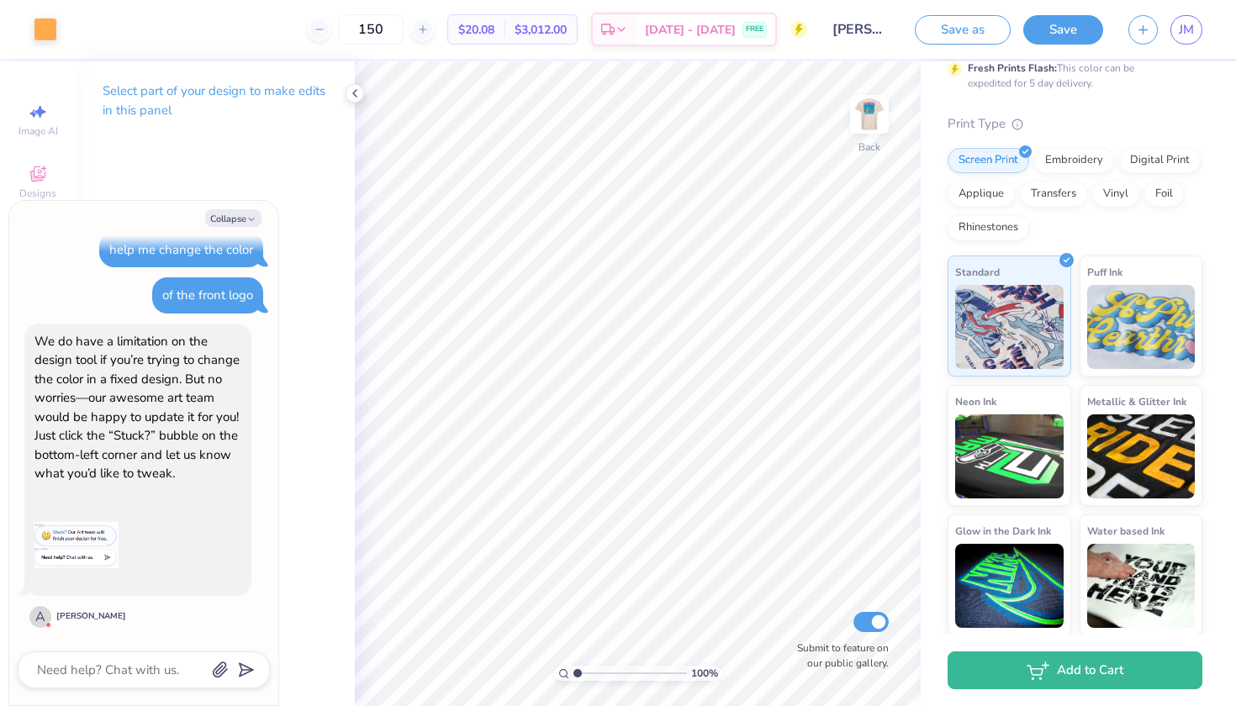
click at [871, 622] on input "Submit to feature on our public gallery." at bounding box center [870, 622] width 35 height 20
click at [1141, 165] on div "Digital Print" at bounding box center [1160, 157] width 82 height 25
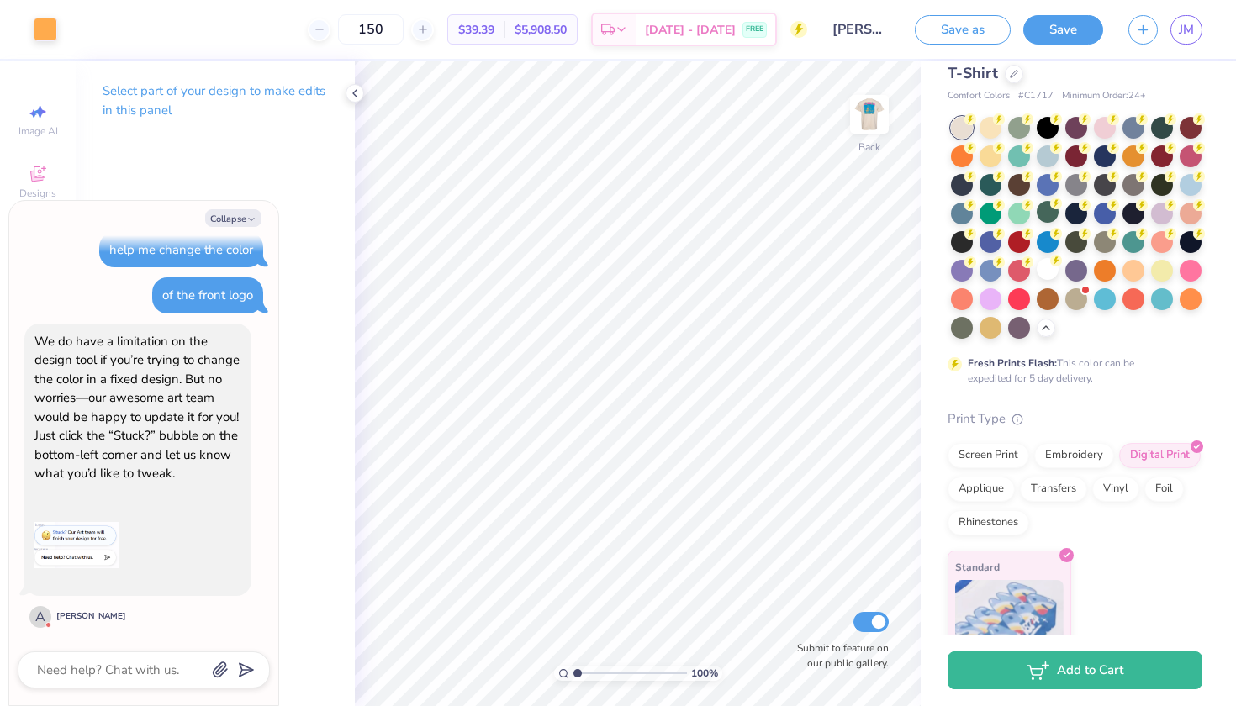
scroll to position [78, 0]
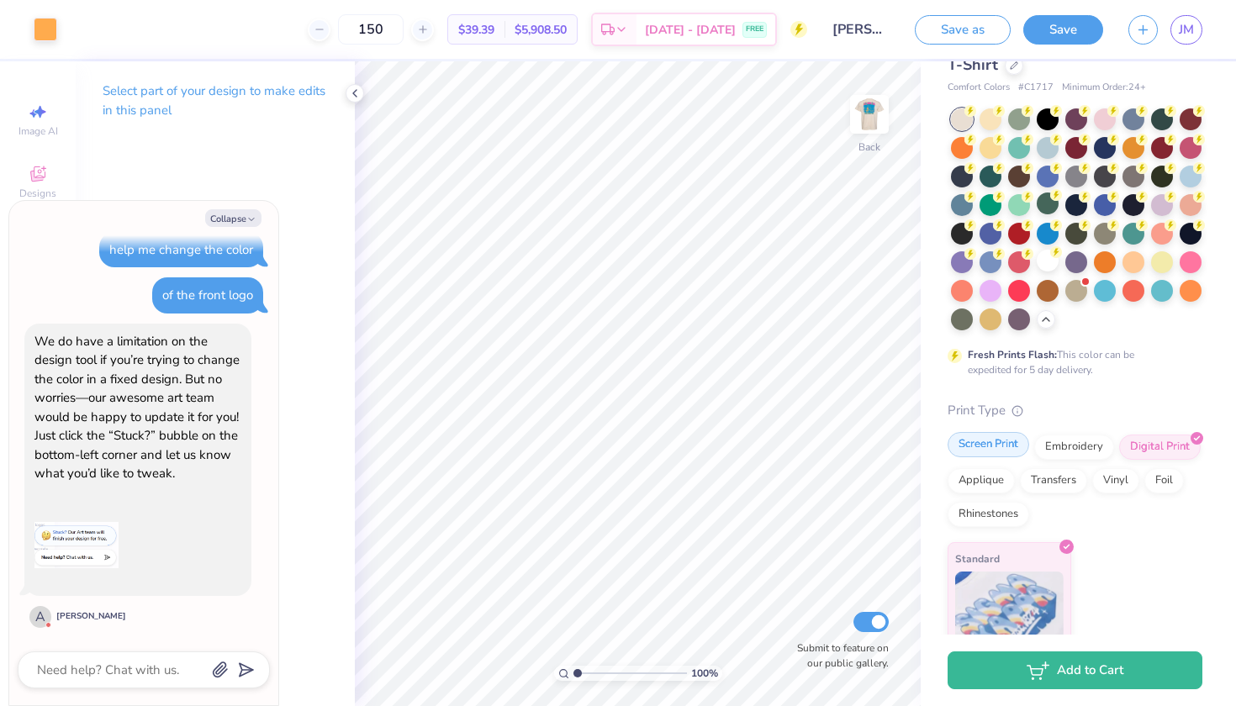
click at [982, 440] on div "Screen Print" at bounding box center [988, 444] width 82 height 25
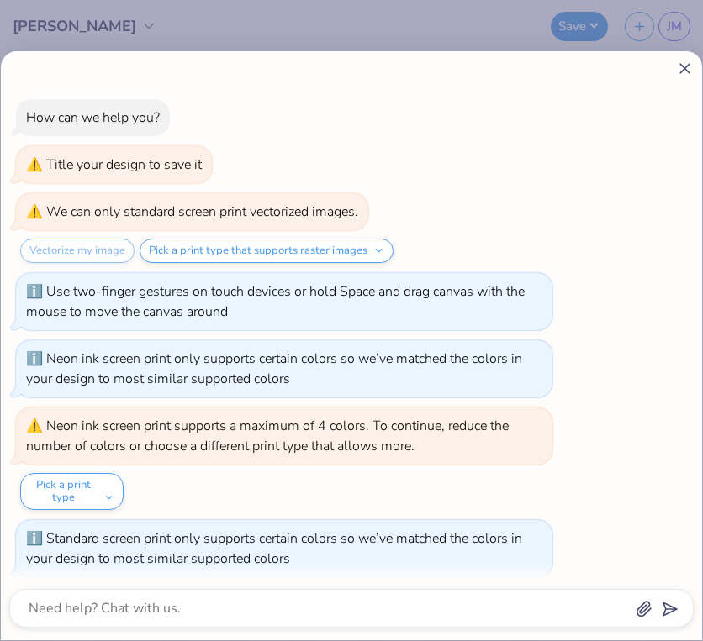
scroll to position [518, 0]
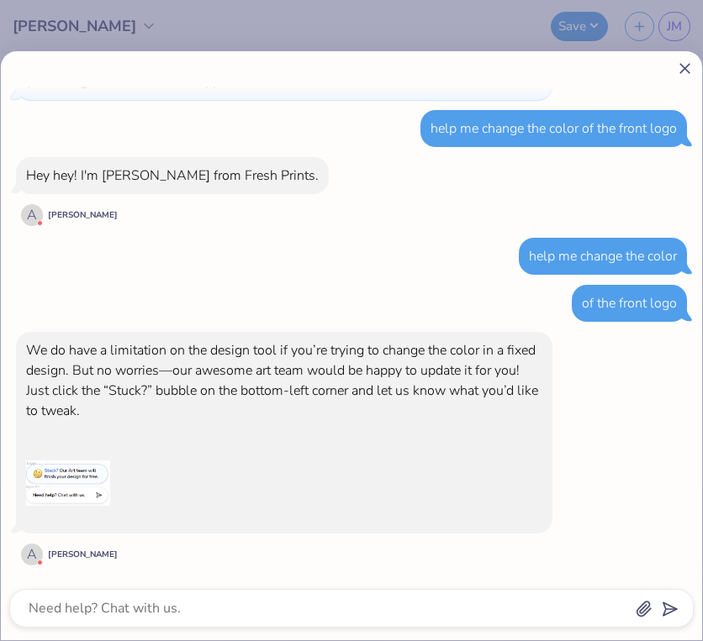
click at [694, 71] on div "How can we help you? Title your design to save it We can only standard screen p…" at bounding box center [351, 345] width 701 height 589
click at [683, 66] on line at bounding box center [684, 68] width 9 height 9
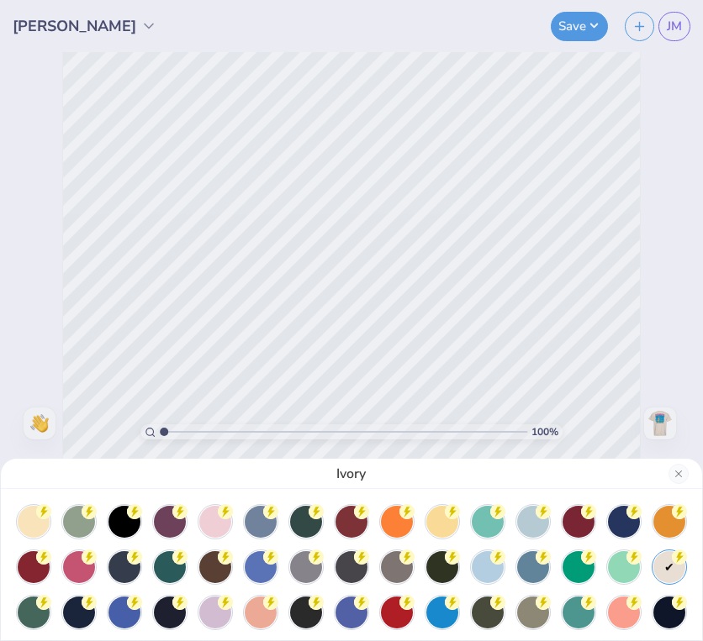
click at [430, 105] on div "Ivory" at bounding box center [351, 320] width 703 height 641
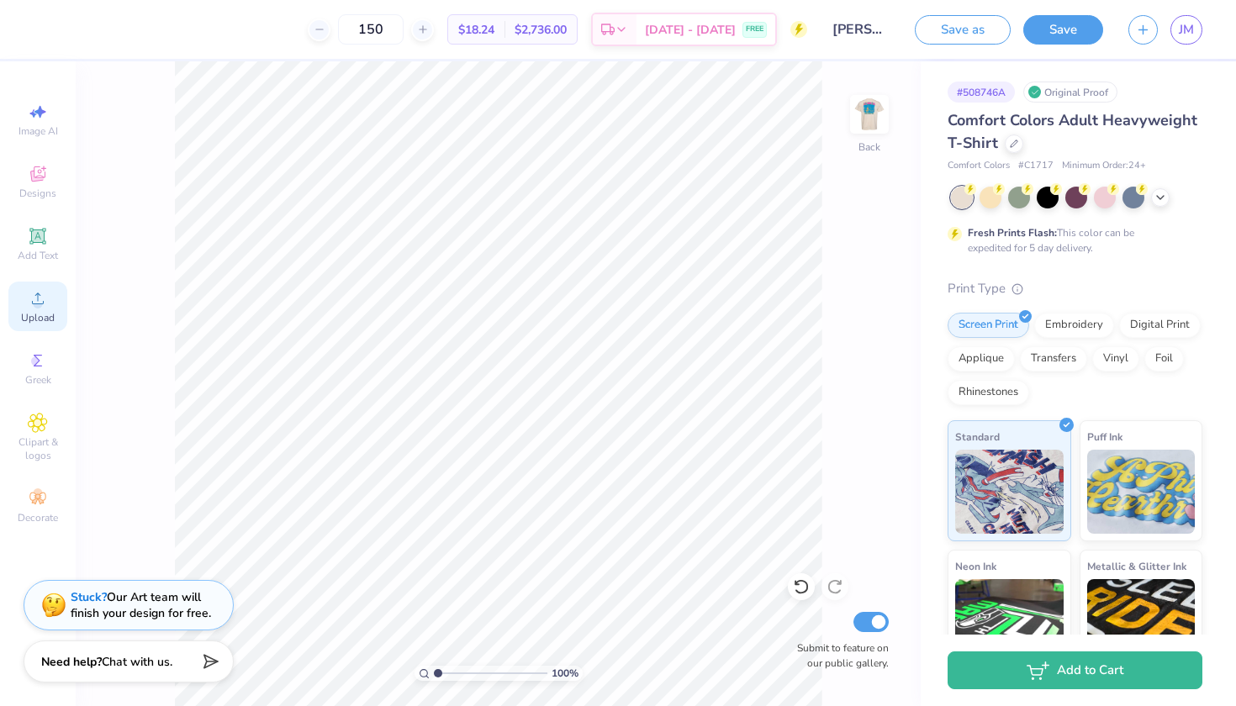
click at [27, 314] on span "Upload" at bounding box center [38, 317] width 34 height 13
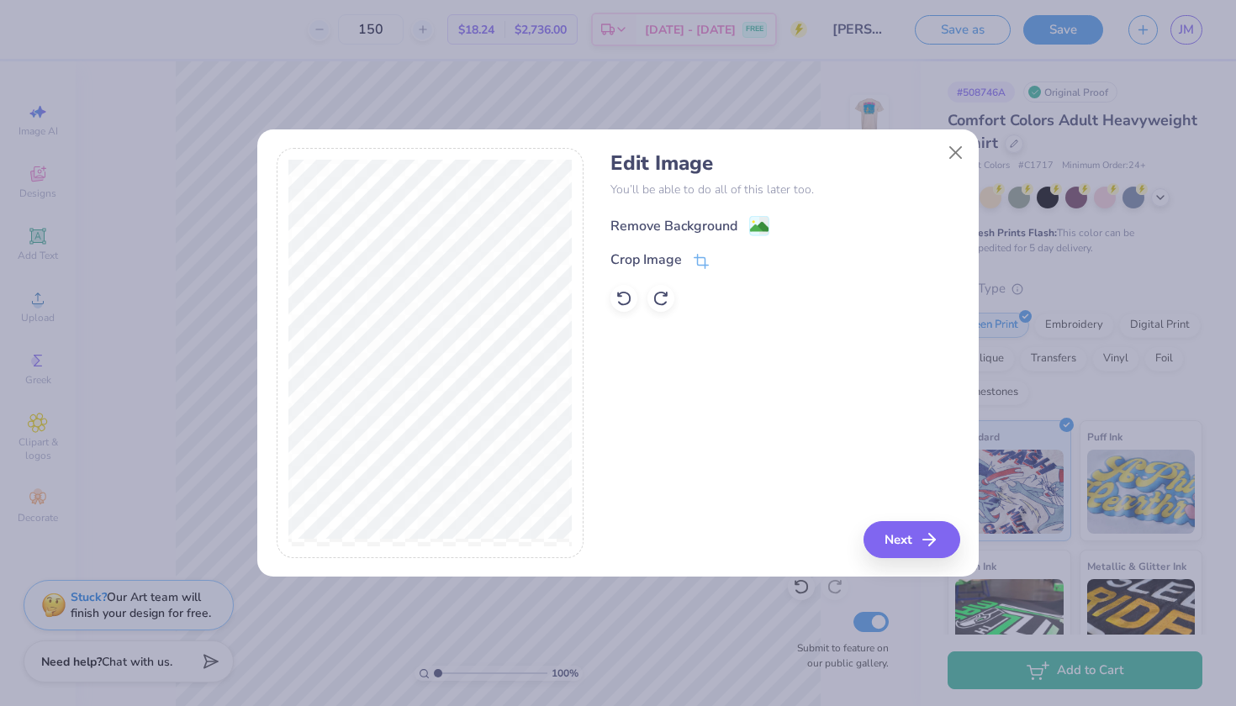
click at [704, 227] on div "Remove Background" at bounding box center [673, 226] width 127 height 20
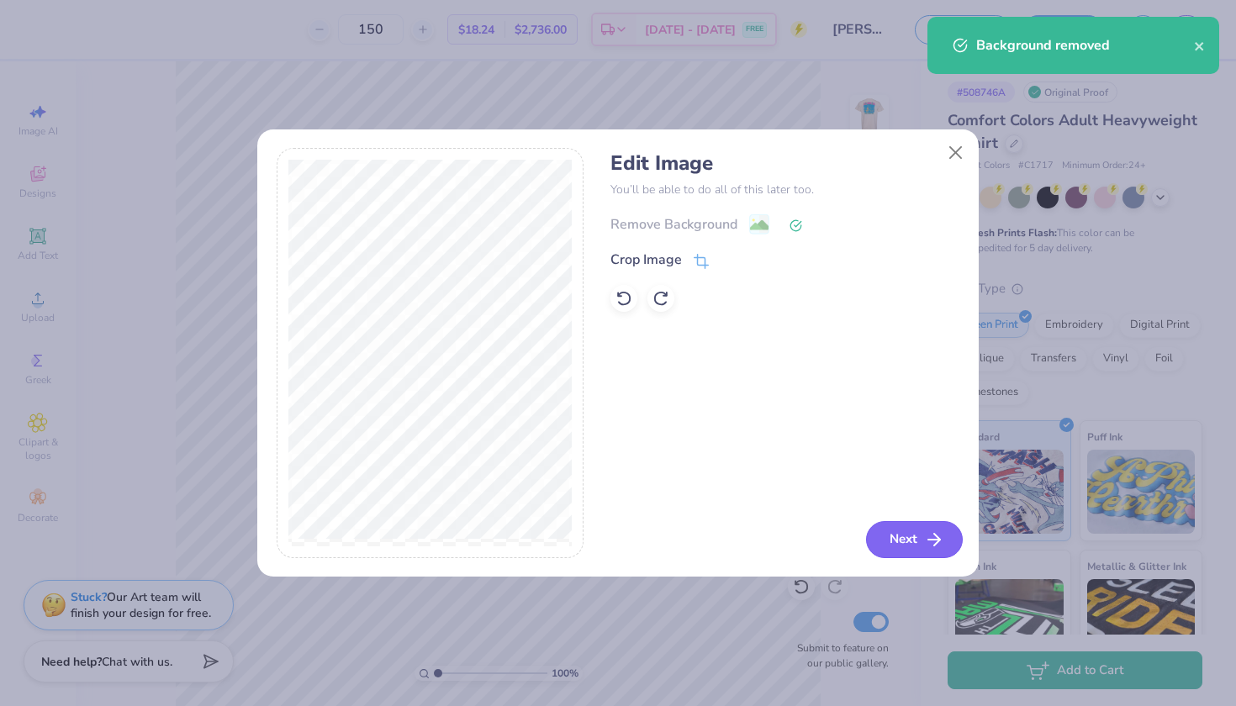
click at [918, 543] on button "Next" at bounding box center [914, 539] width 97 height 37
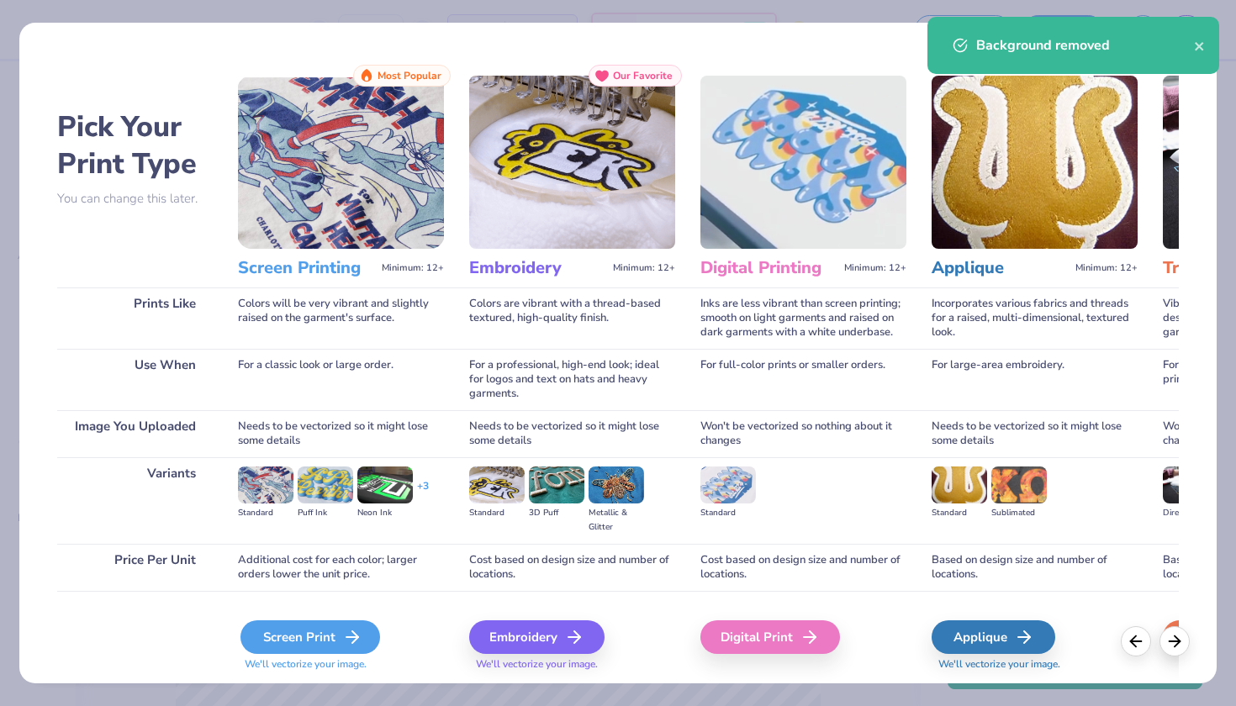
click at [289, 640] on div "Screen Print" at bounding box center [310, 637] width 140 height 34
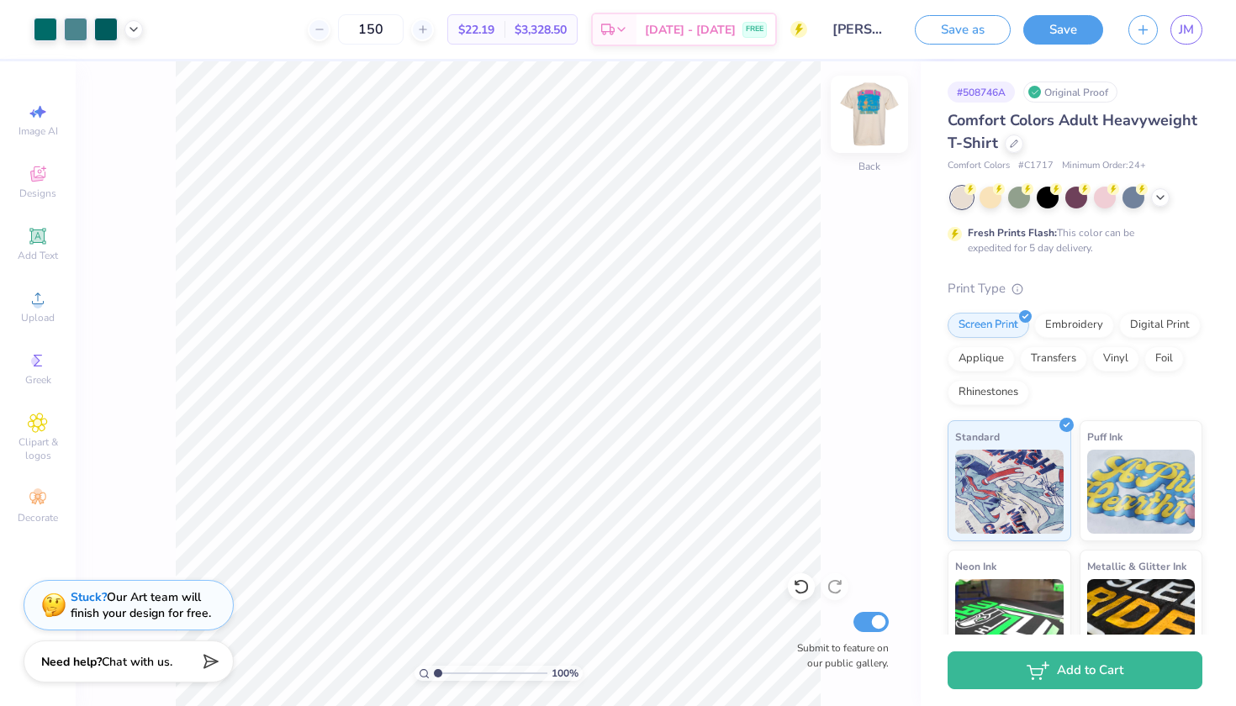
click at [870, 108] on img at bounding box center [868, 114] width 67 height 67
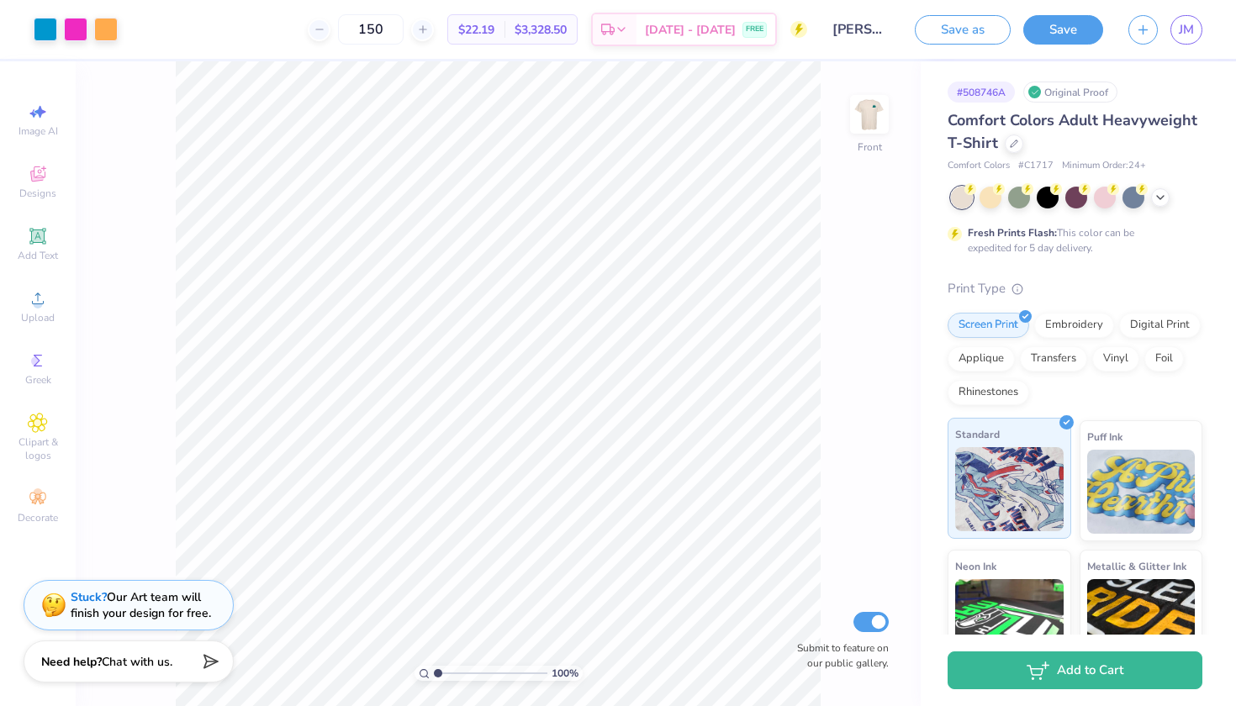
click at [1020, 499] on img at bounding box center [1009, 489] width 108 height 84
click at [40, 311] on div "Upload" at bounding box center [37, 307] width 59 height 50
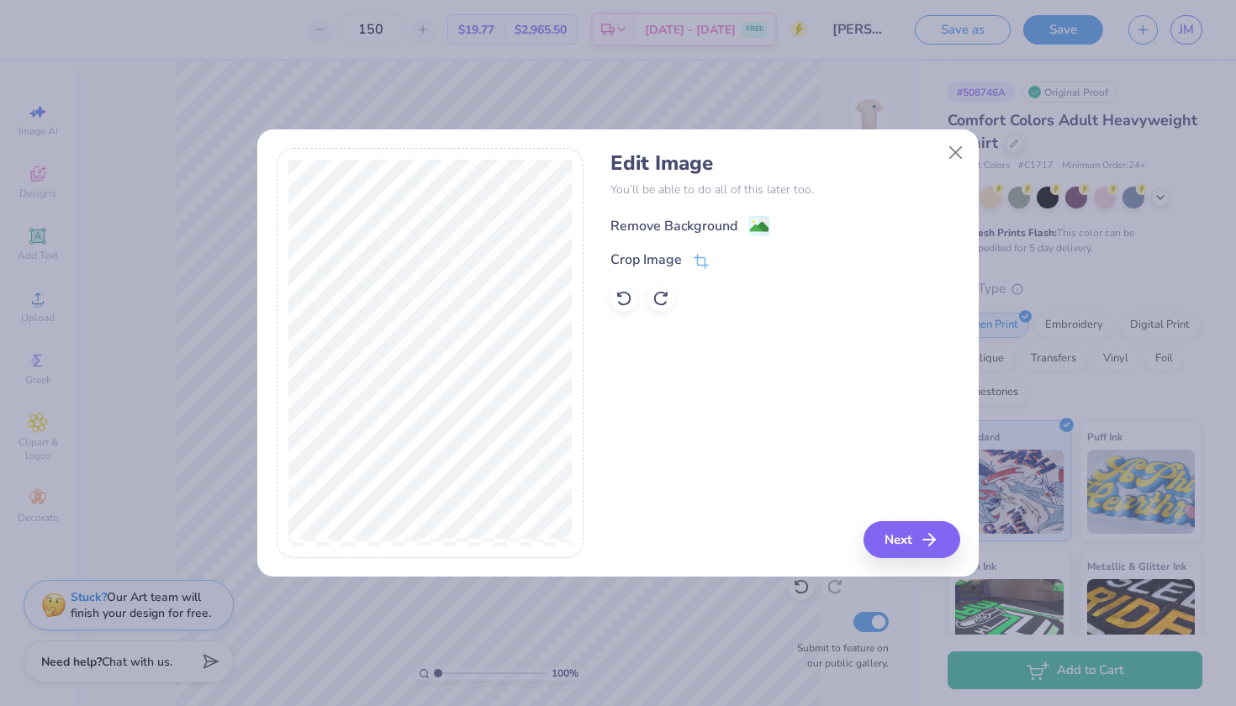
click at [675, 227] on div "Remove Background" at bounding box center [673, 226] width 127 height 20
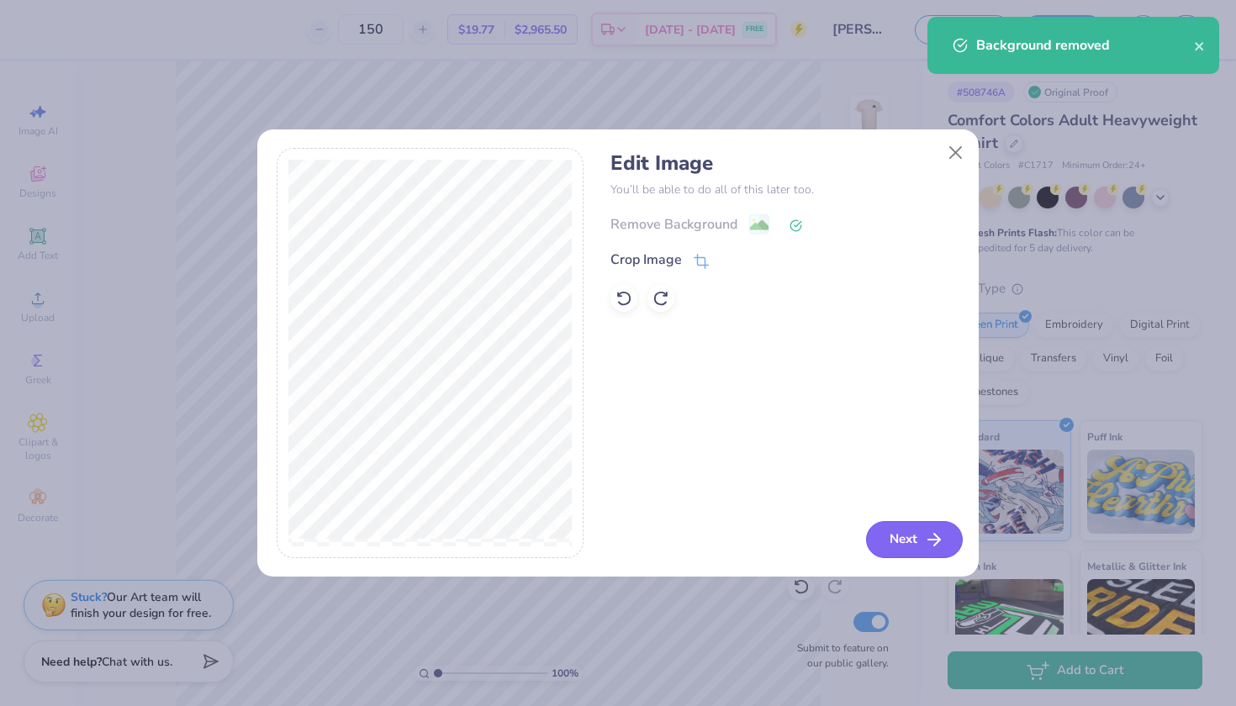
click at [901, 540] on button "Next" at bounding box center [914, 539] width 97 height 37
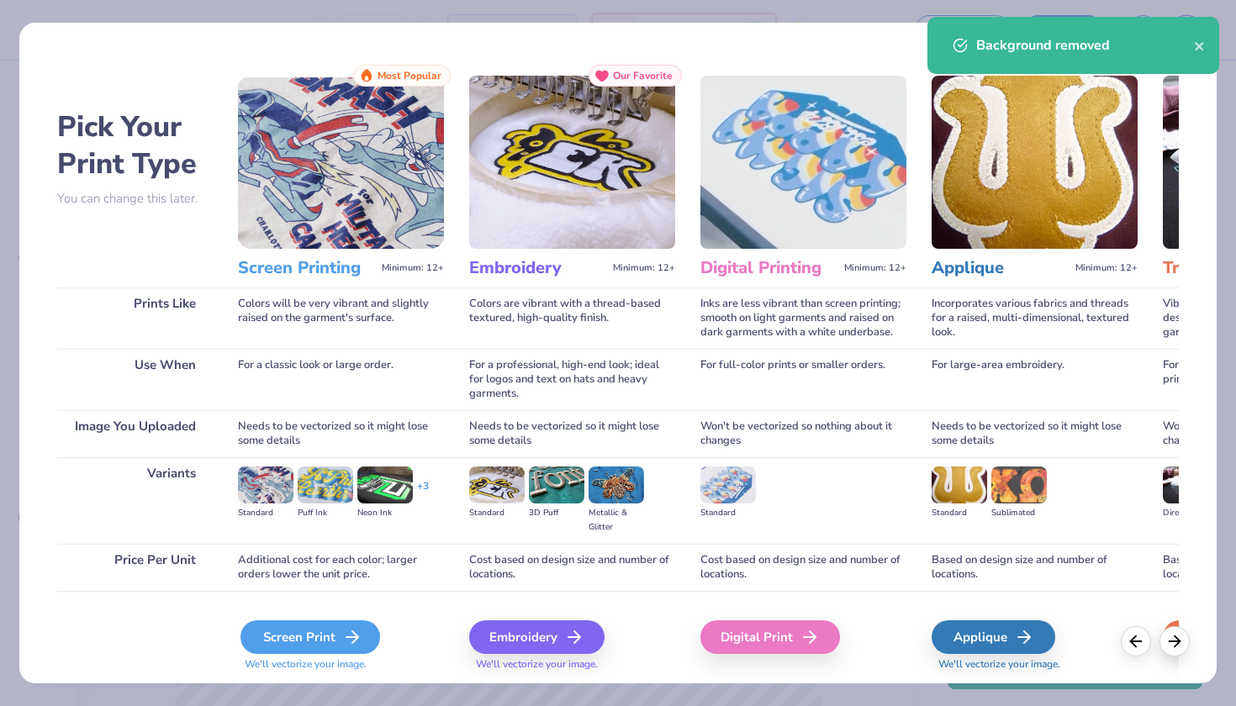
click at [287, 638] on div "Screen Print" at bounding box center [310, 637] width 140 height 34
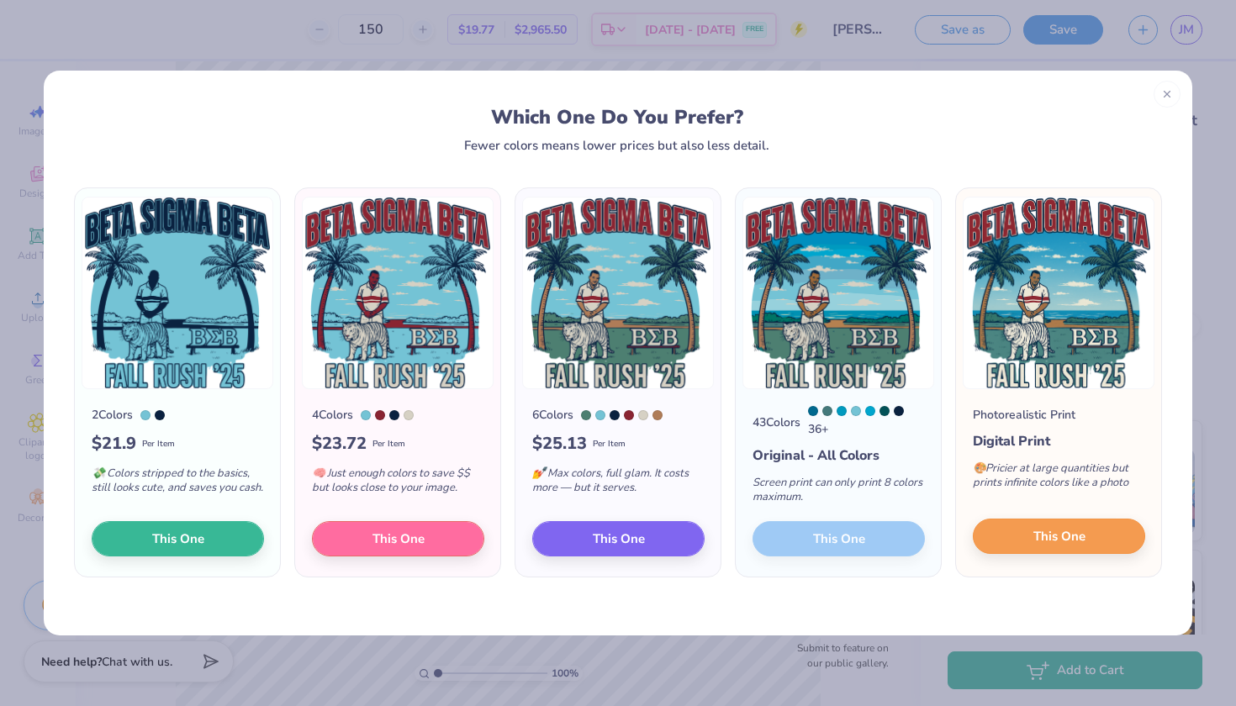
click at [1043, 545] on span "This One" at bounding box center [1059, 536] width 52 height 19
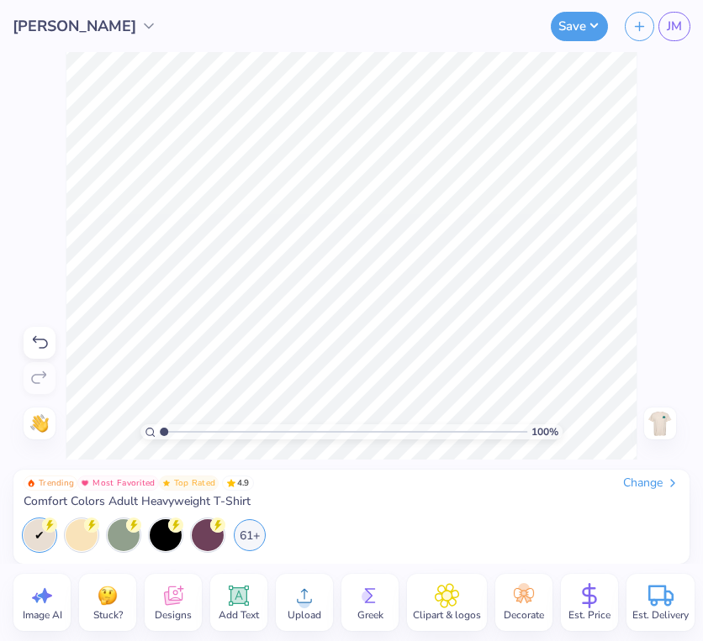
click at [320, 601] on div "Upload" at bounding box center [304, 602] width 57 height 57
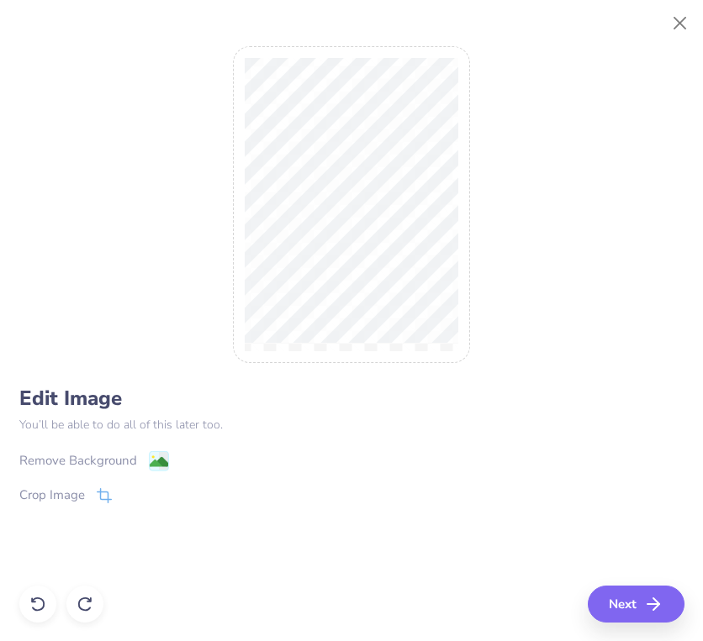
click at [41, 456] on div "Remove Background" at bounding box center [78, 460] width 118 height 19
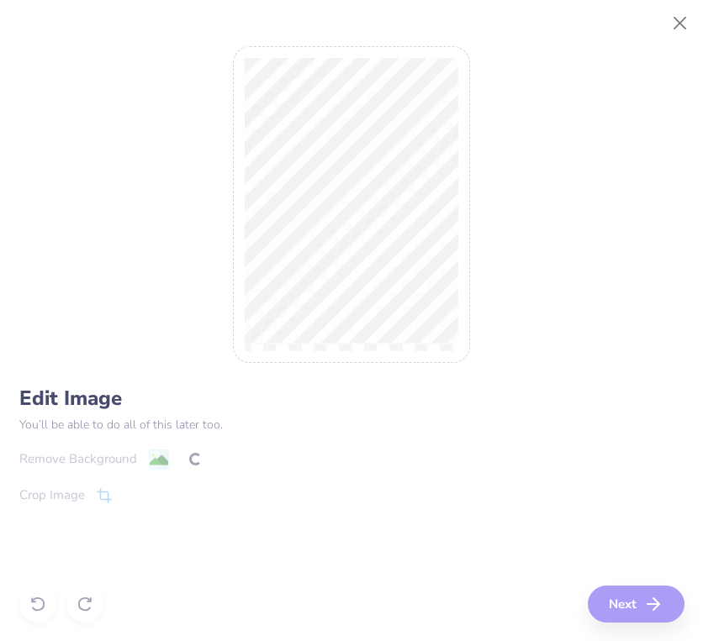
click at [639, 606] on div "Edit Image You’ll be able to do all of this later too. Remove Background Crop I…" at bounding box center [351, 320] width 665 height 603
click at [626, 595] on button "Next" at bounding box center [638, 604] width 97 height 37
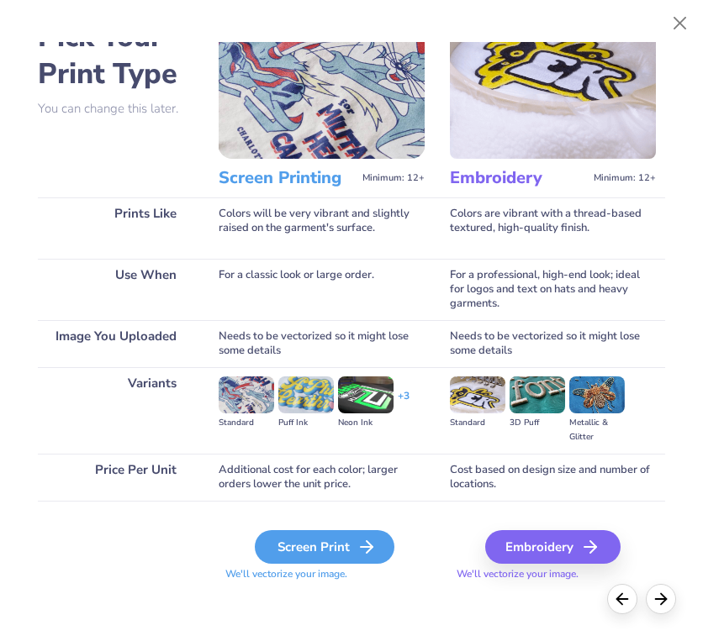
scroll to position [67, 0]
click at [306, 553] on div "Screen Print" at bounding box center [325, 547] width 140 height 34
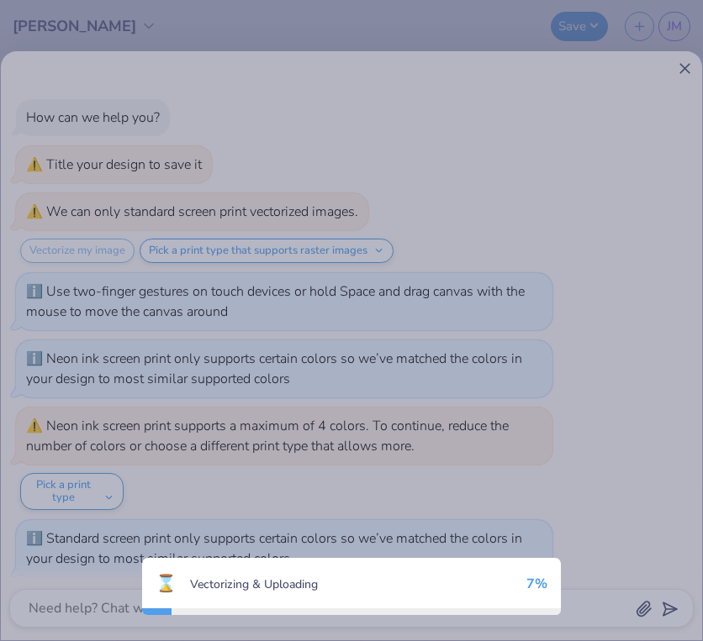
scroll to position [598, 0]
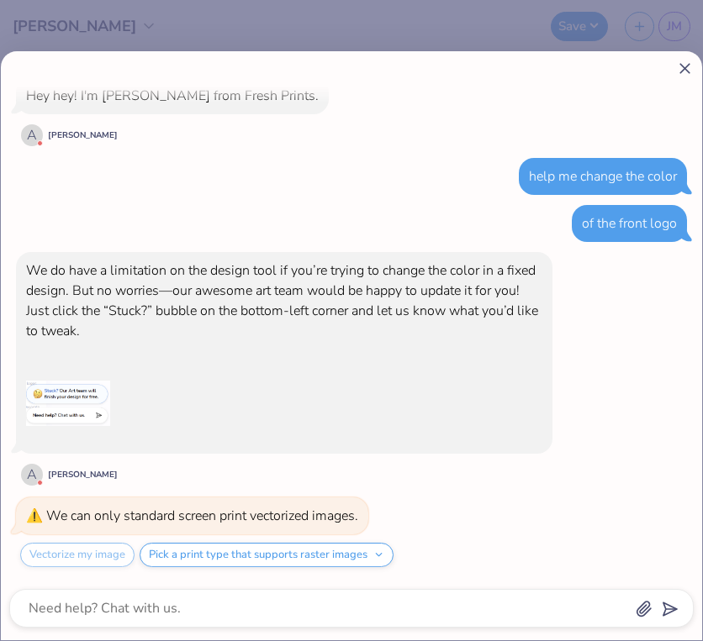
click at [685, 67] on line at bounding box center [684, 68] width 9 height 9
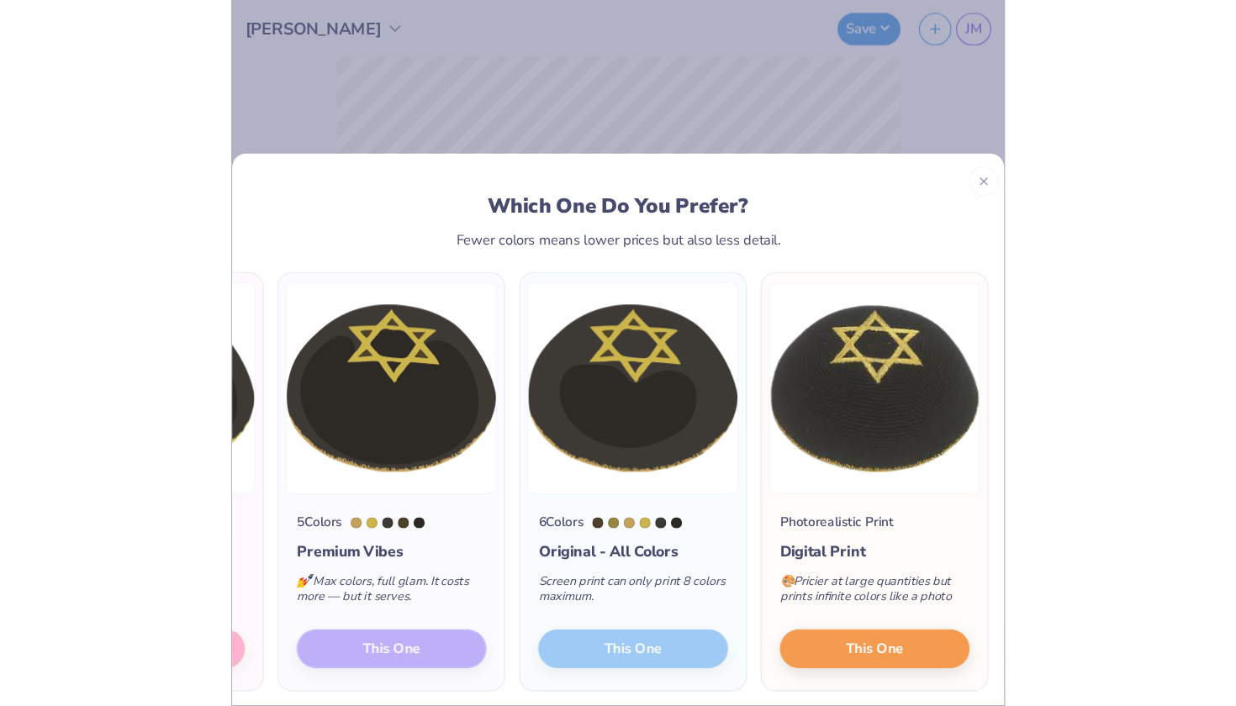
scroll to position [0, 206]
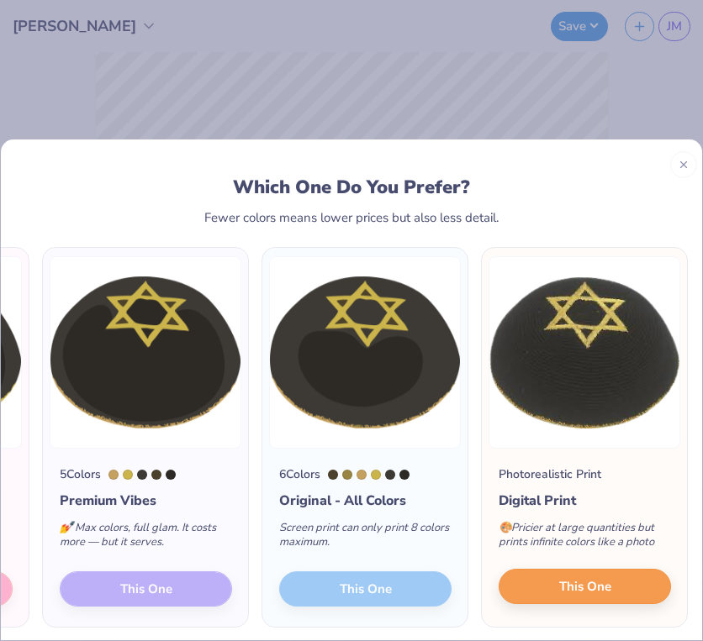
click at [597, 584] on span "This One" at bounding box center [585, 586] width 52 height 19
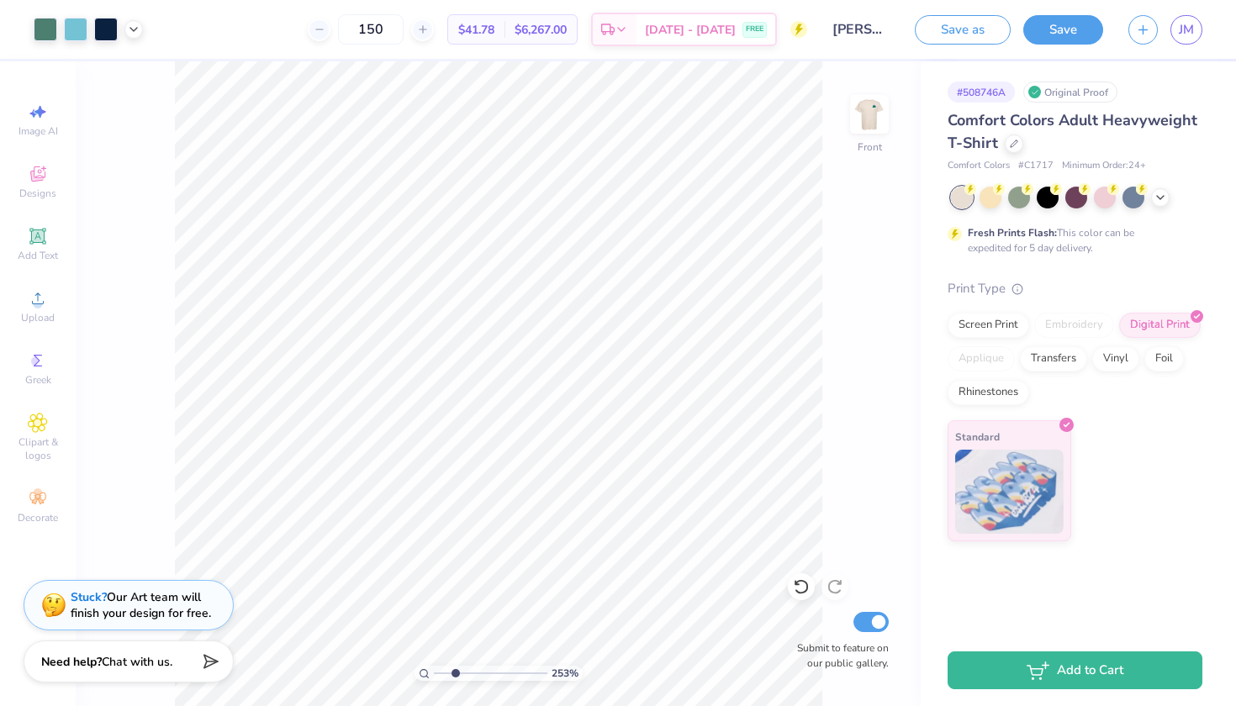
drag, startPoint x: 439, startPoint y: 673, endPoint x: 455, endPoint y: 673, distance: 16.0
click at [455, 673] on input "range" at bounding box center [490, 673] width 113 height 15
drag, startPoint x: 438, startPoint y: 670, endPoint x: 451, endPoint y: 670, distance: 12.6
click at [451, 670] on input "range" at bounding box center [490, 673] width 113 height 15
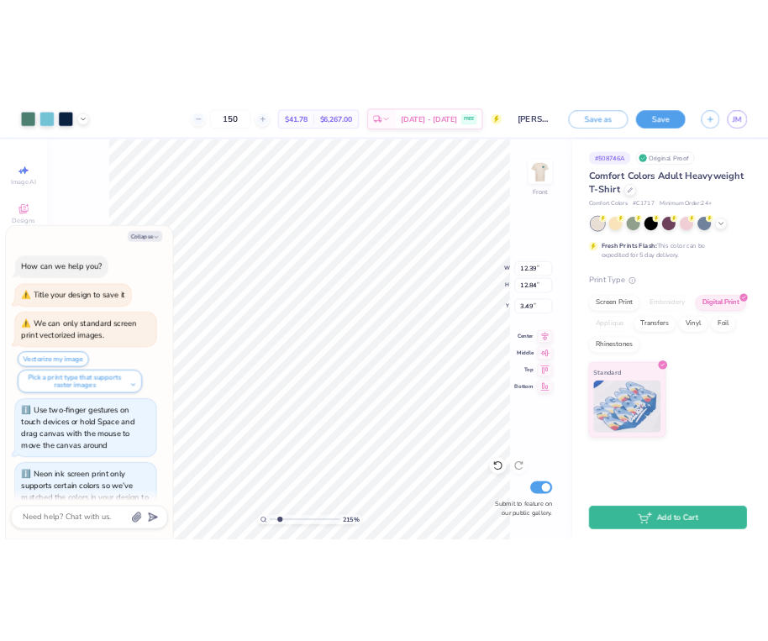
scroll to position [1125, 0]
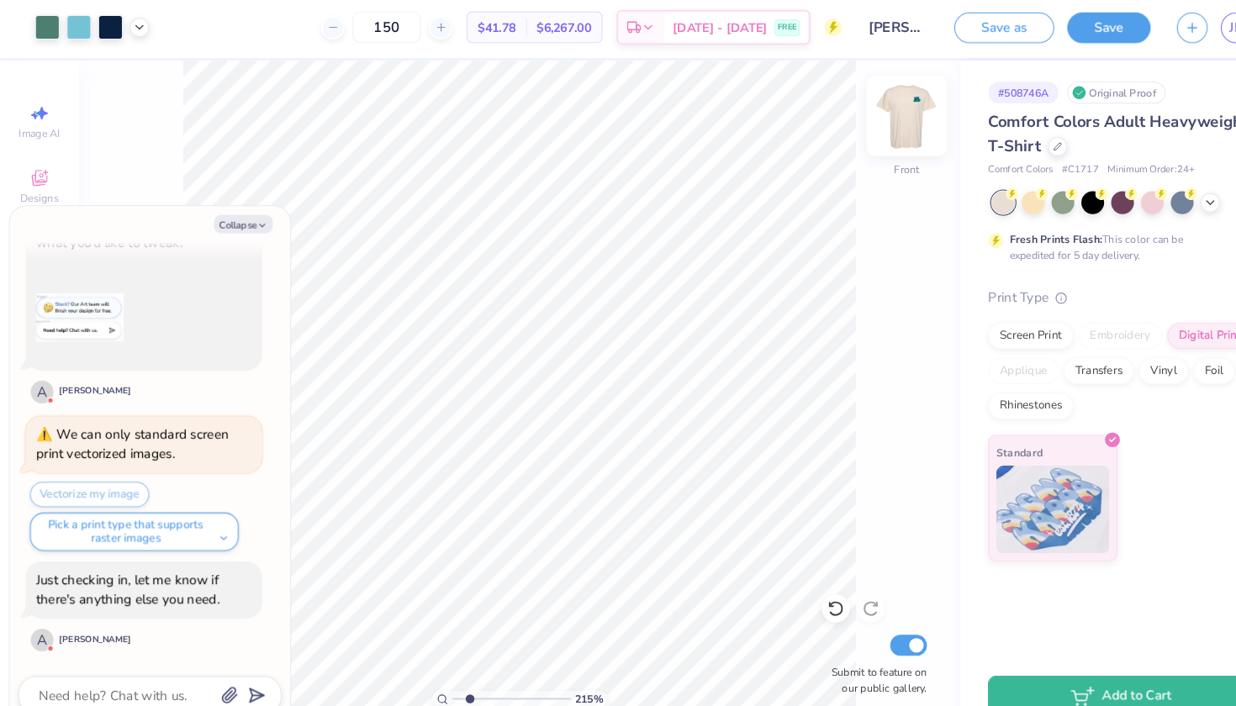
click at [876, 113] on img at bounding box center [868, 114] width 67 height 67
click at [237, 209] on button "Collapse" at bounding box center [233, 218] width 56 height 18
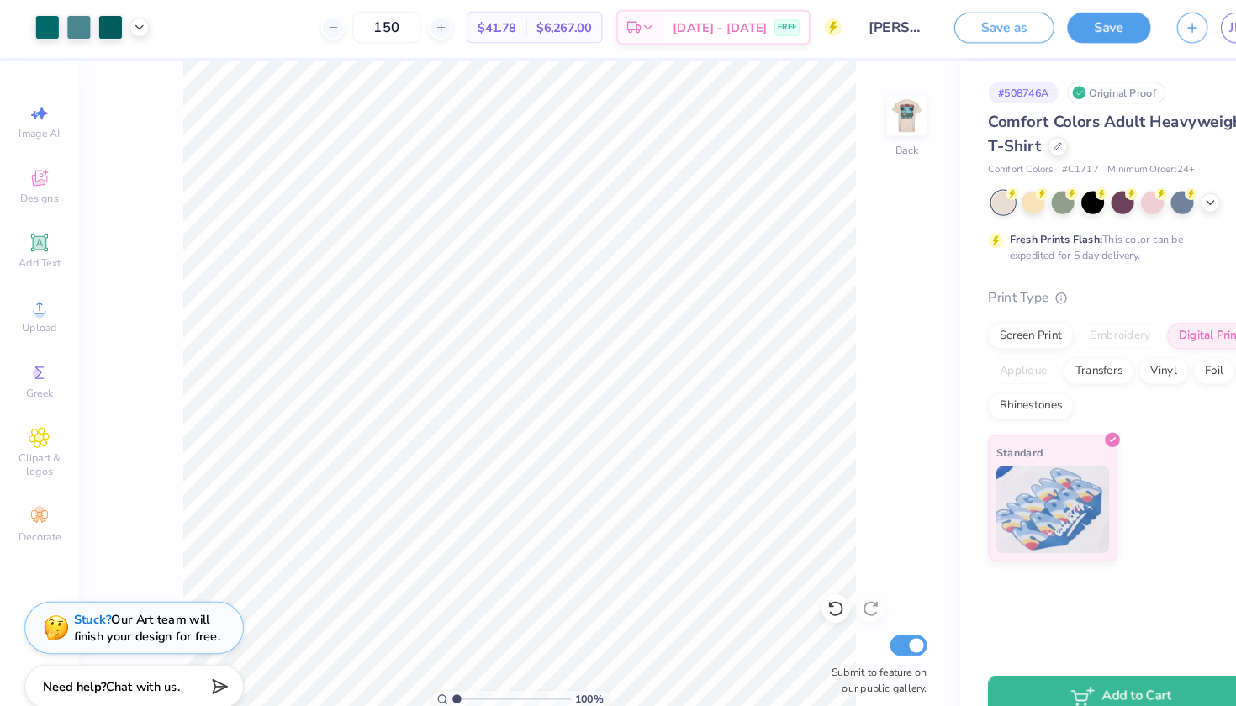
drag, startPoint x: 451, startPoint y: 664, endPoint x: 410, endPoint y: 664, distance: 40.3
click at [410, 664] on div "100 %" at bounding box center [498, 383] width 645 height 645
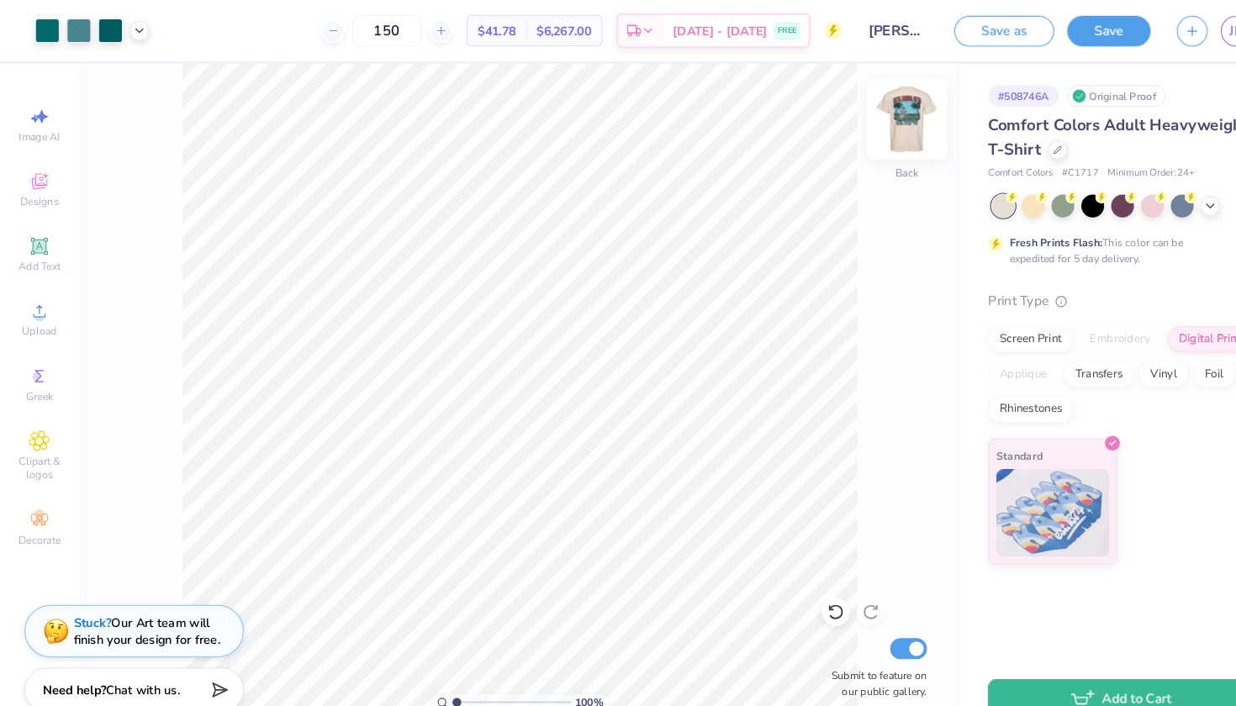
click at [876, 107] on img at bounding box center [868, 114] width 67 height 67
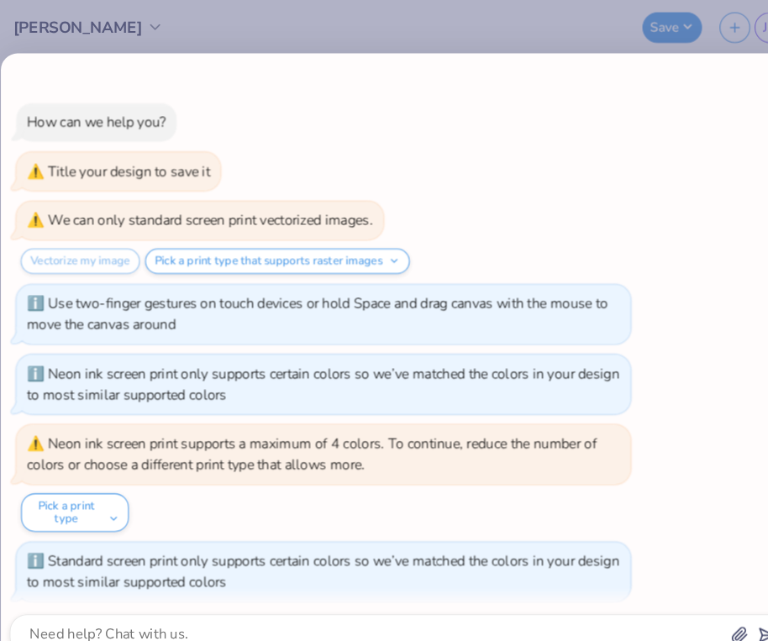
scroll to position [759, 0]
